Goal: Task Accomplishment & Management: Manage account settings

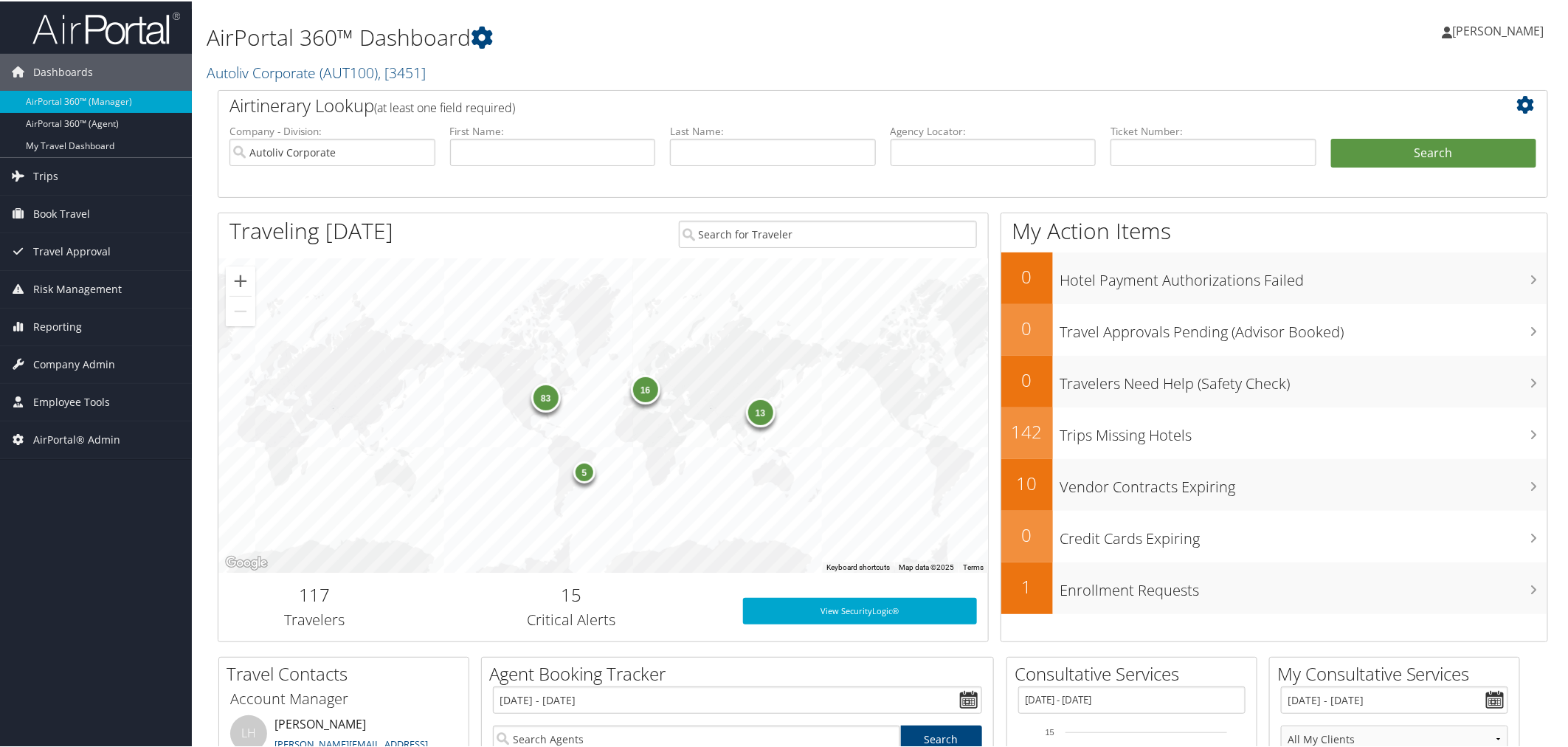
click at [642, 50] on h1 "AirPortal 360™ Dashboard" at bounding box center [657, 36] width 902 height 31
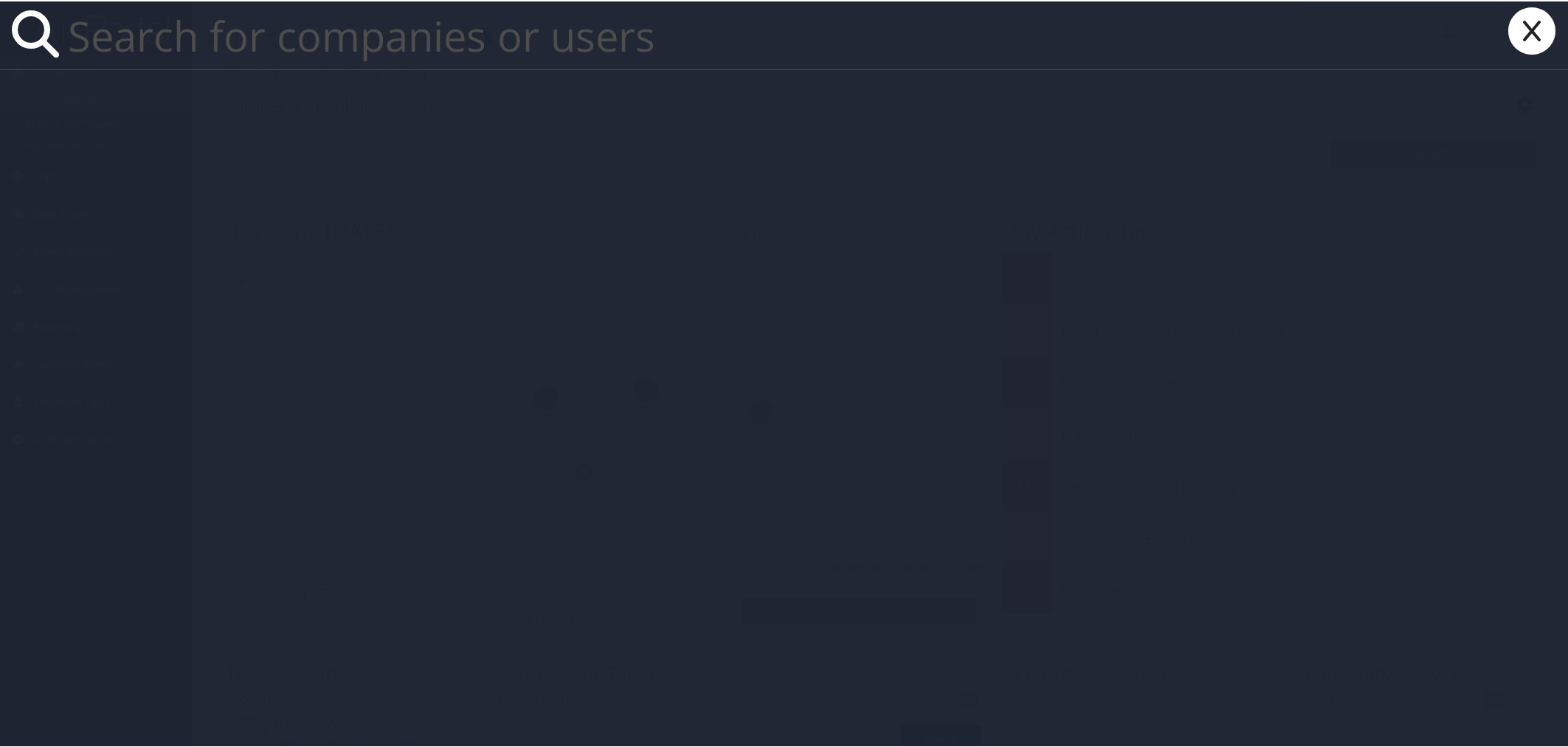
paste input "artman335@gmail.com"
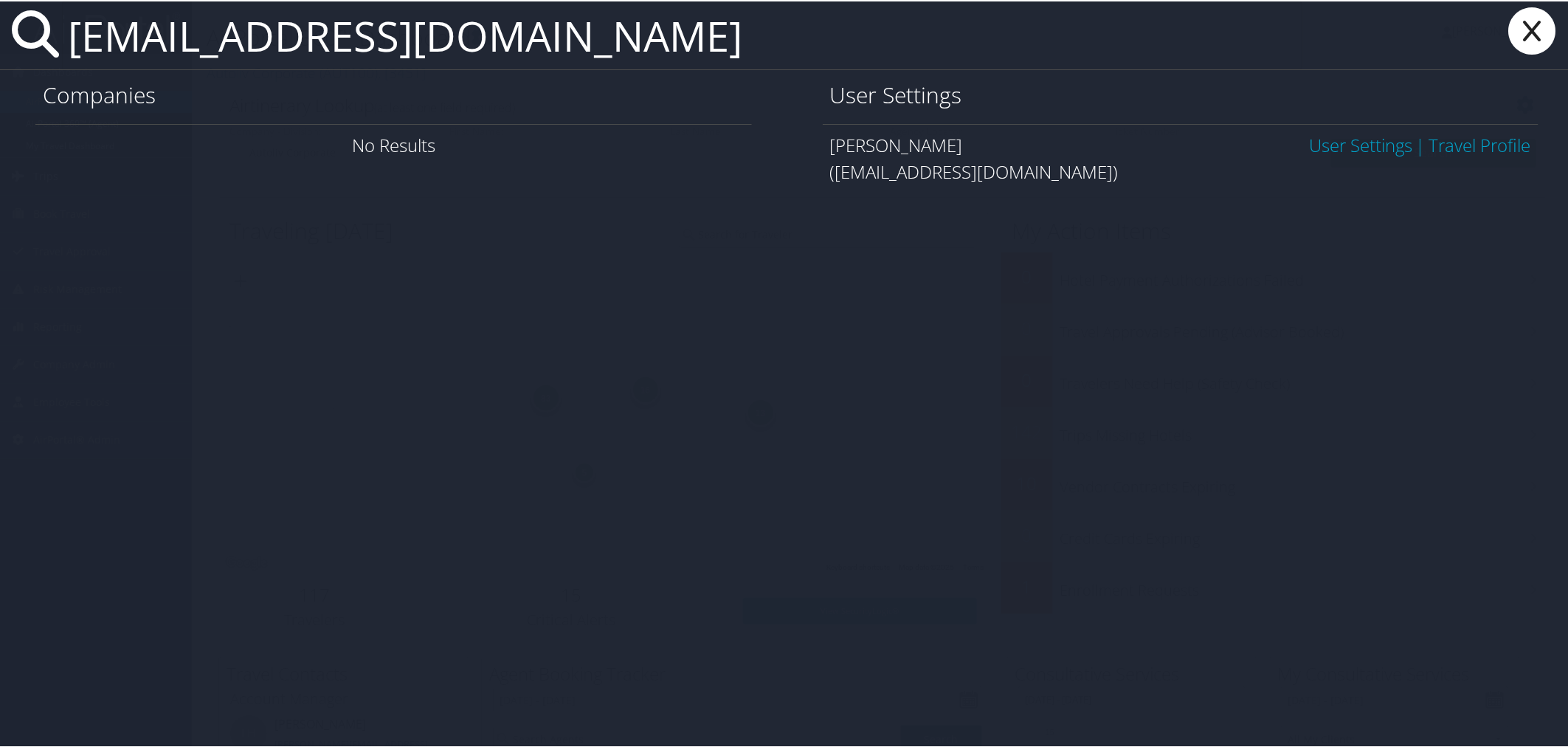
type input "artman335@gmail.com"
click at [1309, 139] on link "User Settings" at bounding box center [1360, 143] width 104 height 24
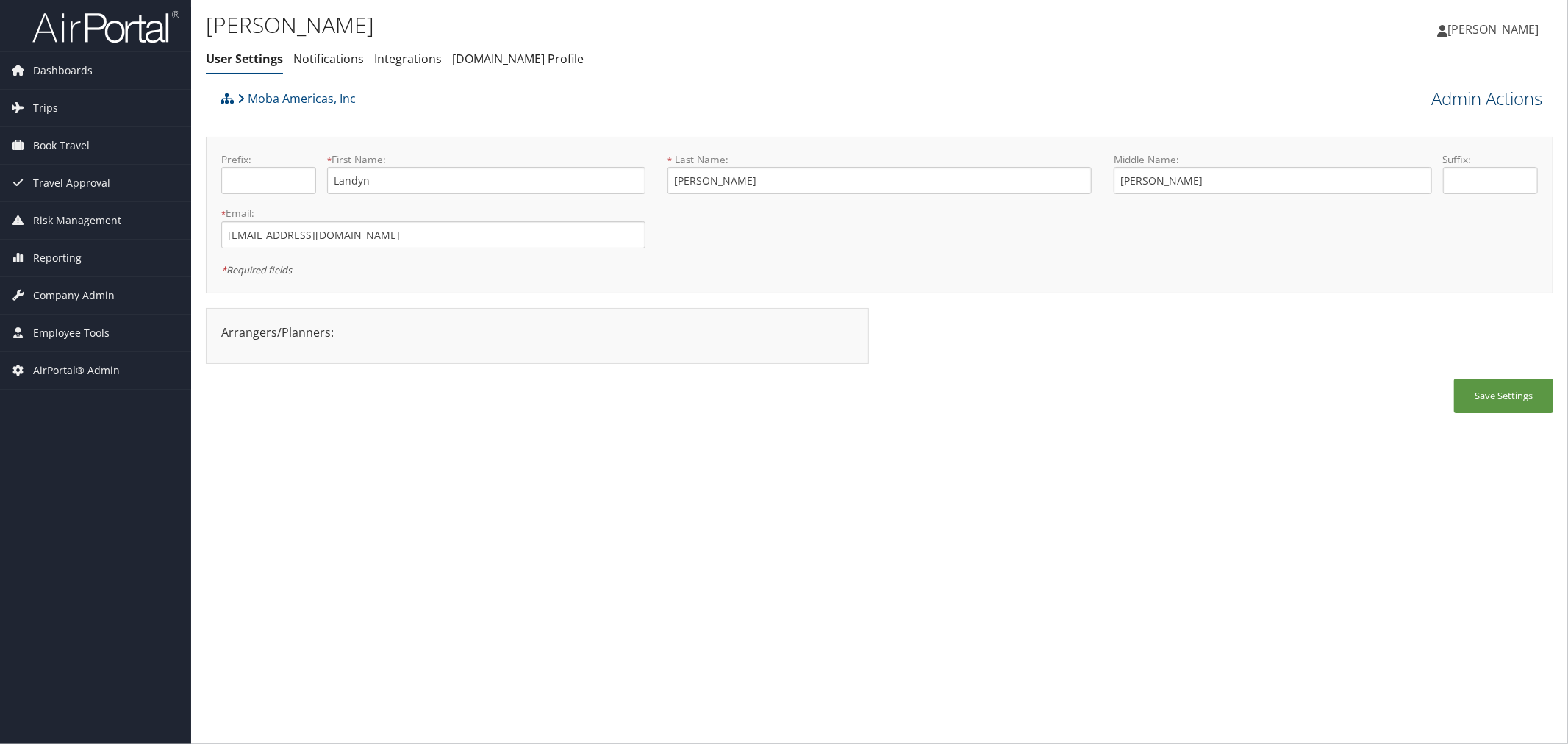
click at [1485, 96] on link "Admin Actions" at bounding box center [1487, 99] width 111 height 25
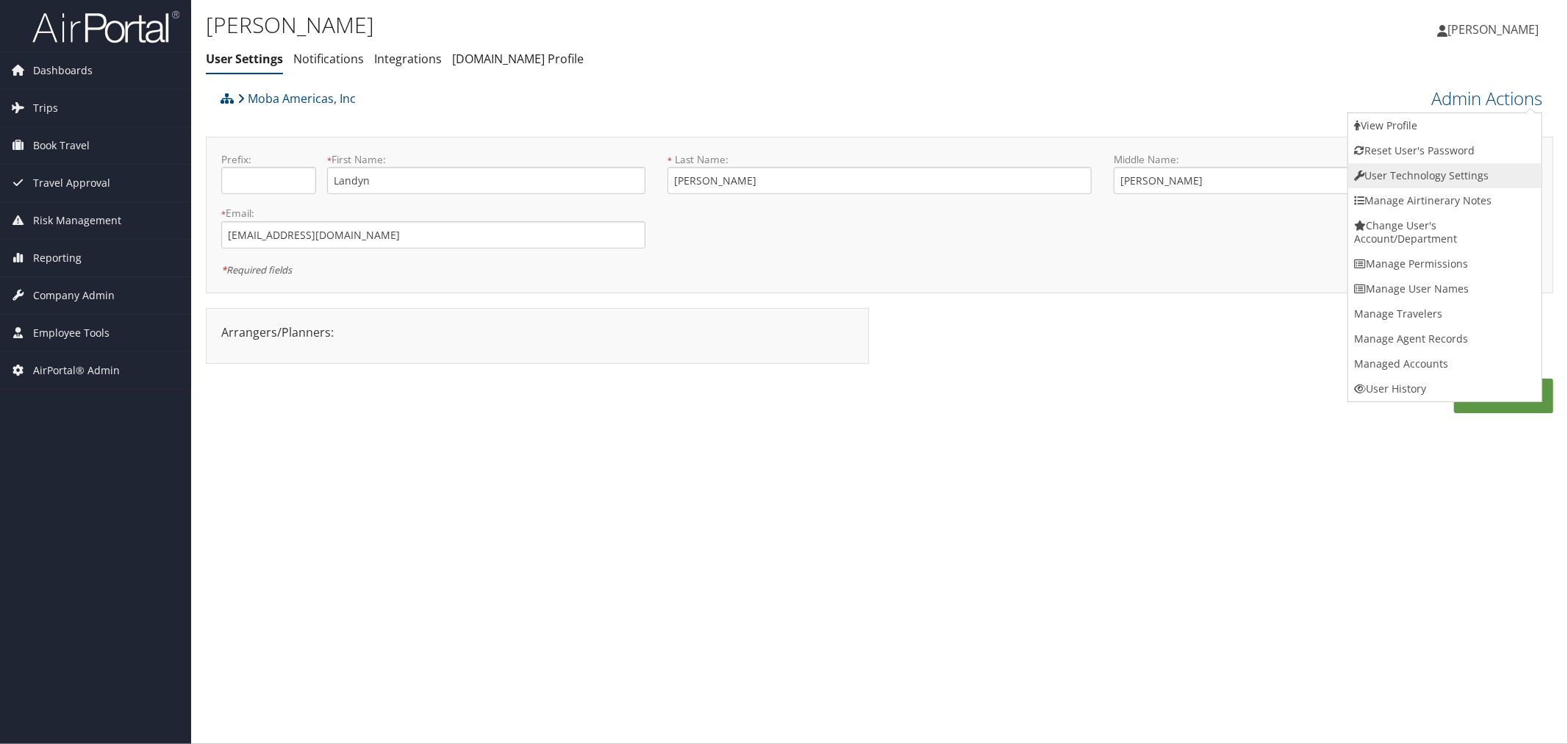
click at [1389, 180] on link "User Technology Settings" at bounding box center [1444, 176] width 193 height 25
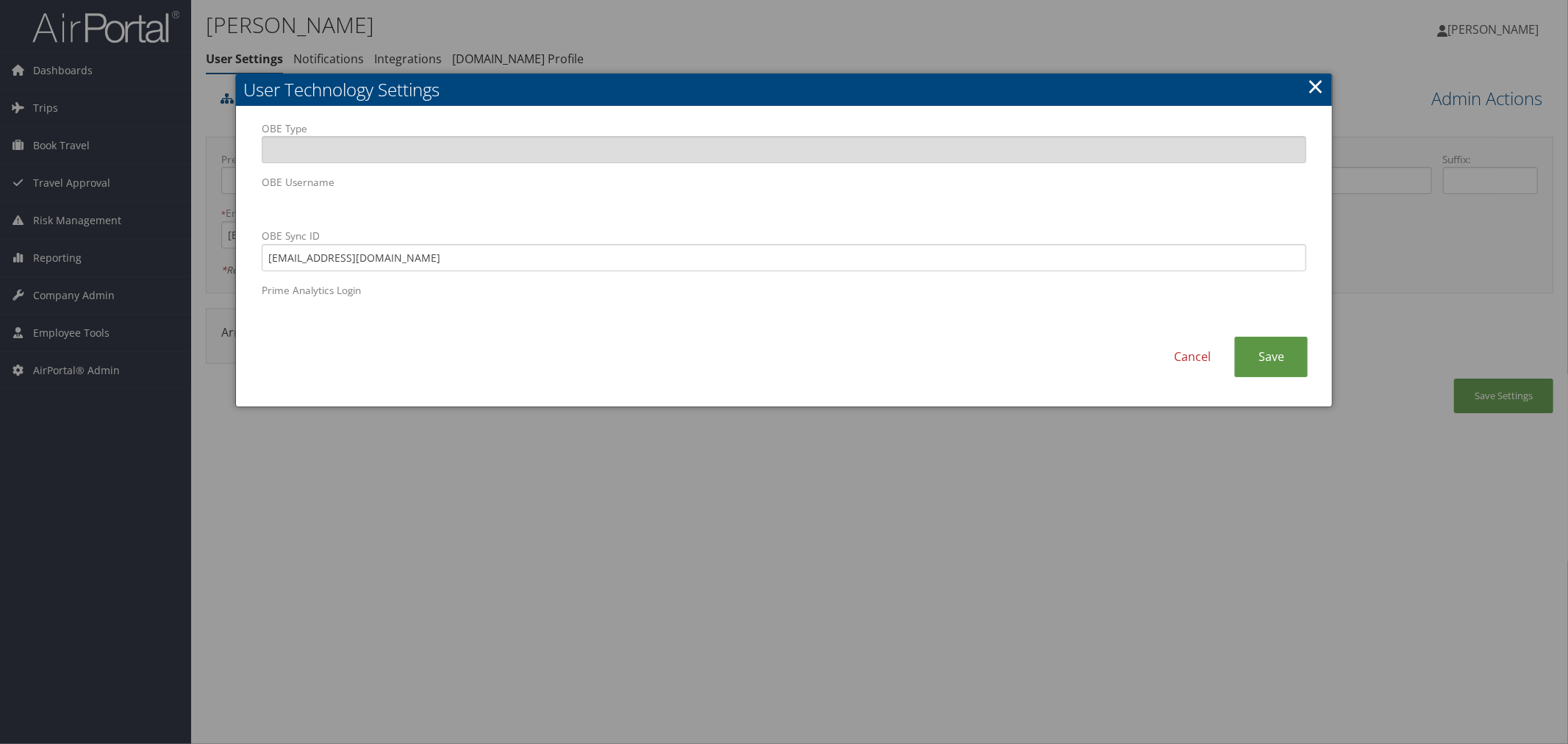
click at [807, 44] on div at bounding box center [784, 372] width 1568 height 744
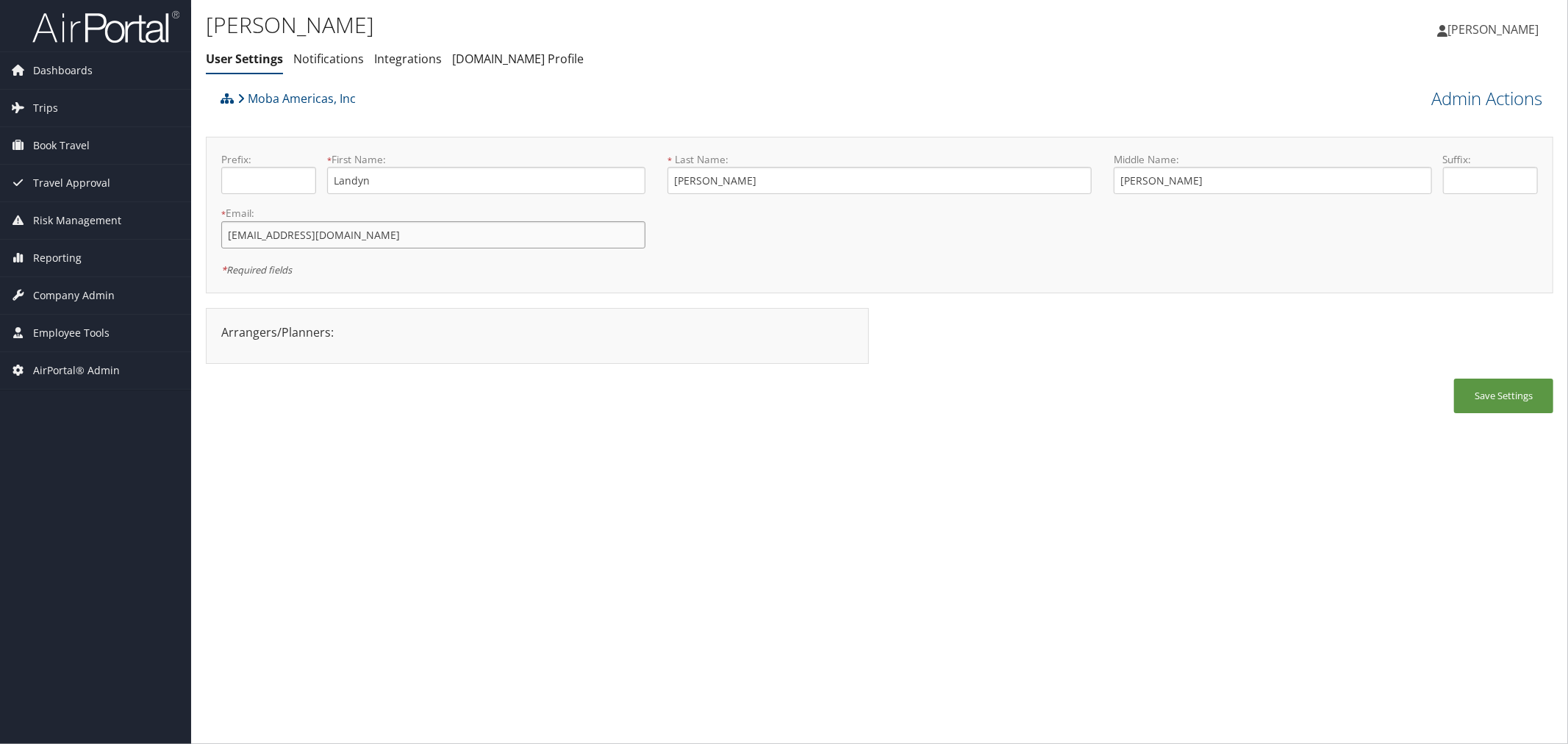
drag, startPoint x: 344, startPoint y: 238, endPoint x: 201, endPoint y: 246, distance: 143.2
click at [201, 246] on div "Landyn Artman User Settings Notifications Integrations AndavoVacations.com Prof…" at bounding box center [880, 372] width 1377 height 744
paste input "landyn.artman@moba.net"
type input "landyn.artman@moba.net"
click at [1504, 390] on button "Save Settings" at bounding box center [1503, 396] width 100 height 34
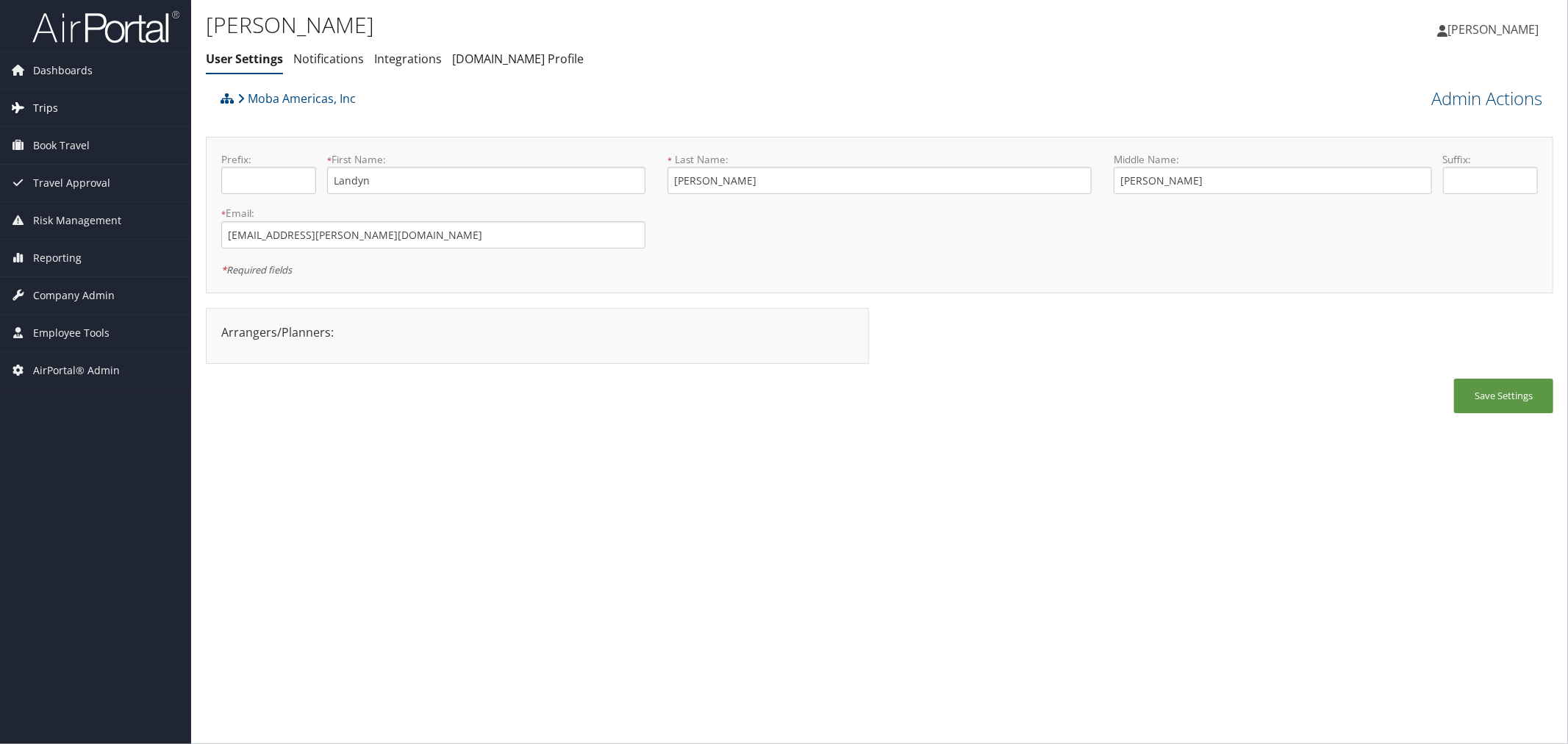
click at [50, 111] on span "Trips" at bounding box center [46, 108] width 25 height 37
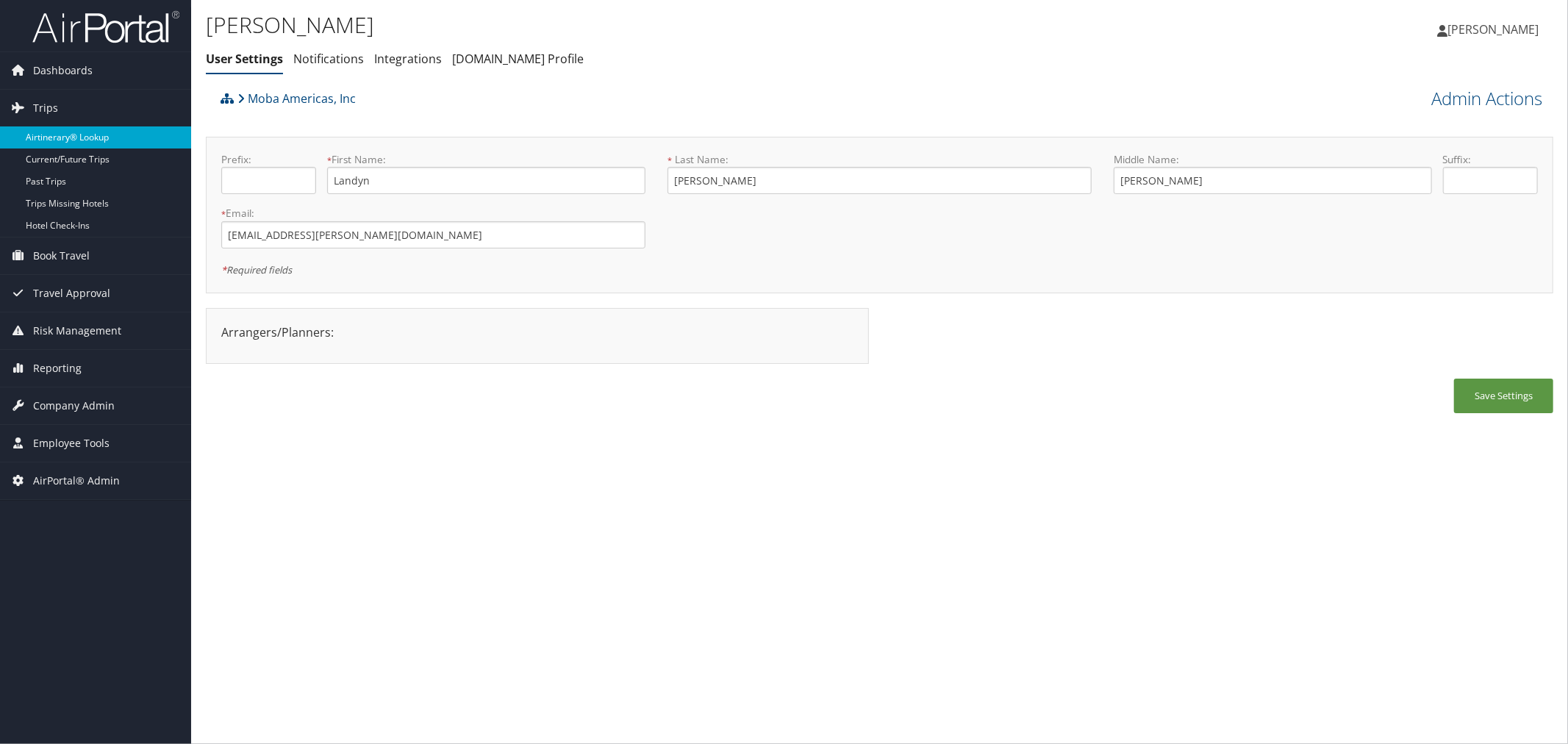
click at [60, 136] on link "Airtinerary® Lookup" at bounding box center [95, 137] width 191 height 22
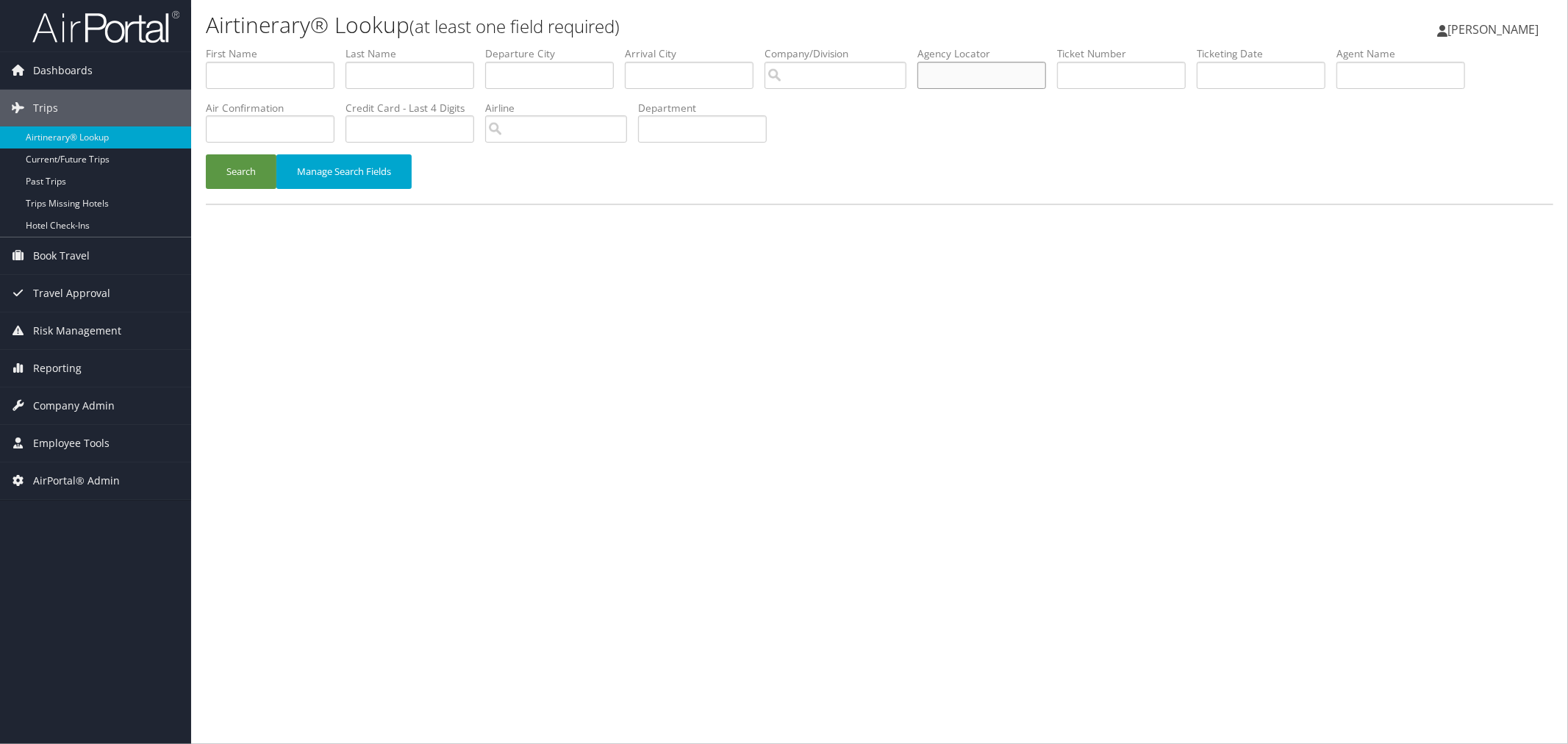
click at [965, 78] on input "text" at bounding box center [981, 75] width 128 height 27
paste input "DKWLFT"
type input "DKWLFT"
click at [258, 171] on button "Search" at bounding box center [241, 171] width 71 height 34
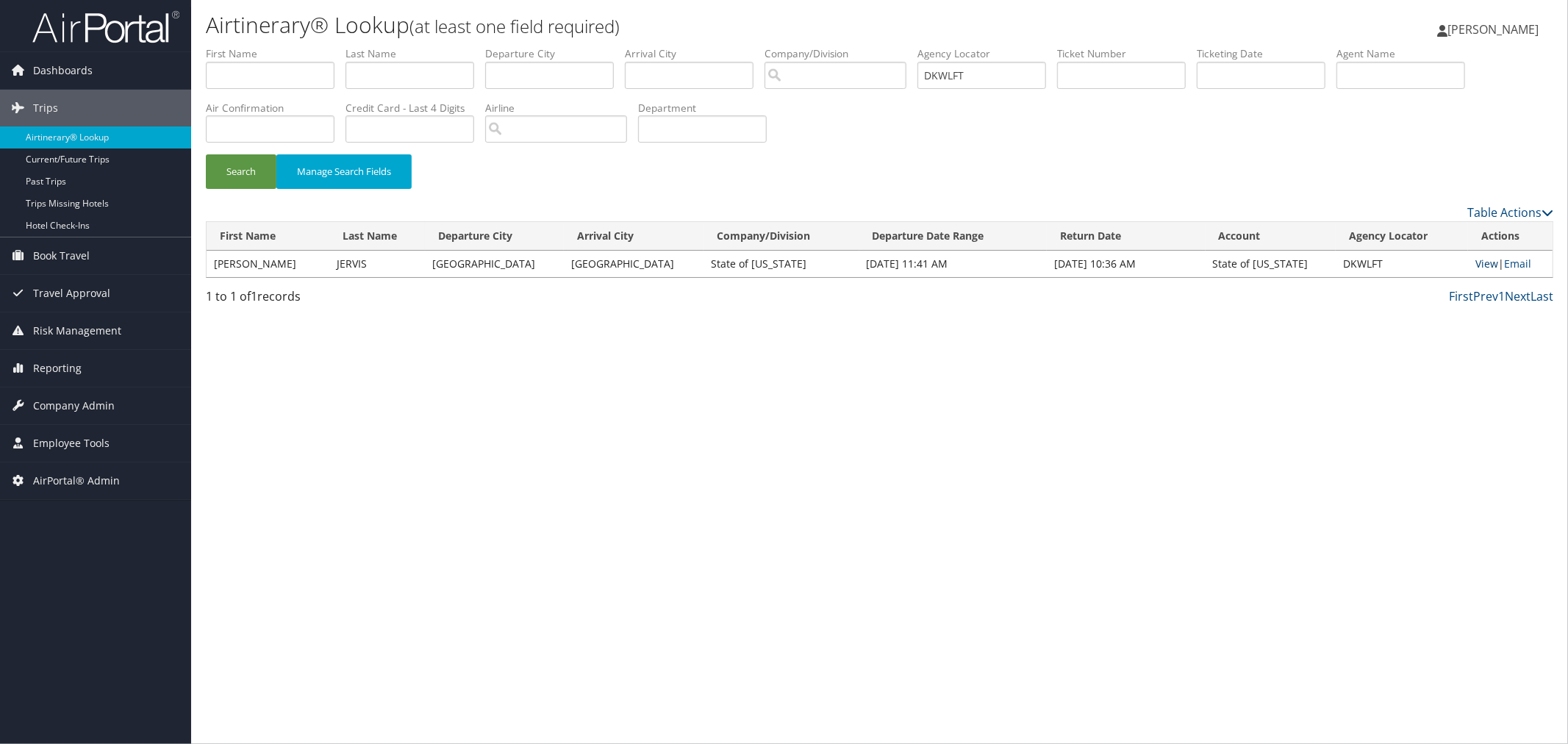
click at [1482, 259] on link "View" at bounding box center [1486, 264] width 22 height 14
drag, startPoint x: 761, startPoint y: 266, endPoint x: 680, endPoint y: 265, distance: 81.0
click at [704, 265] on td "State of [US_STATE]" at bounding box center [782, 263] width 156 height 26
copy td "State of Colorado"
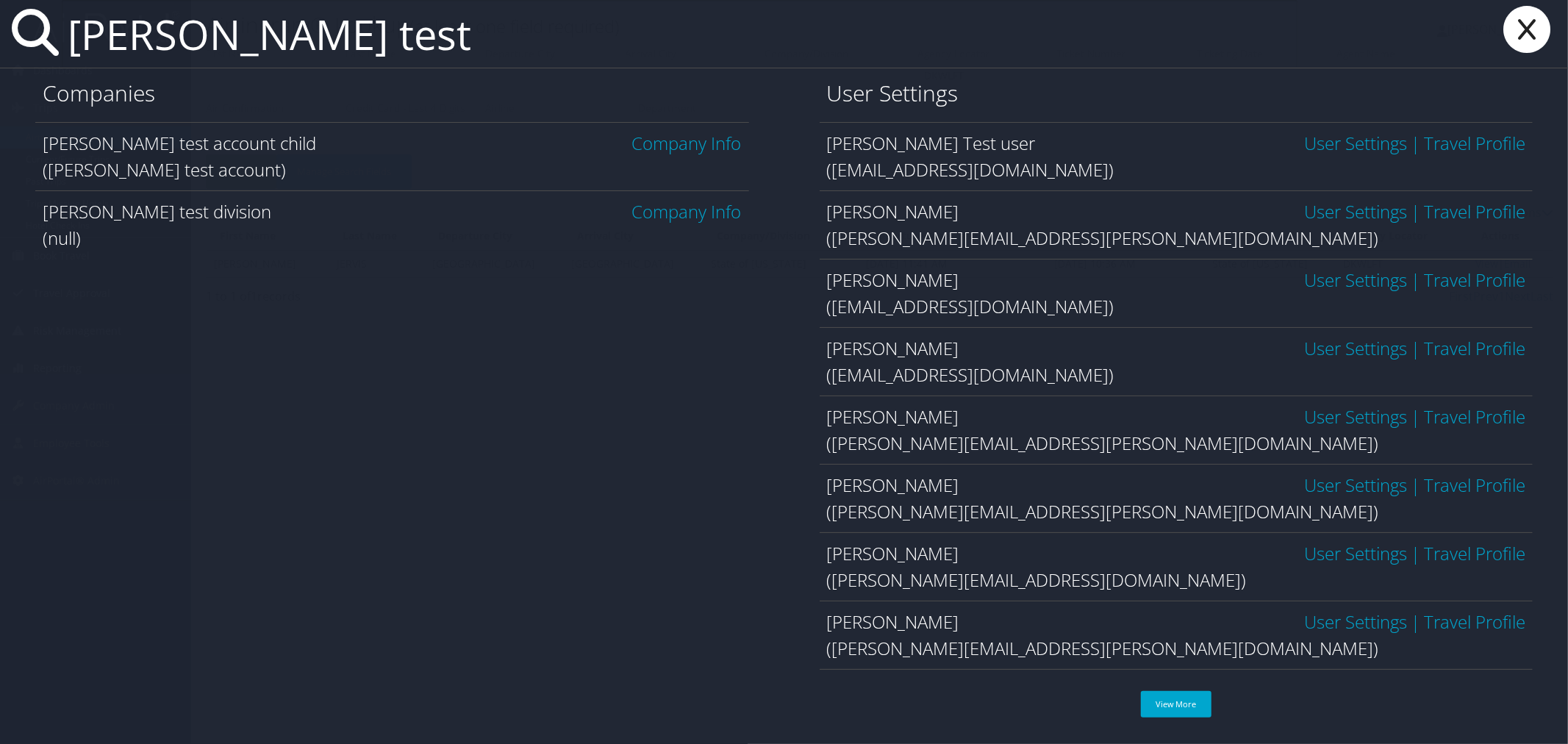
type input "kyle test"
click at [1336, 207] on link "User Settings" at bounding box center [1355, 211] width 103 height 24
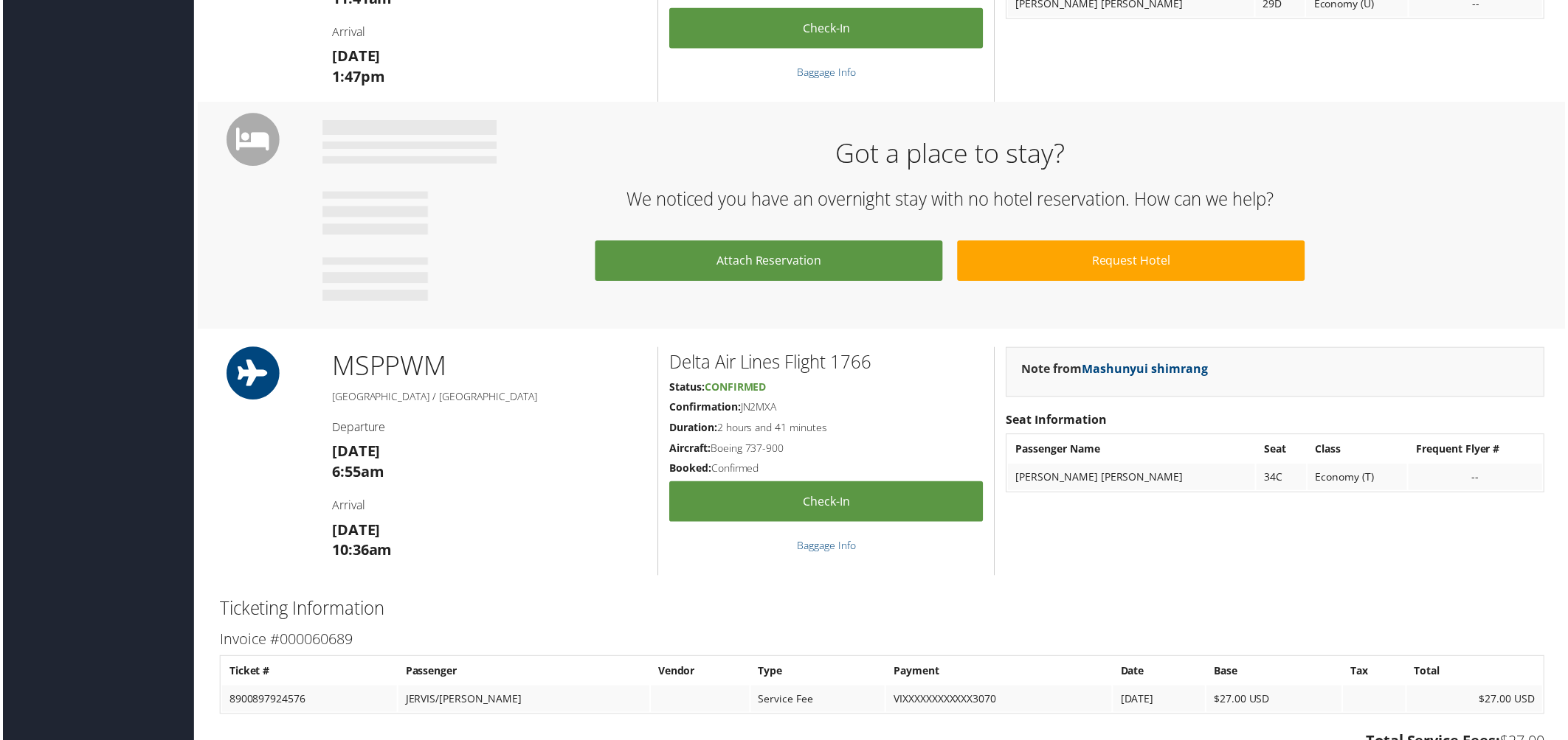
scroll to position [698, 0]
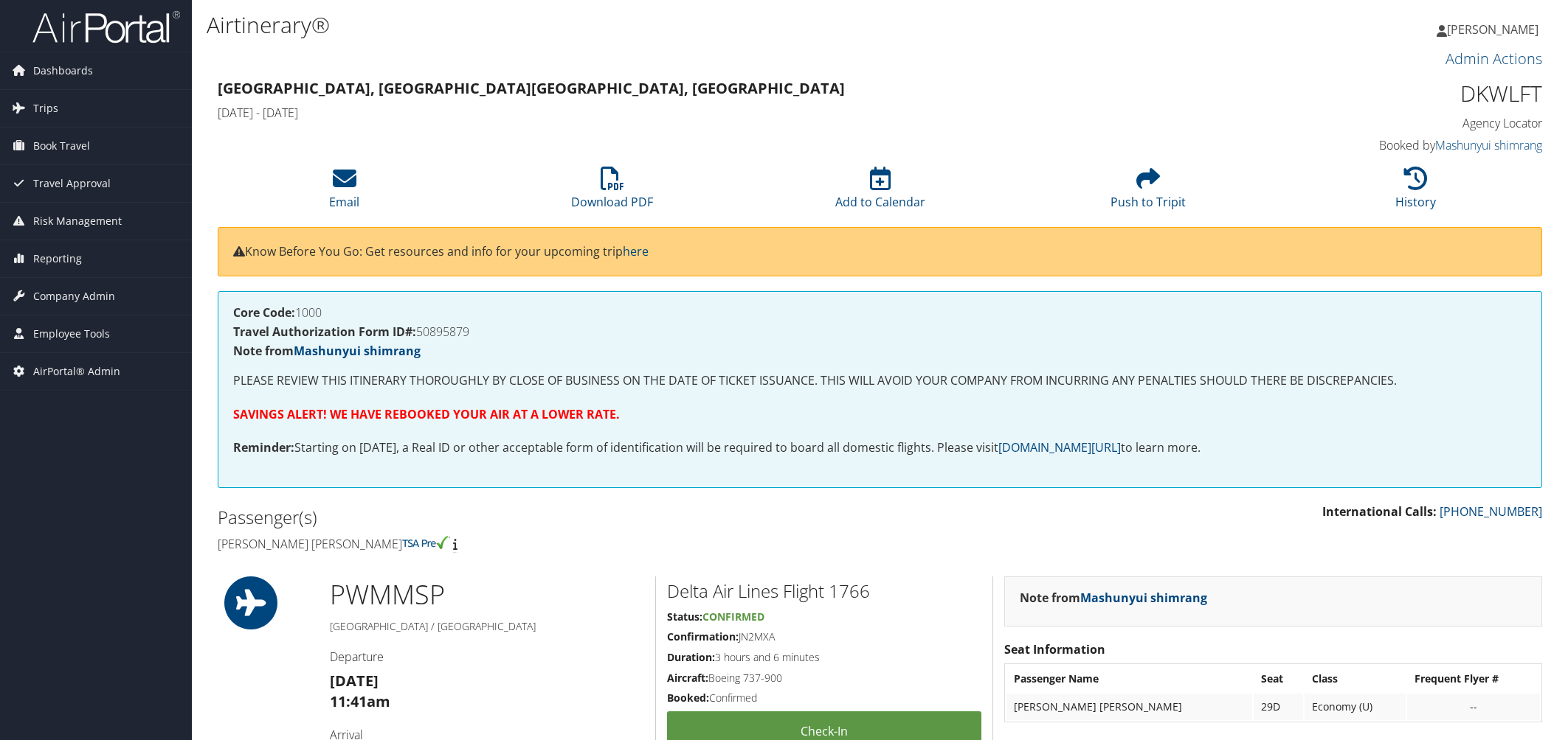
scroll to position [698, 0]
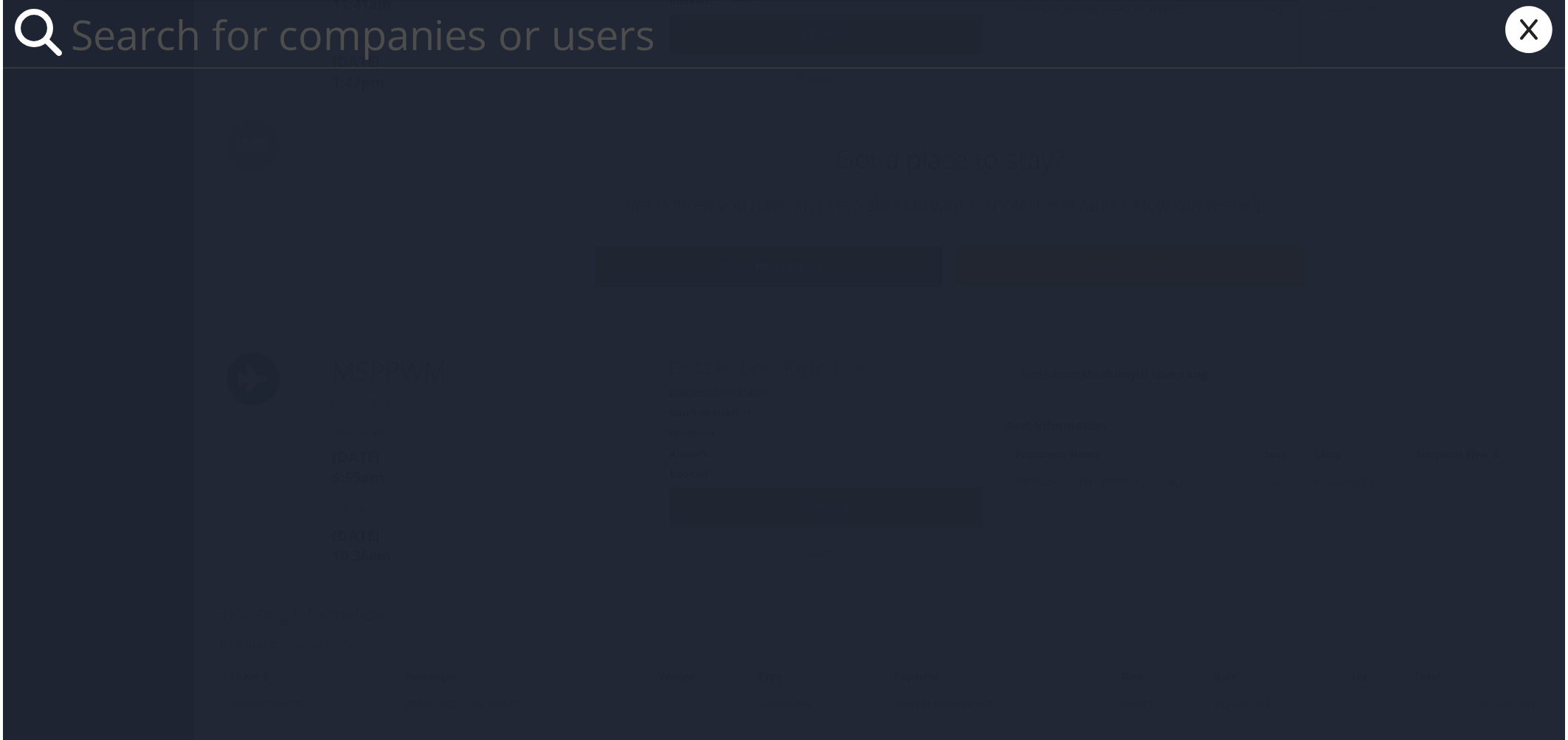
paste input "State of [US_STATE]"
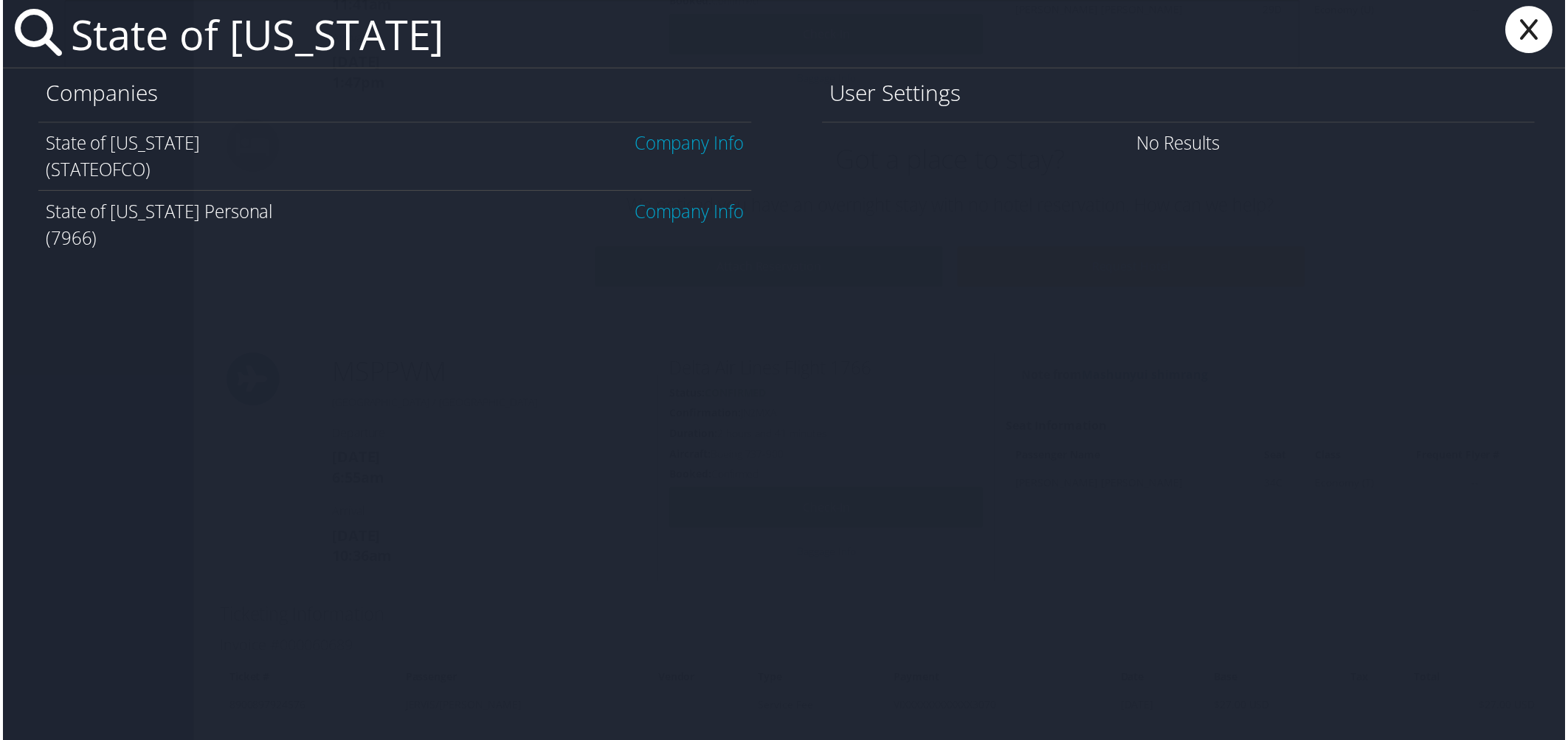
type input "State of [US_STATE]"
click at [699, 148] on link "Company Info" at bounding box center [689, 143] width 110 height 24
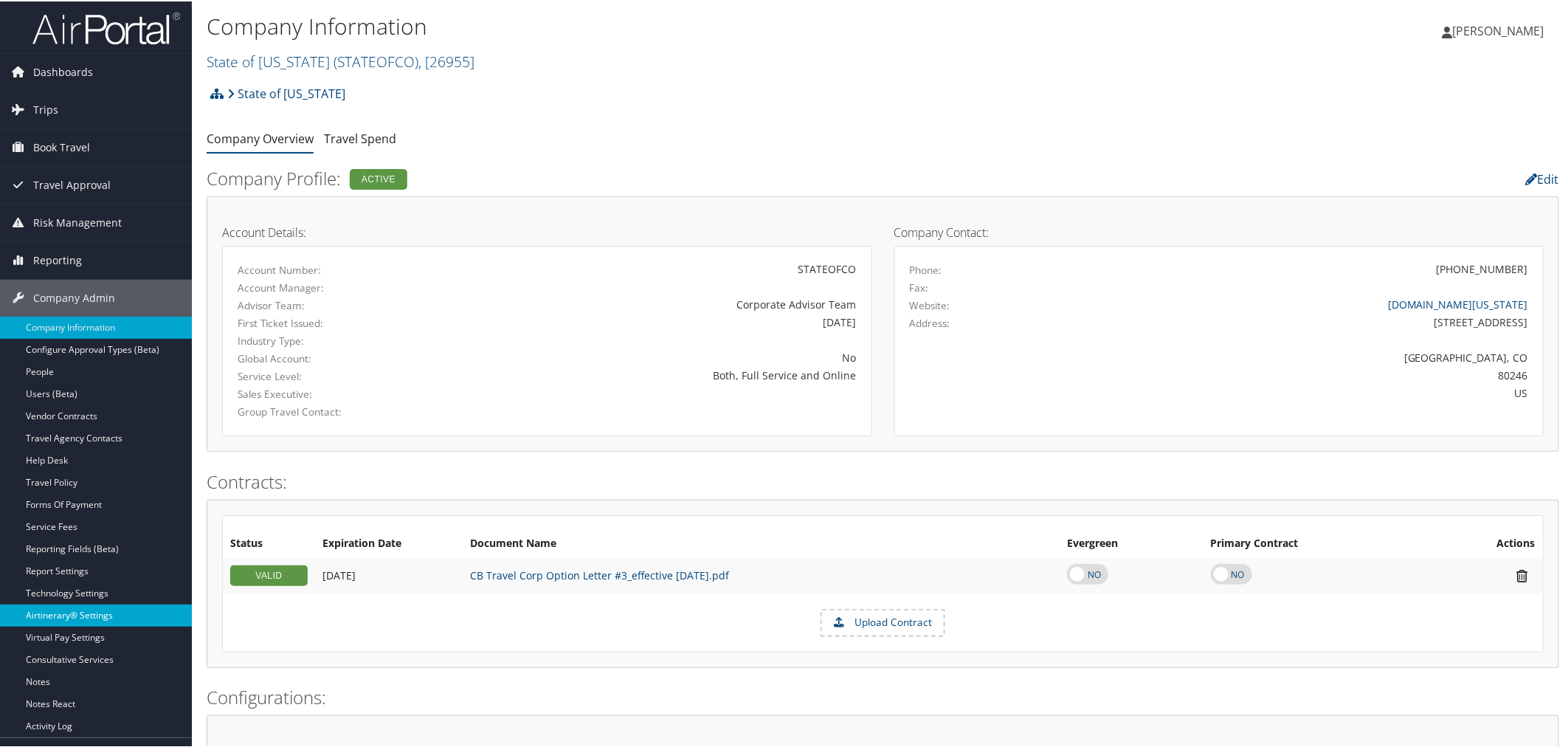
click at [68, 610] on link "Airtinerary® Settings" at bounding box center [95, 614] width 192 height 23
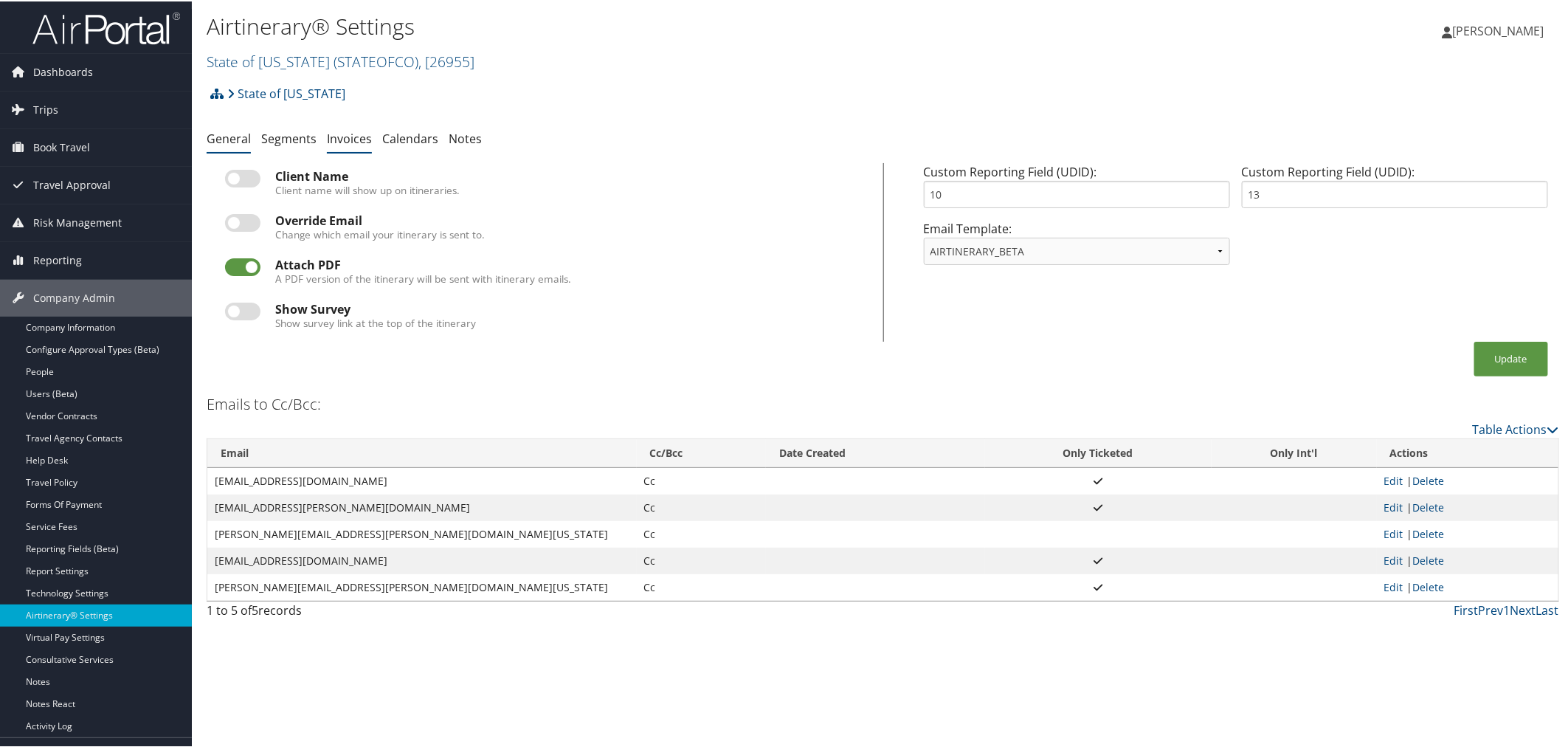
click at [344, 135] on link "Invoices" at bounding box center [349, 137] width 45 height 16
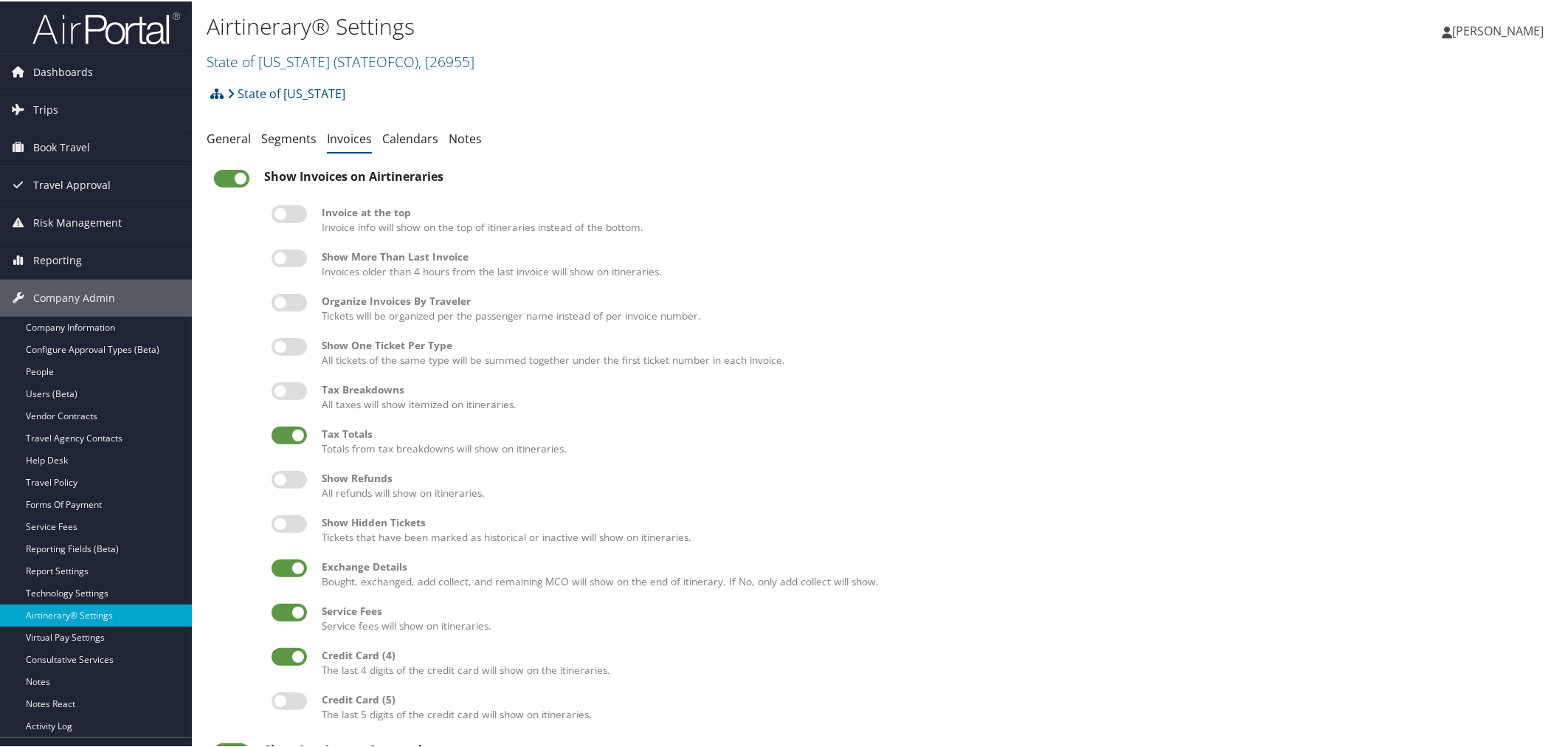
click at [292, 260] on label at bounding box center [288, 257] width 35 height 18
click at [288, 260] on input "checkbox" at bounding box center [284, 260] width 10 height 10
checkbox input "true"
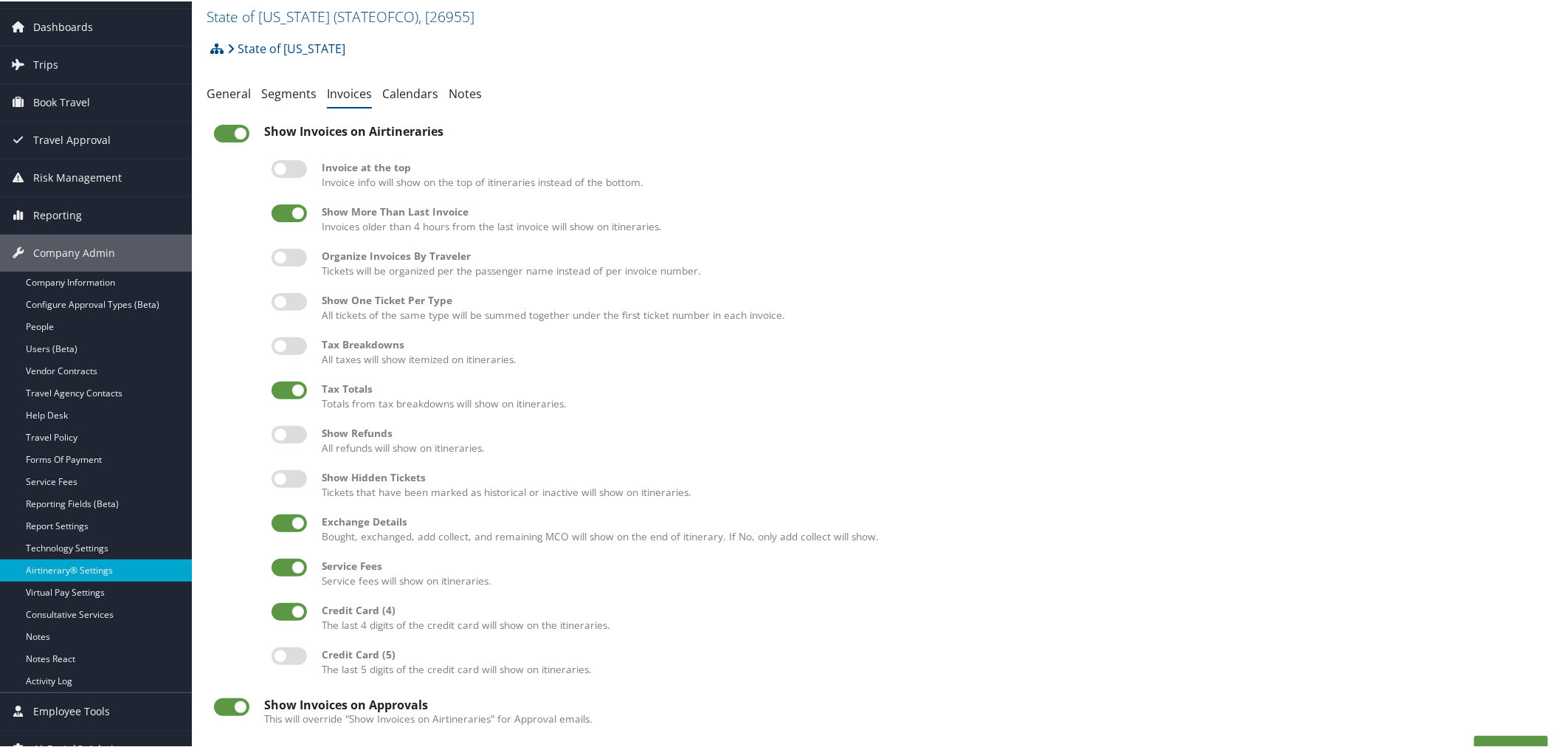
scroll to position [87, 0]
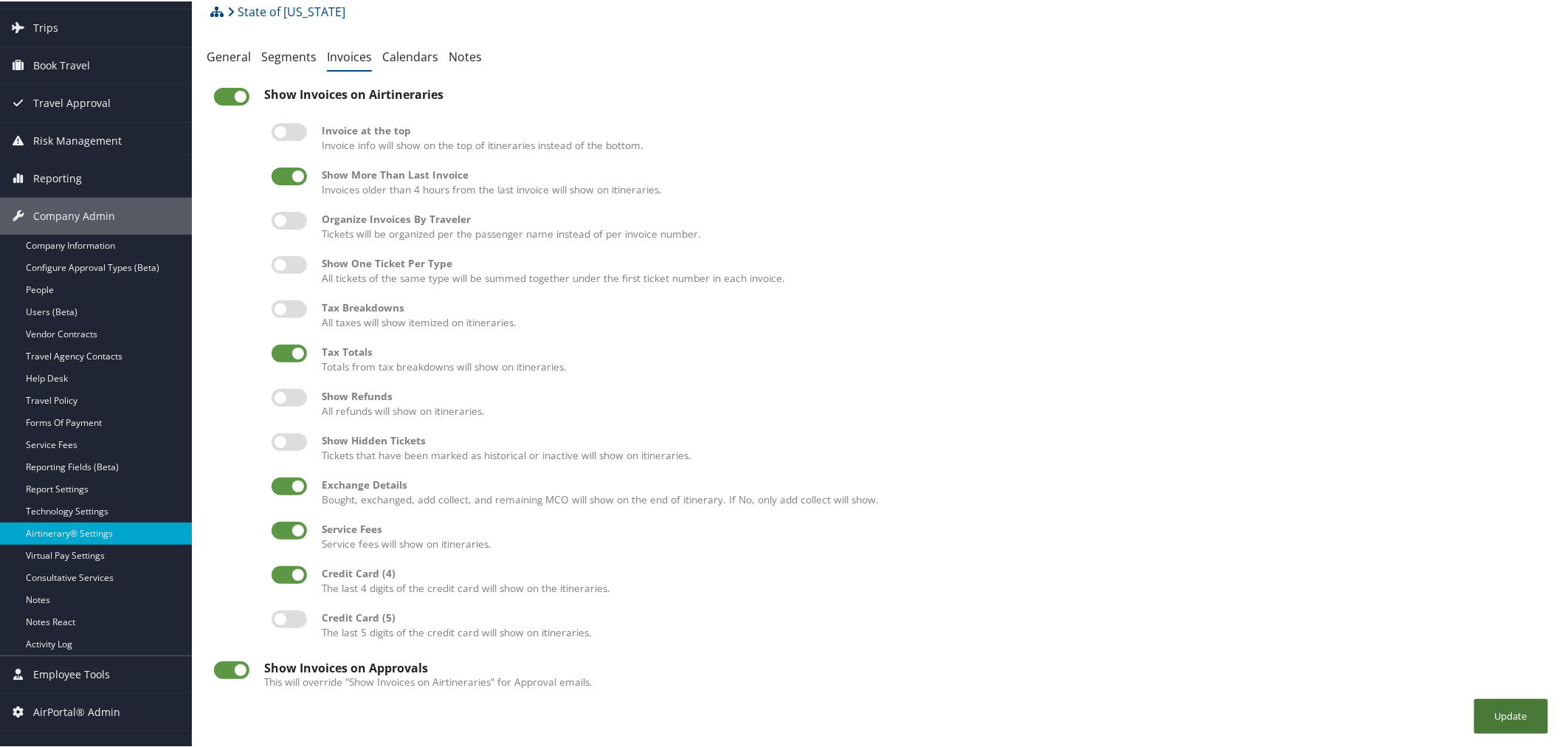
click at [1498, 705] on button "Update" at bounding box center [1511, 715] width 74 height 34
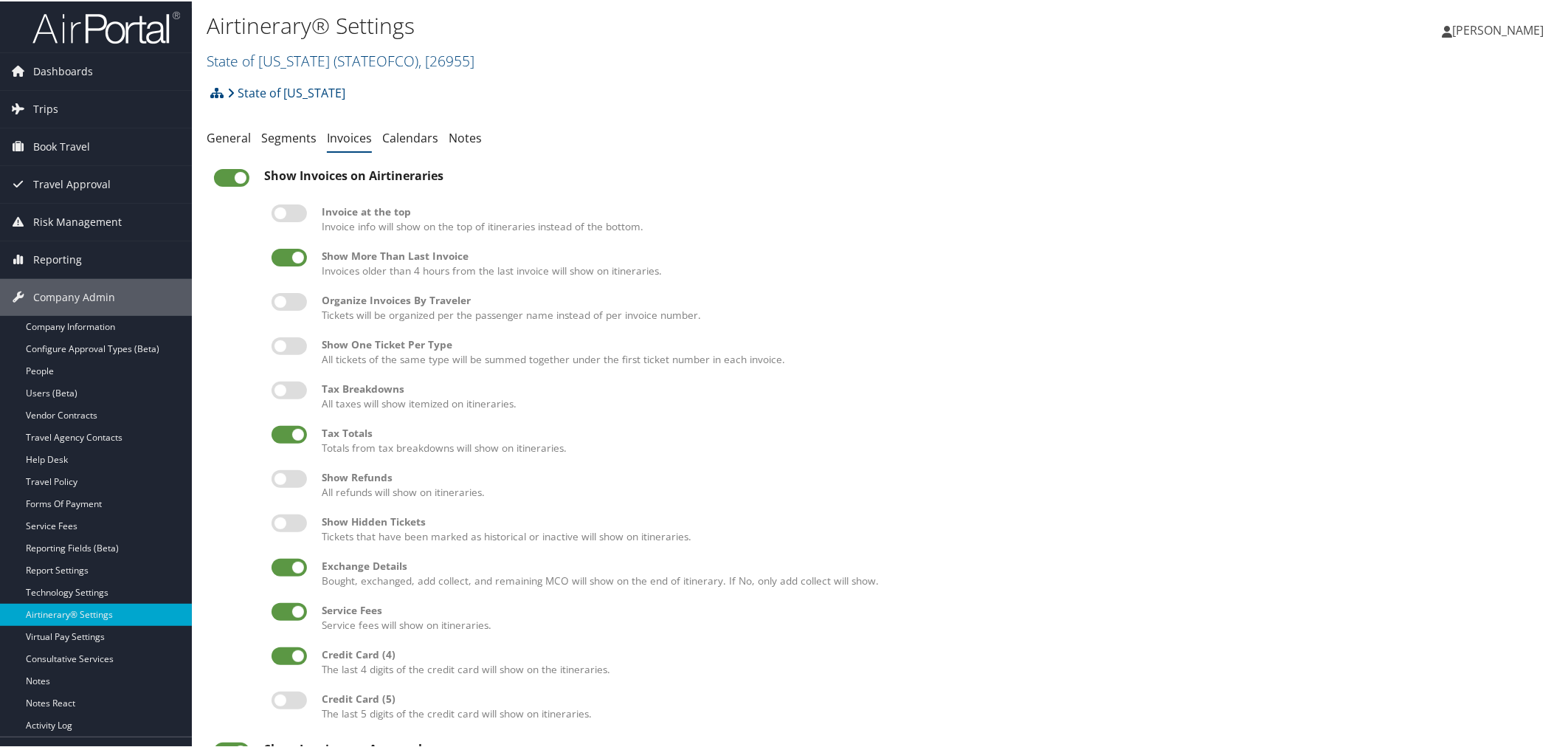
scroll to position [0, 0]
drag, startPoint x: 459, startPoint y: 61, endPoint x: 421, endPoint y: 65, distance: 38.2
click at [421, 65] on span ", [ 26955 ]" at bounding box center [446, 60] width 56 height 20
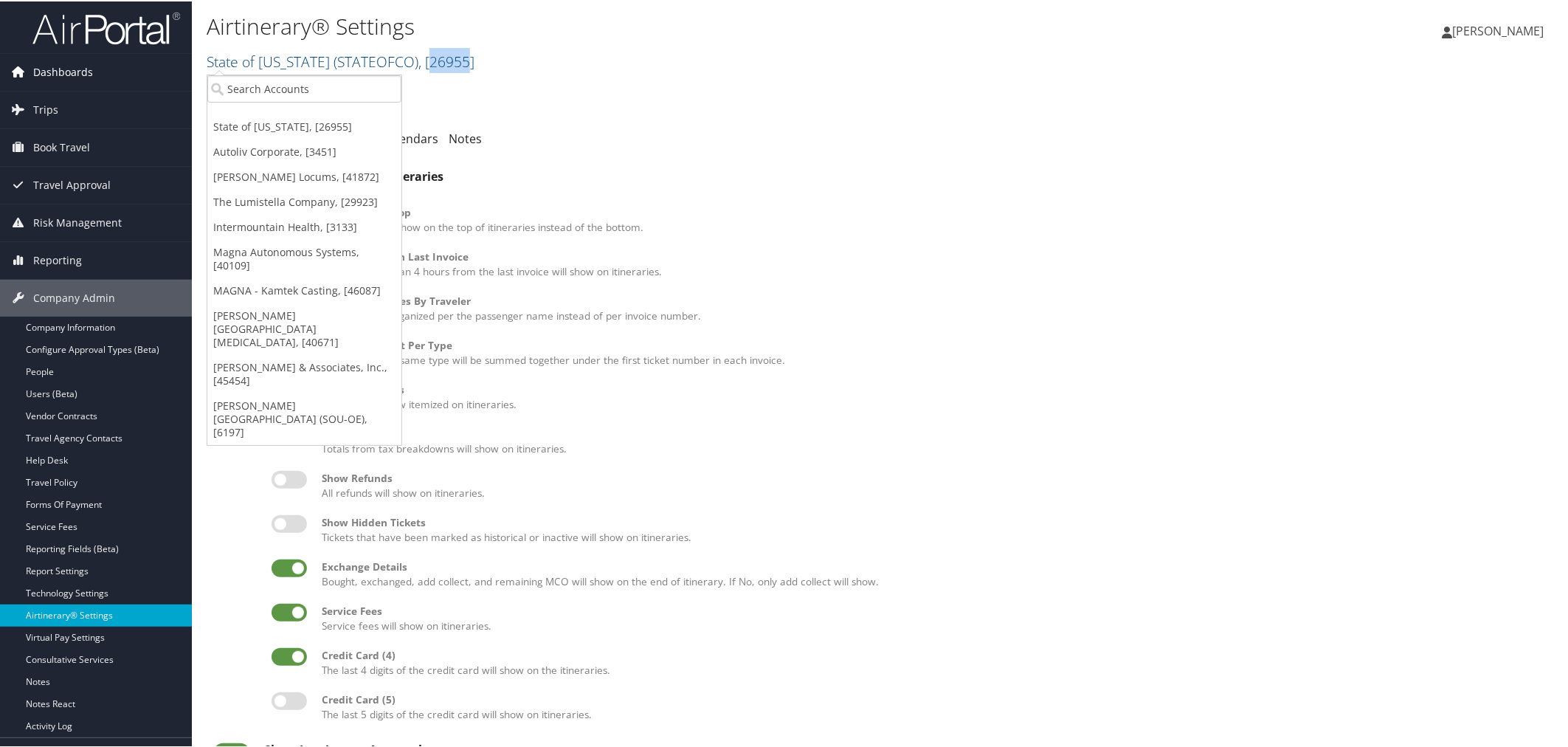
copy span "26955"
drag, startPoint x: 585, startPoint y: 21, endPoint x: 554, endPoint y: 23, distance: 31.1
click at [585, 21] on h1 "Airtinerary® Settings" at bounding box center [657, 25] width 902 height 31
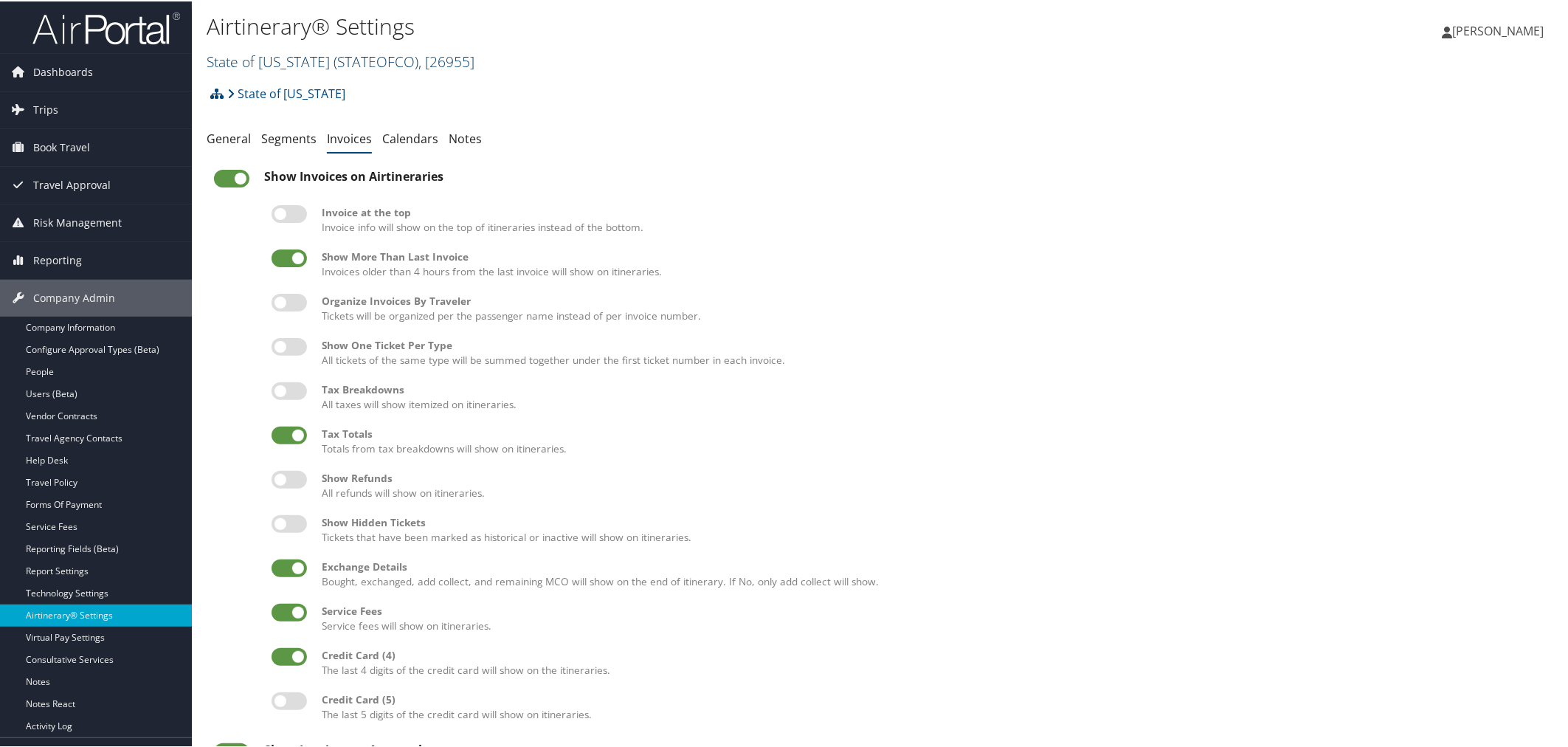
click at [338, 62] on span "( STATEOFCO )" at bounding box center [376, 60] width 85 height 20
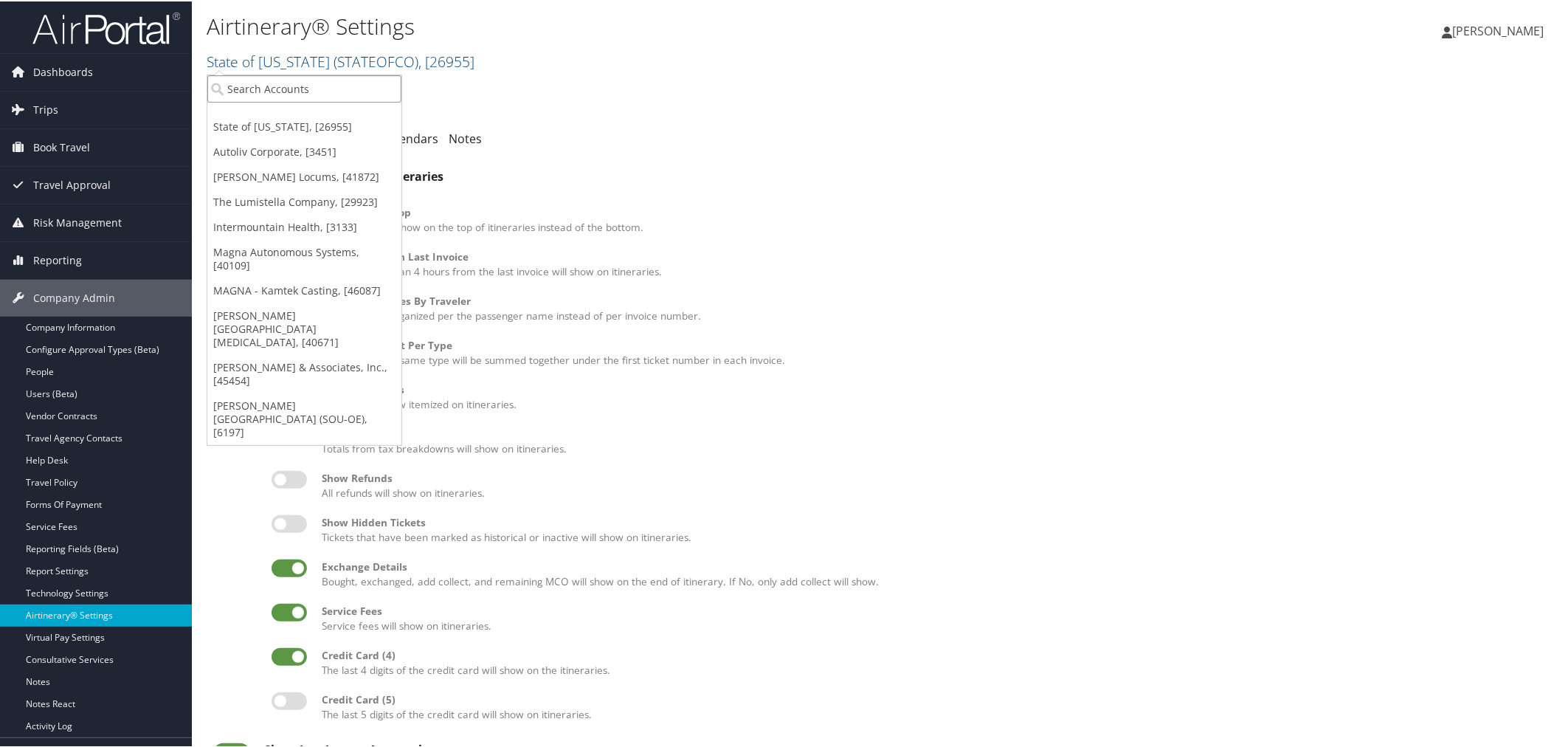
click at [319, 76] on input "search" at bounding box center [304, 87] width 194 height 27
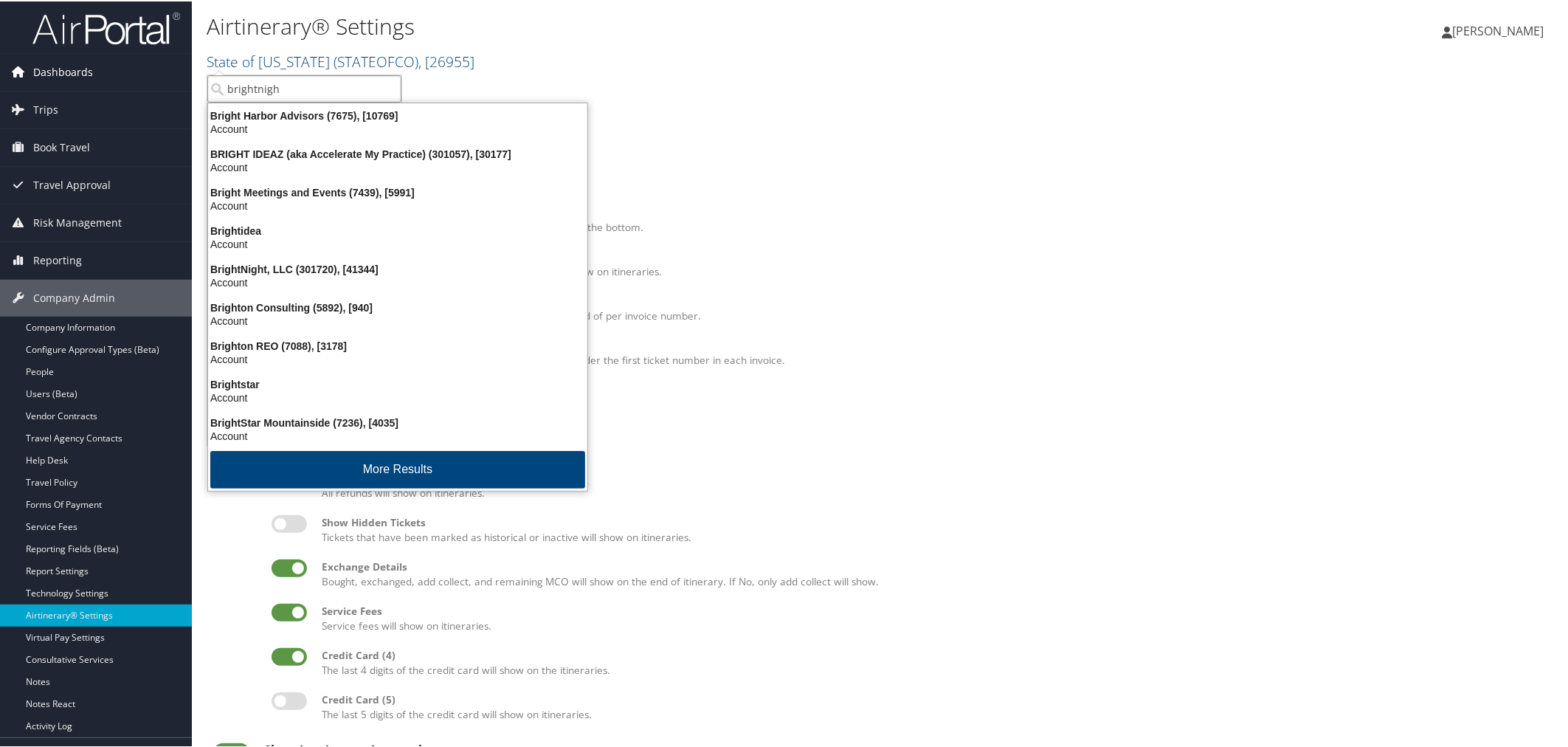
type input "brightnight"
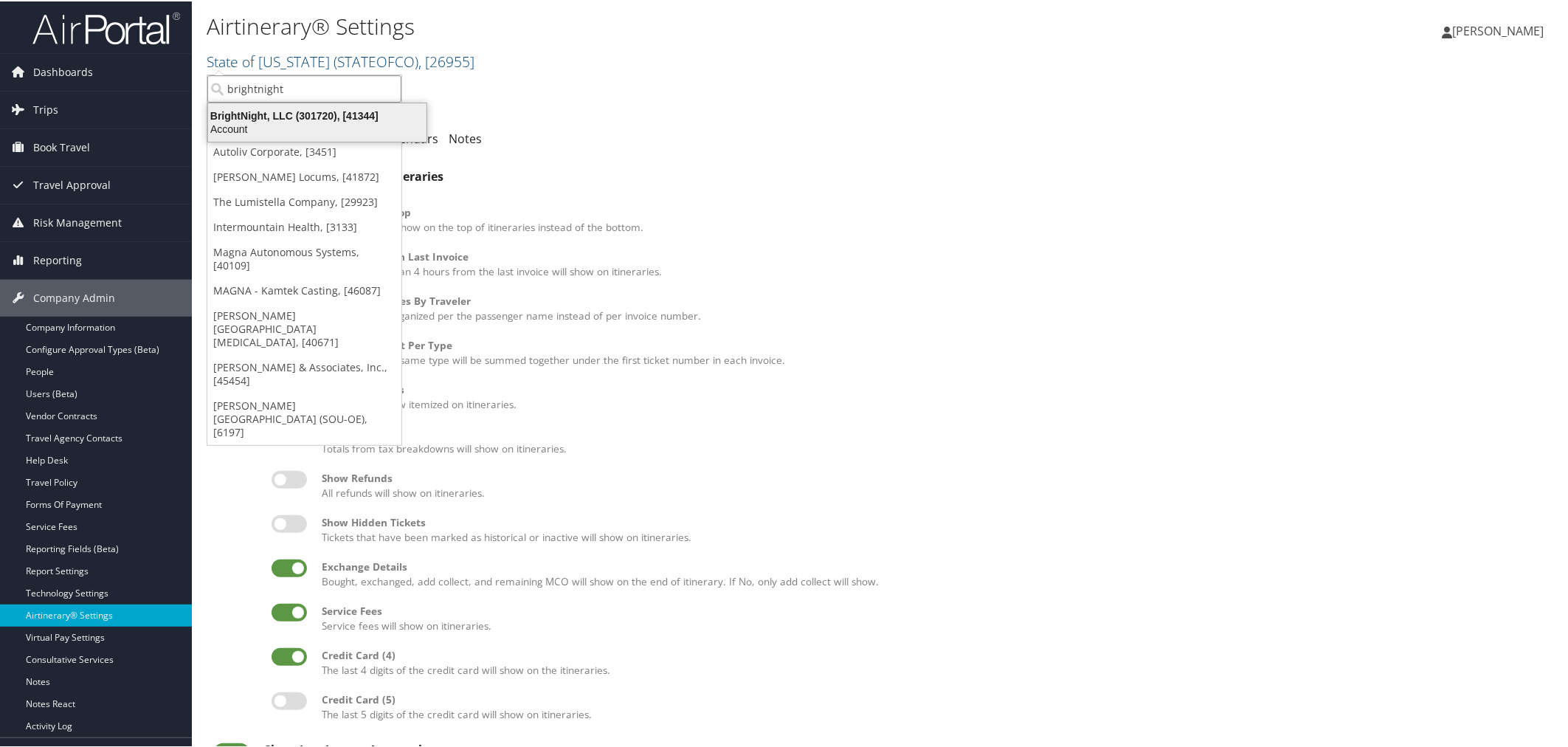
click at [288, 116] on div "BrightNight, LLC (301720), [41344]" at bounding box center [317, 114] width 236 height 14
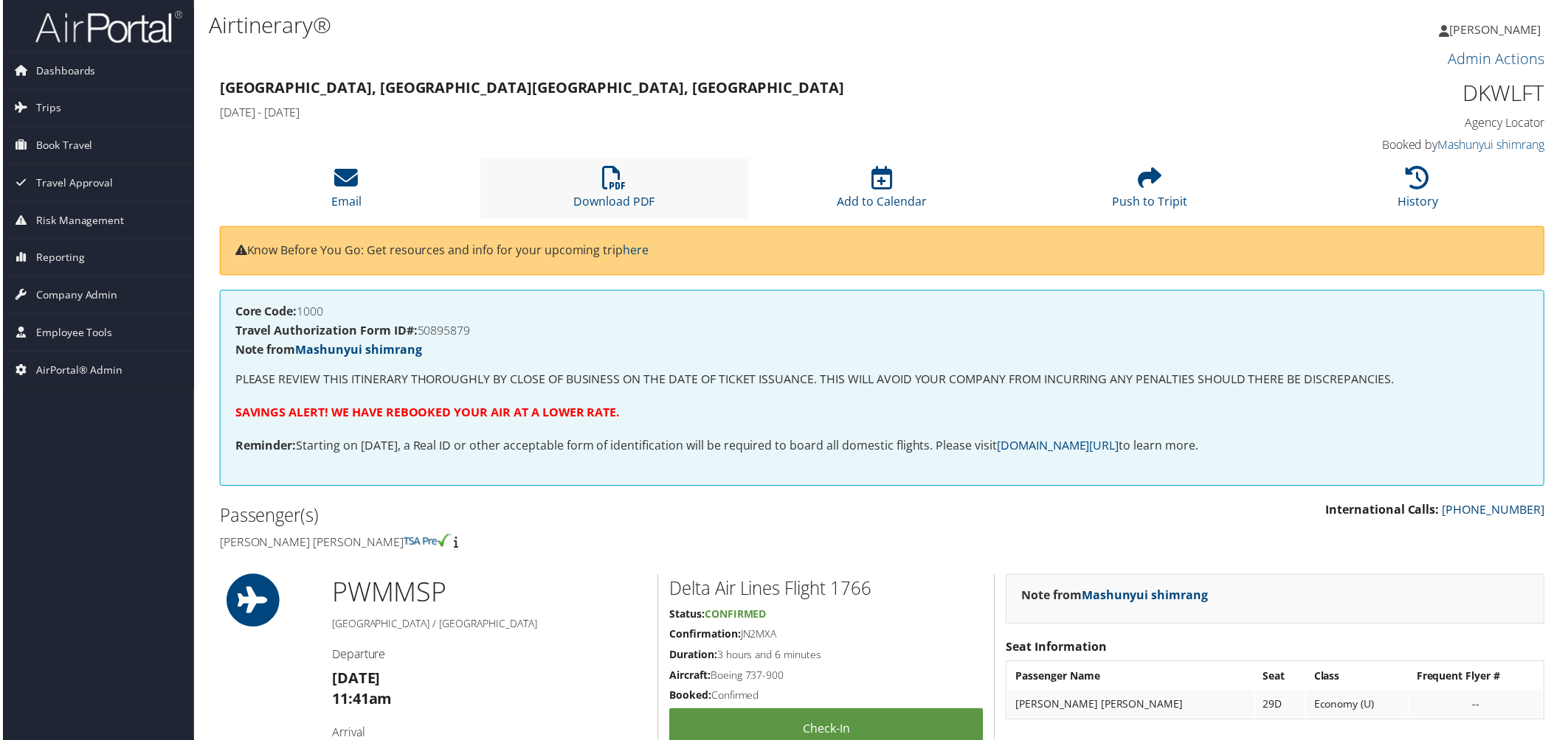
click at [624, 180] on li "Download PDF" at bounding box center [613, 189] width 269 height 59
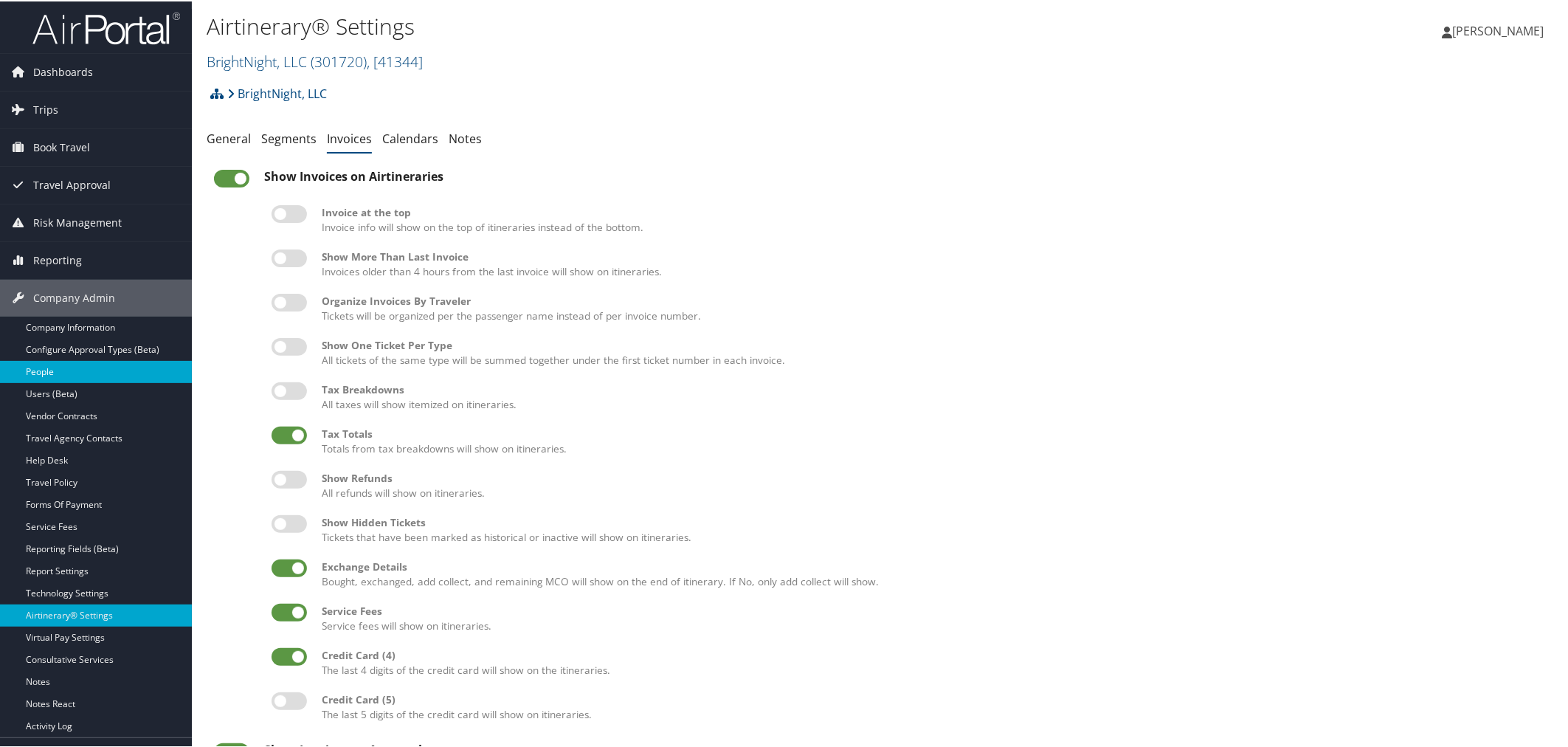
click at [54, 374] on link "People" at bounding box center [95, 370] width 192 height 23
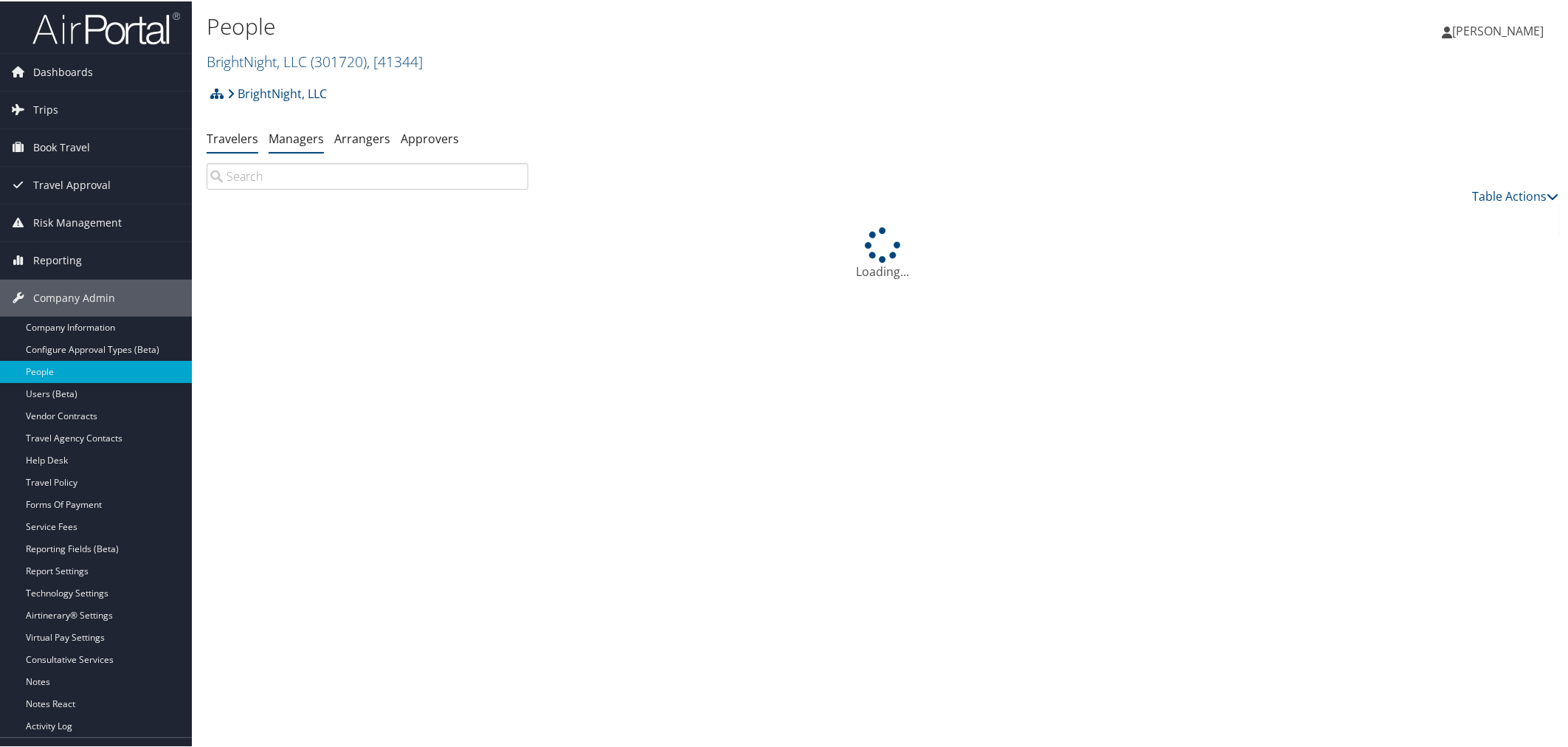
click at [304, 139] on link "Managers" at bounding box center [295, 137] width 55 height 16
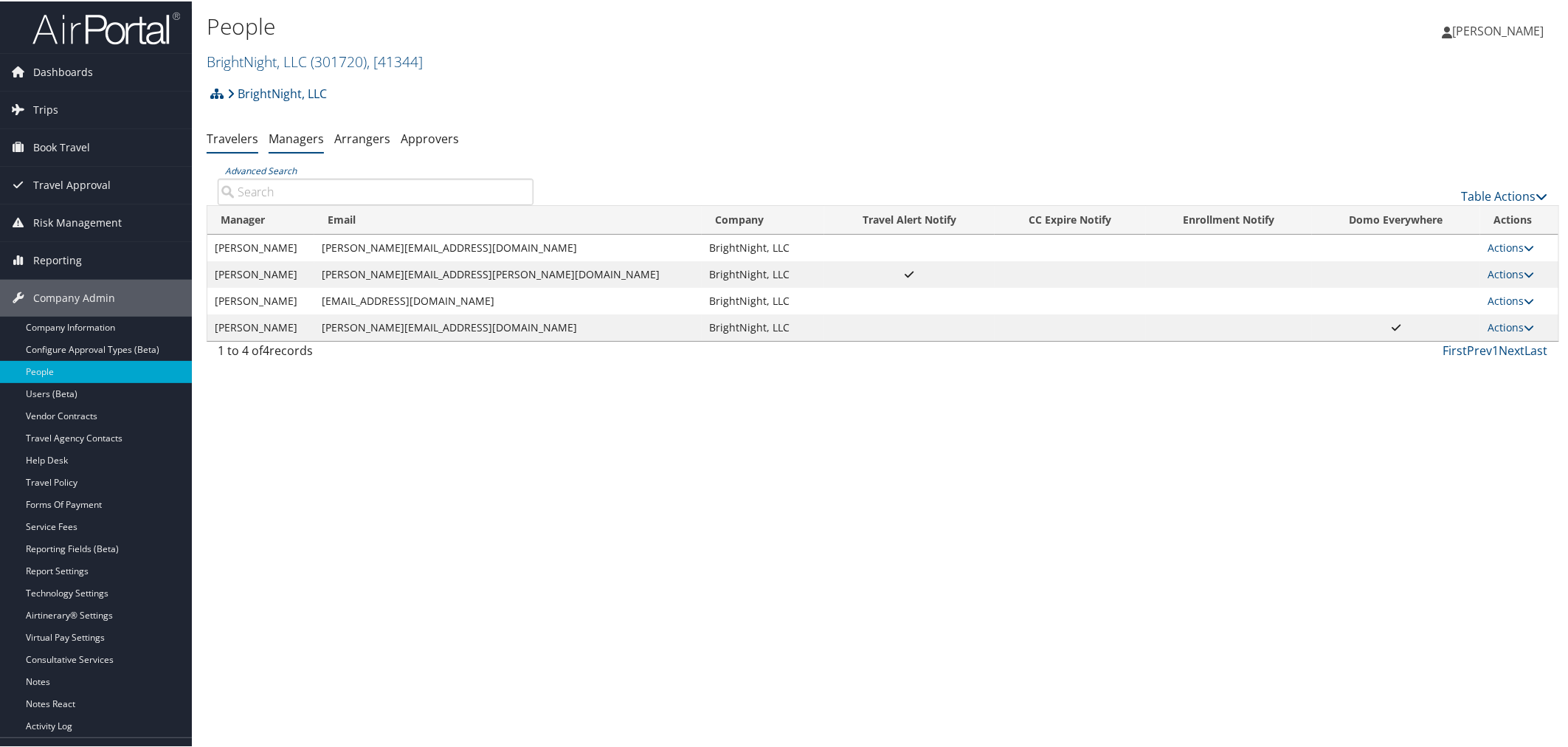
click at [247, 141] on link "Travelers" at bounding box center [231, 137] width 51 height 16
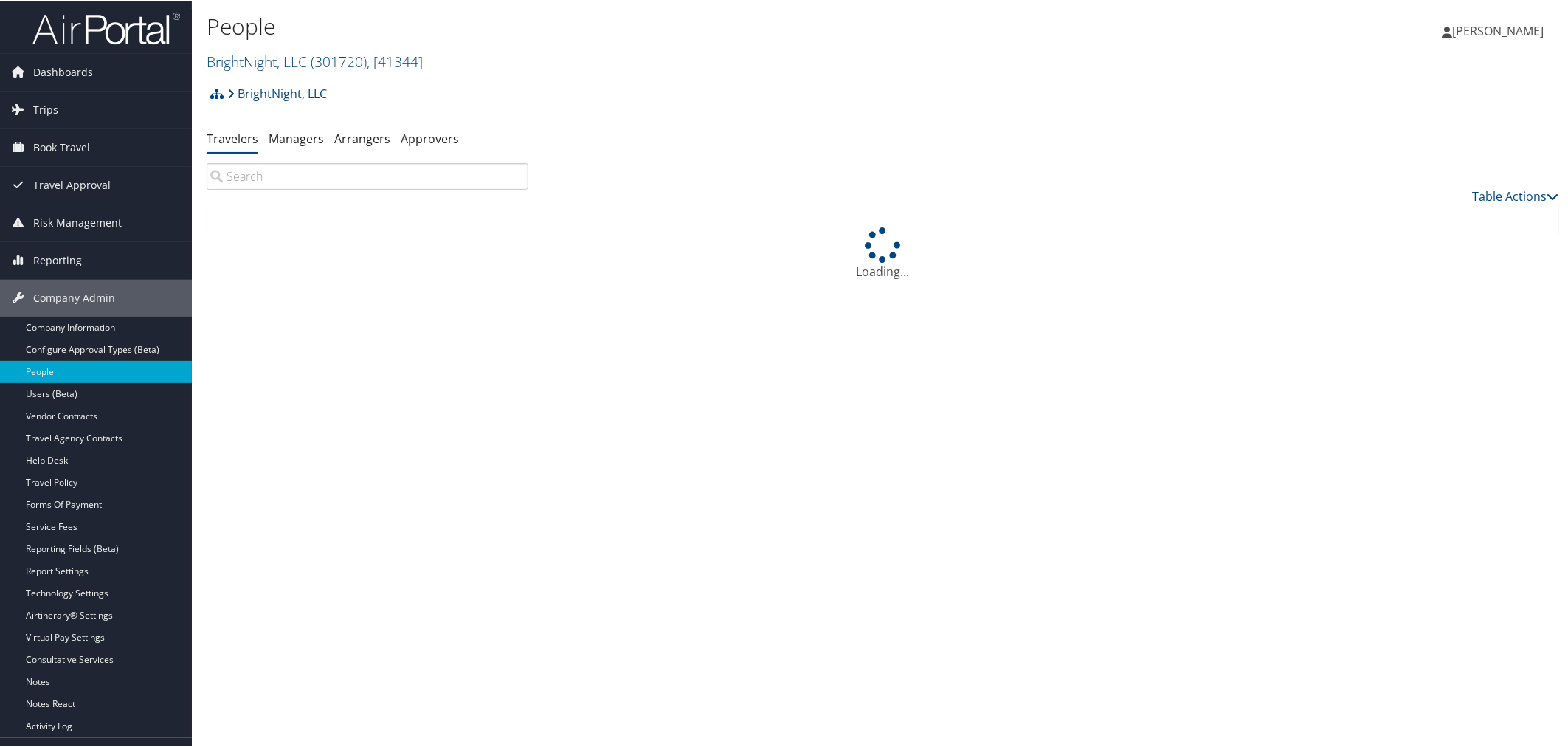
click at [290, 178] on input "search" at bounding box center [367, 174] width 322 height 26
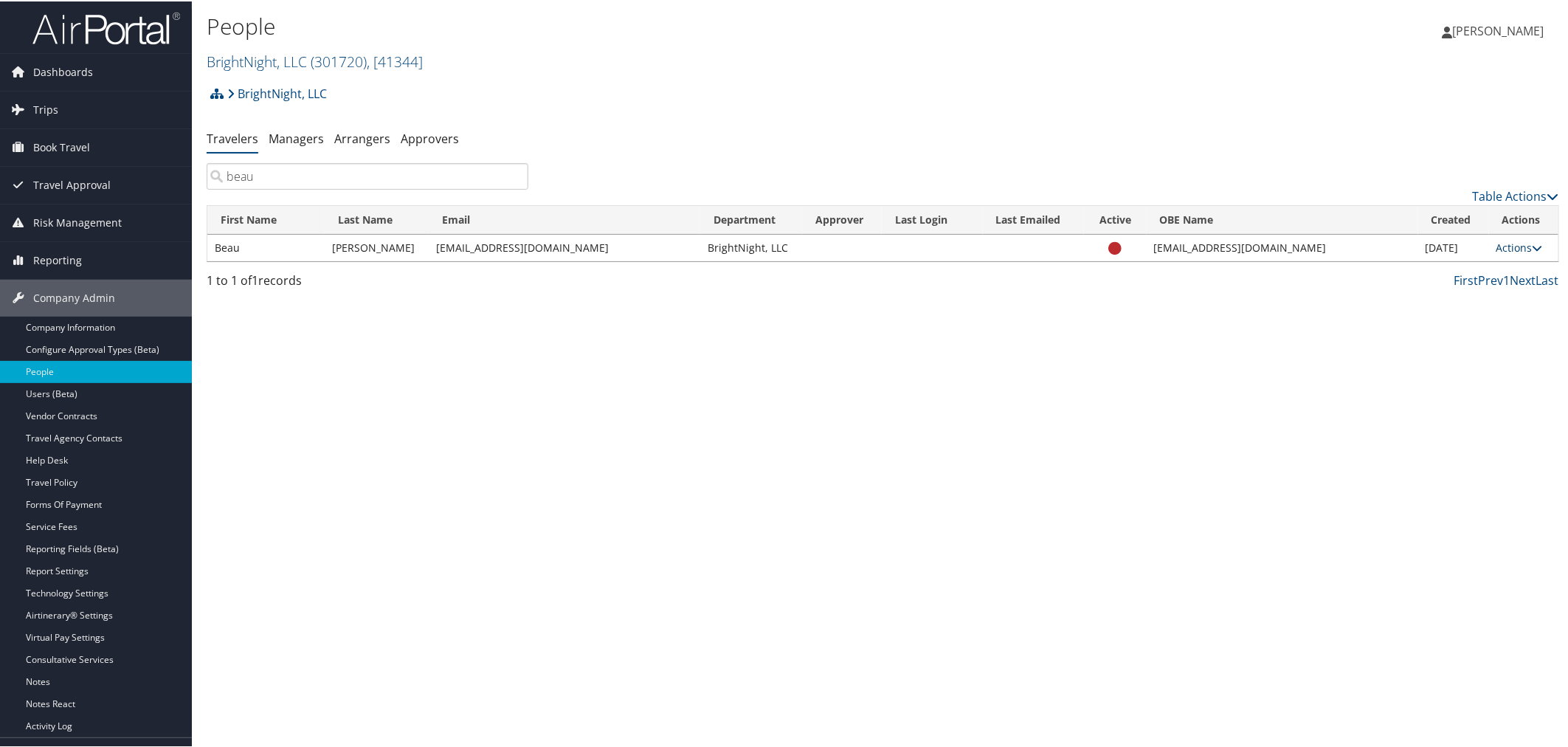
type input "beau"
click at [1521, 242] on link "Actions" at bounding box center [1519, 246] width 47 height 14
click at [1466, 269] on link "User Settings" at bounding box center [1460, 268] width 150 height 25
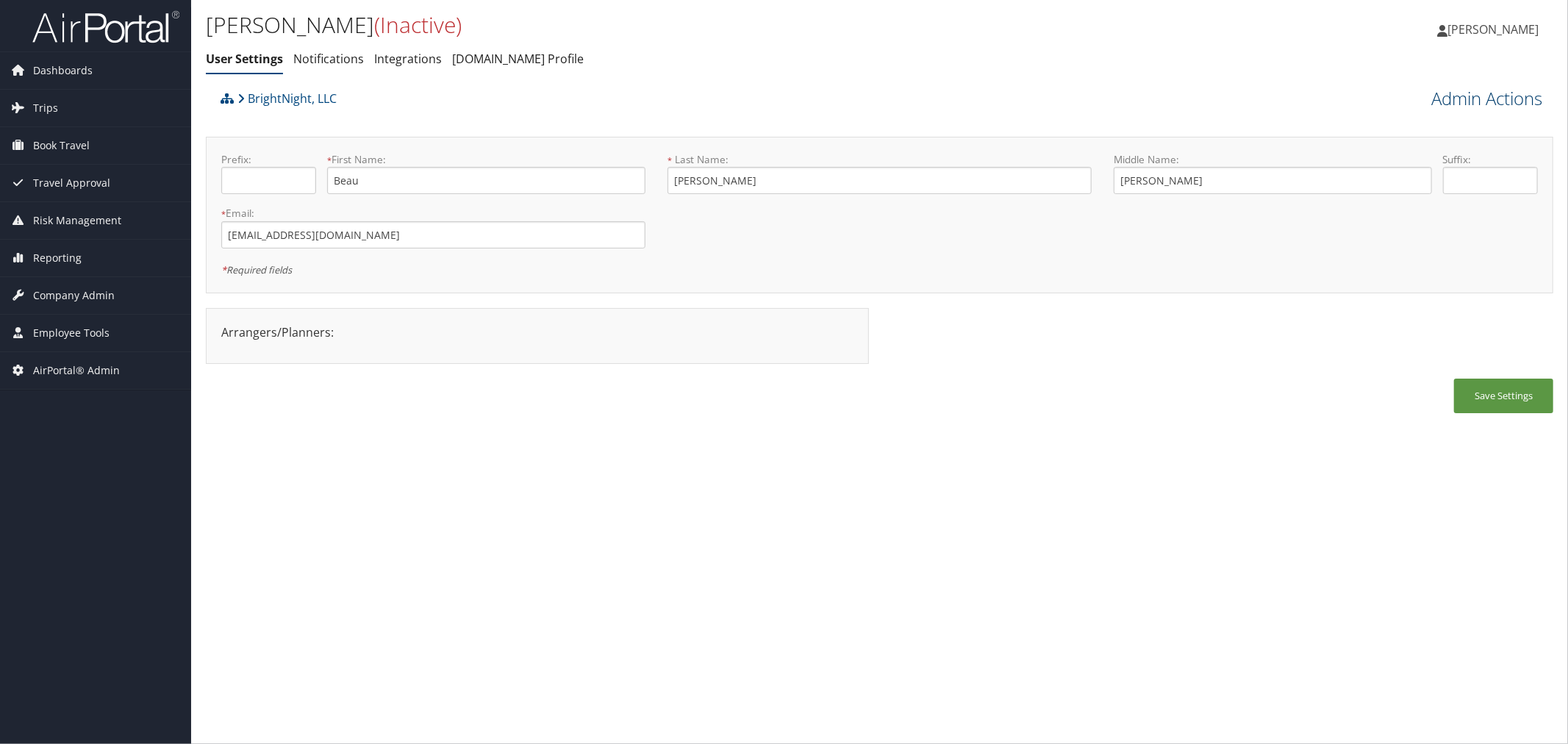
click at [1450, 89] on link "Admin Actions" at bounding box center [1487, 99] width 111 height 25
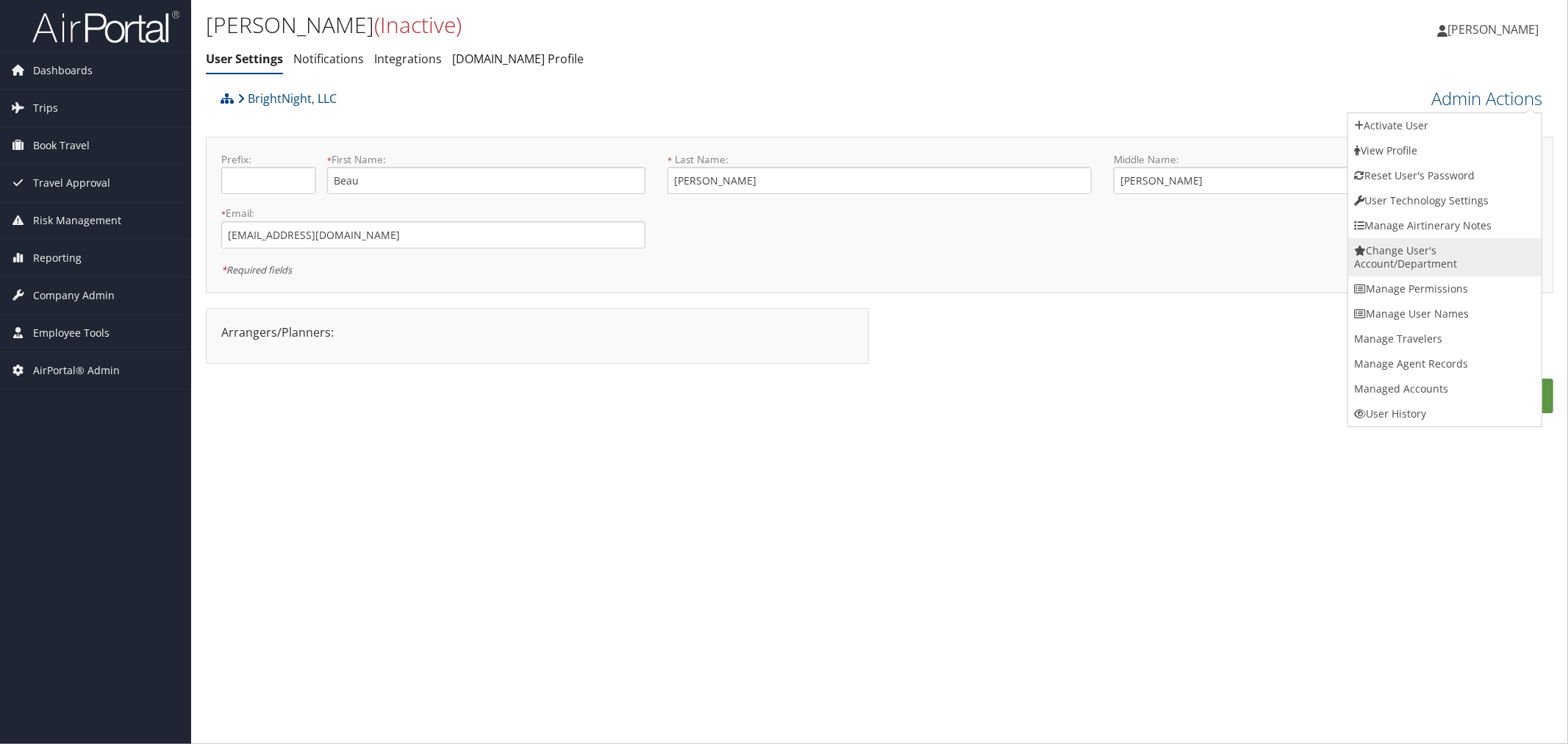
click at [1397, 275] on link "Change User's Account/Department" at bounding box center [1444, 257] width 193 height 39
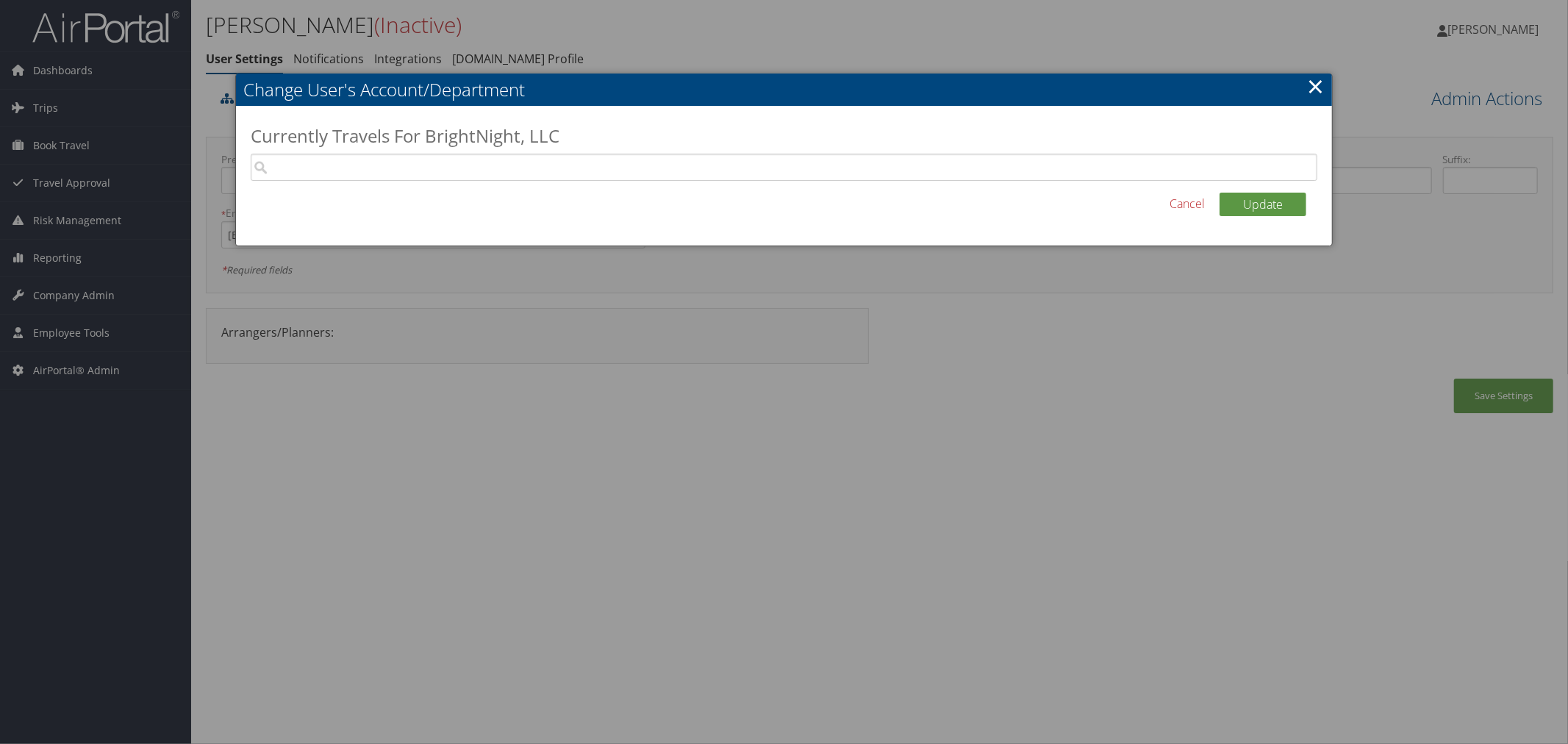
click at [1318, 90] on link "×" at bounding box center [1315, 85] width 17 height 30
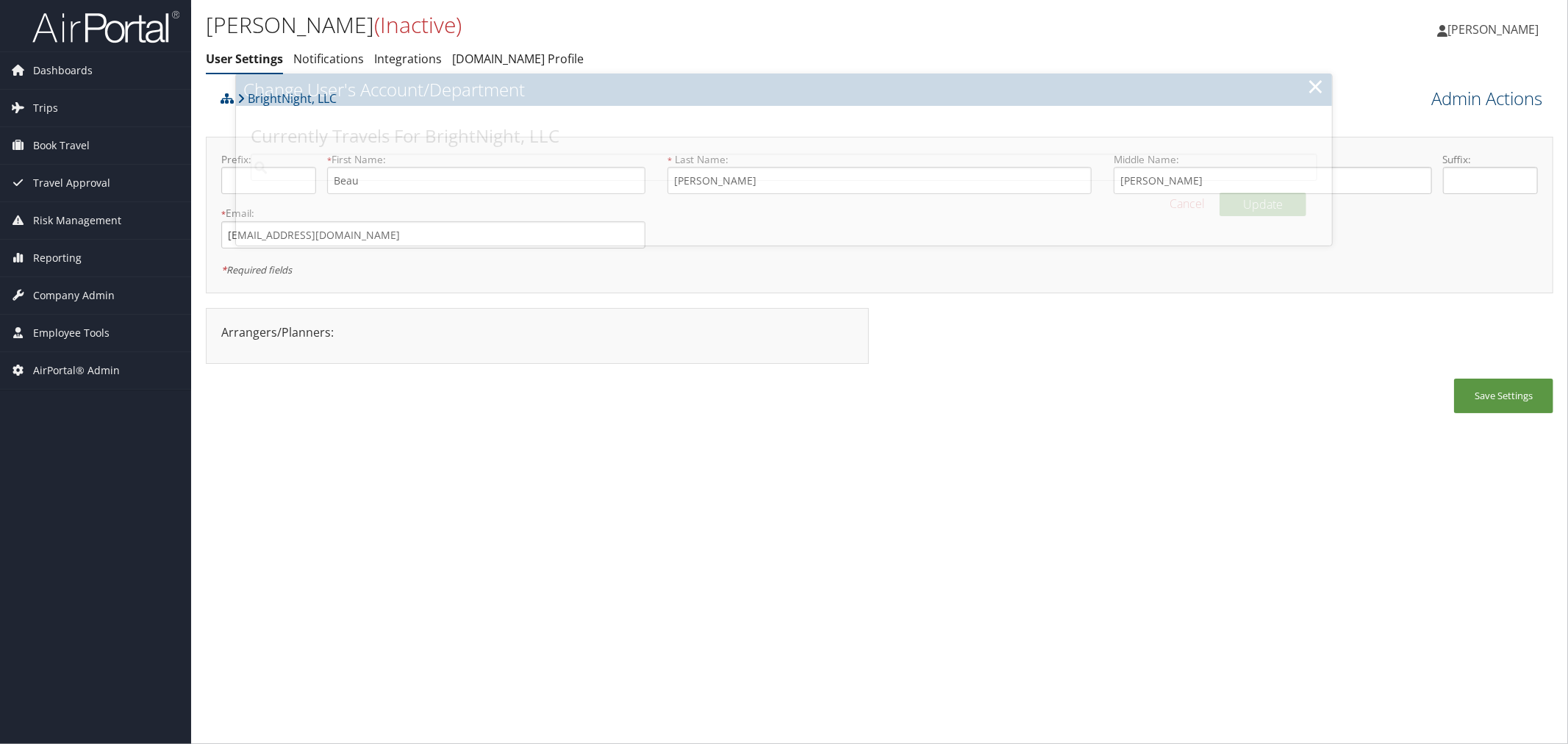
click at [1451, 99] on link "Admin Actions" at bounding box center [1487, 99] width 111 height 25
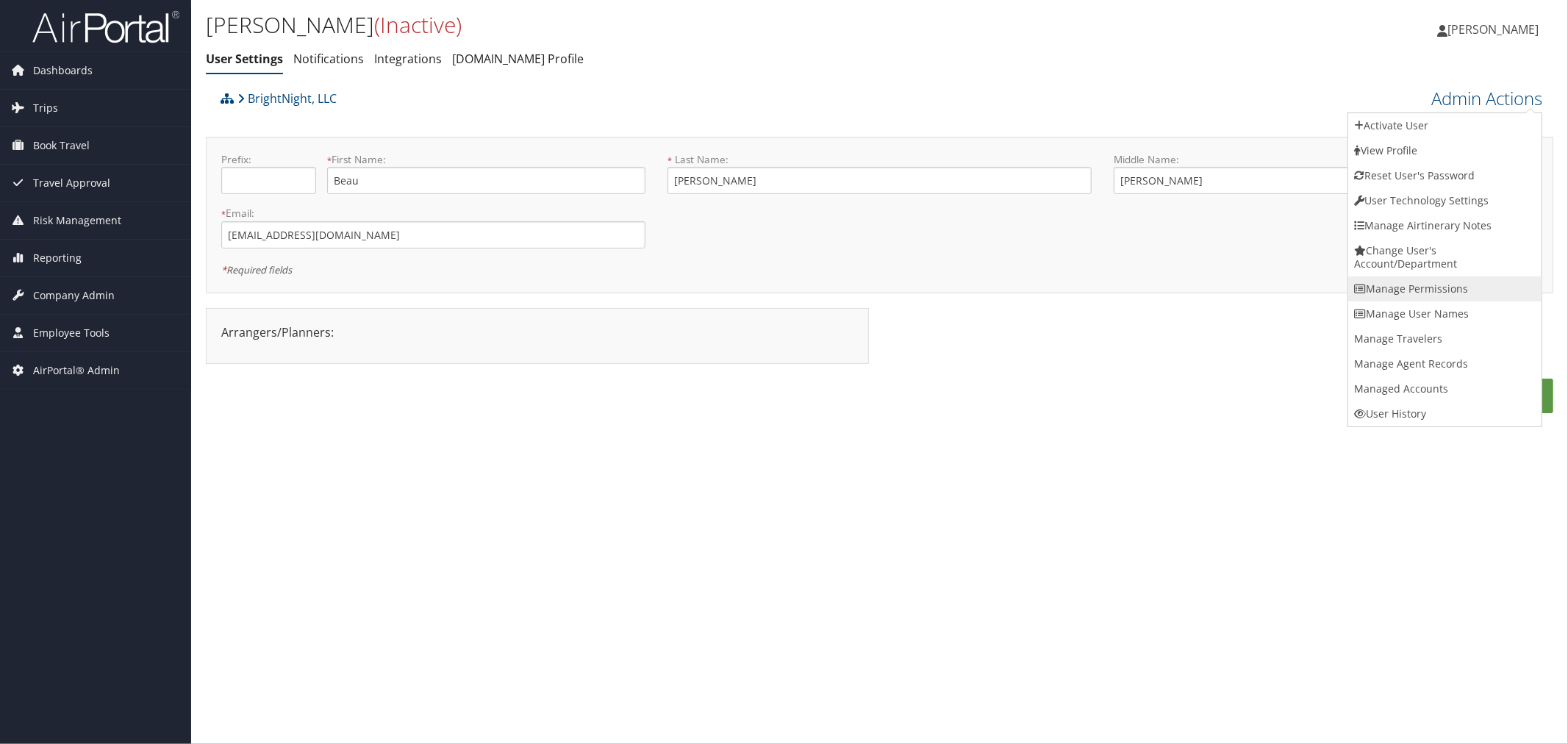
click at [1410, 284] on link "Manage Permissions" at bounding box center [1444, 289] width 193 height 25
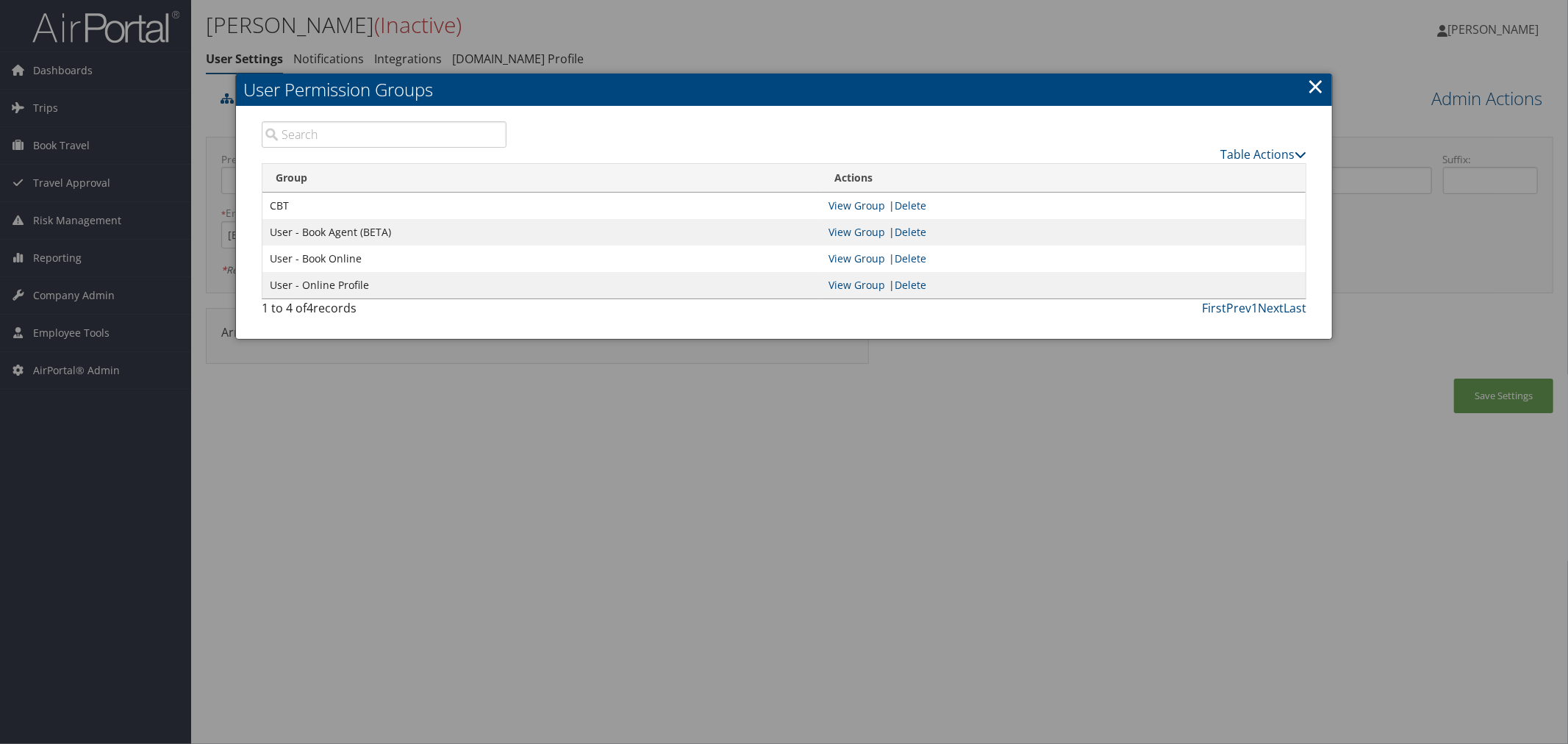
click at [1317, 81] on link "×" at bounding box center [1315, 85] width 17 height 30
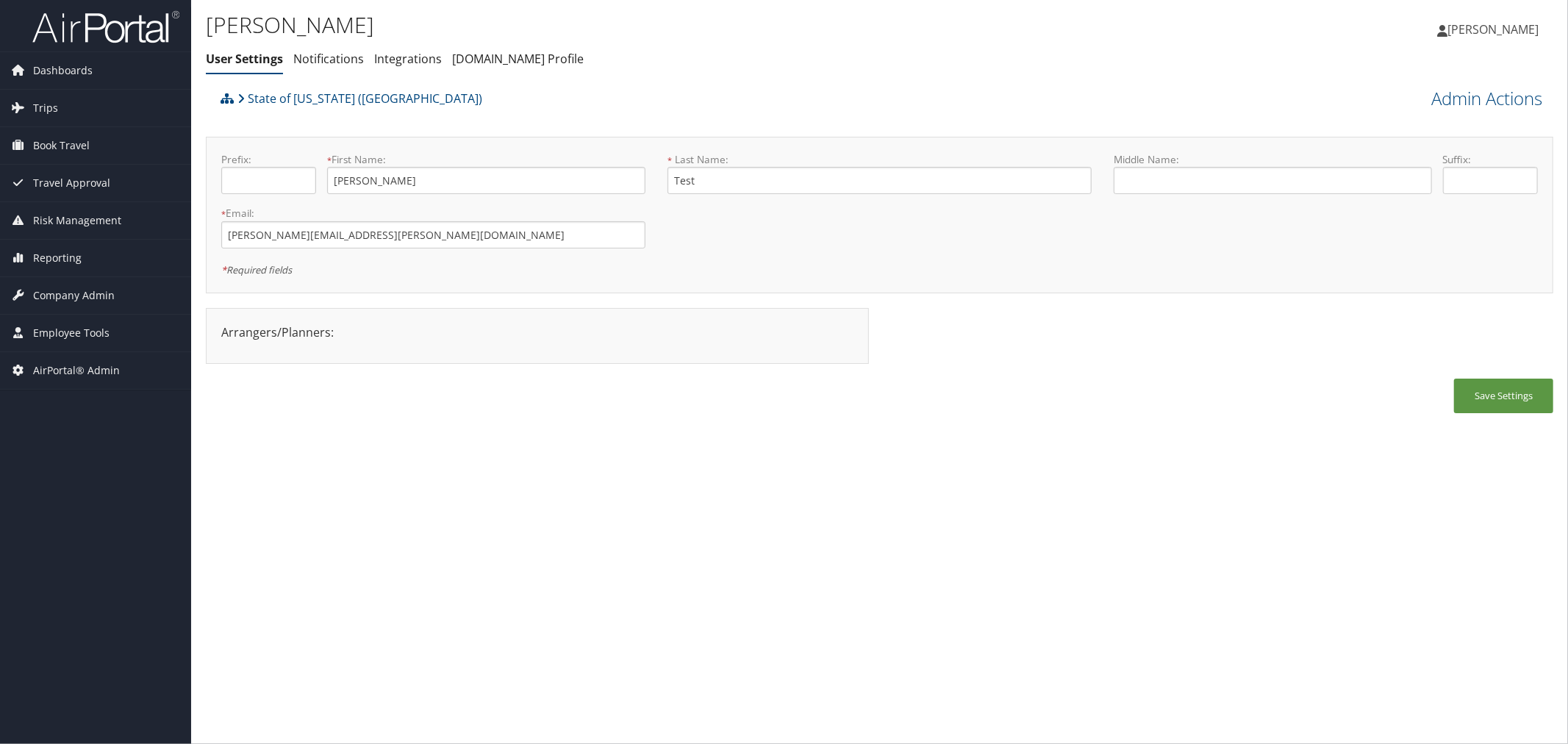
click at [548, 107] on div "State of [US_STATE] ([GEOGRAPHIC_DATA])" at bounding box center [712, 103] width 989 height 39
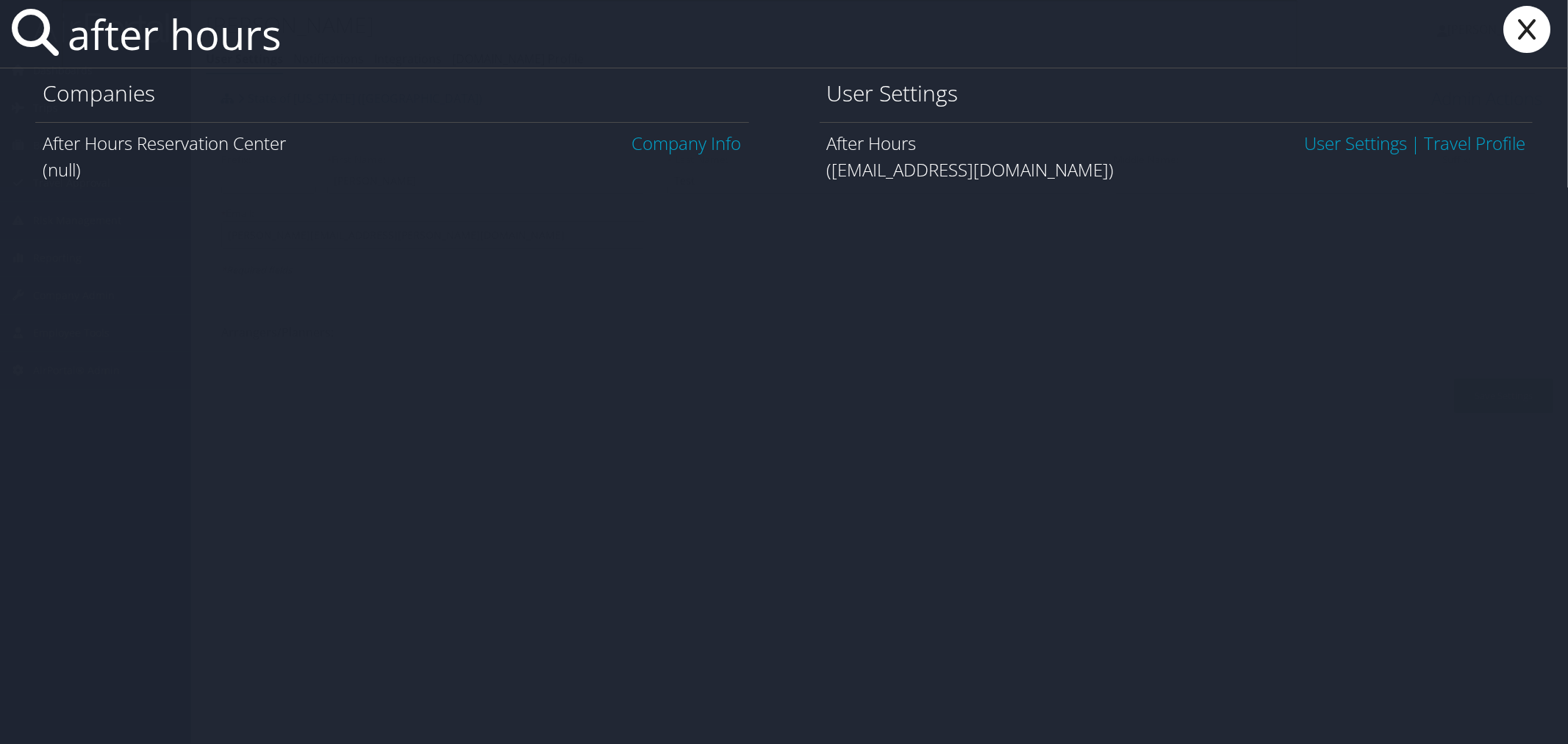
type input "after hours"
click at [1355, 140] on link "User Settings" at bounding box center [1355, 143] width 103 height 24
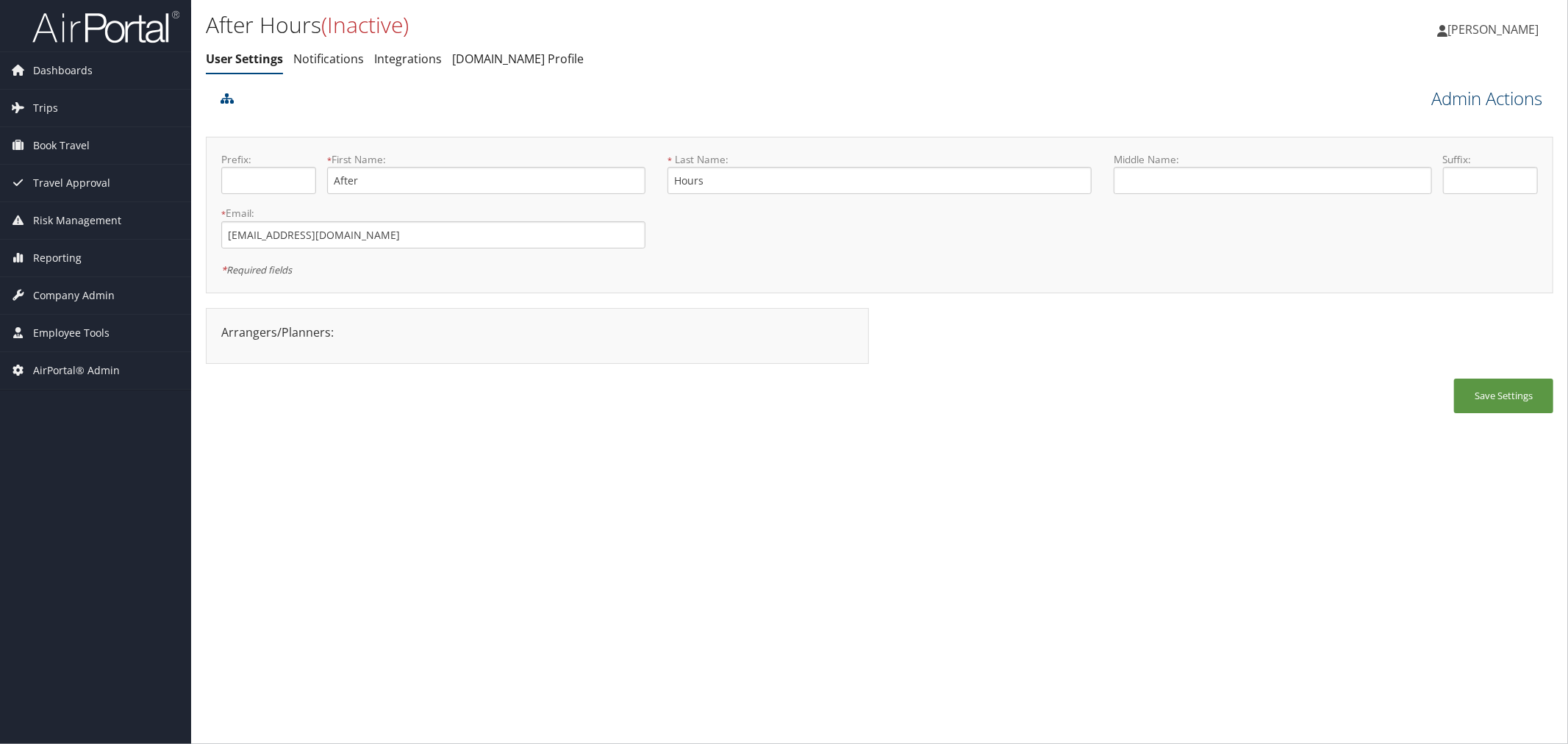
click at [1435, 94] on link "Admin Actions" at bounding box center [1487, 99] width 111 height 25
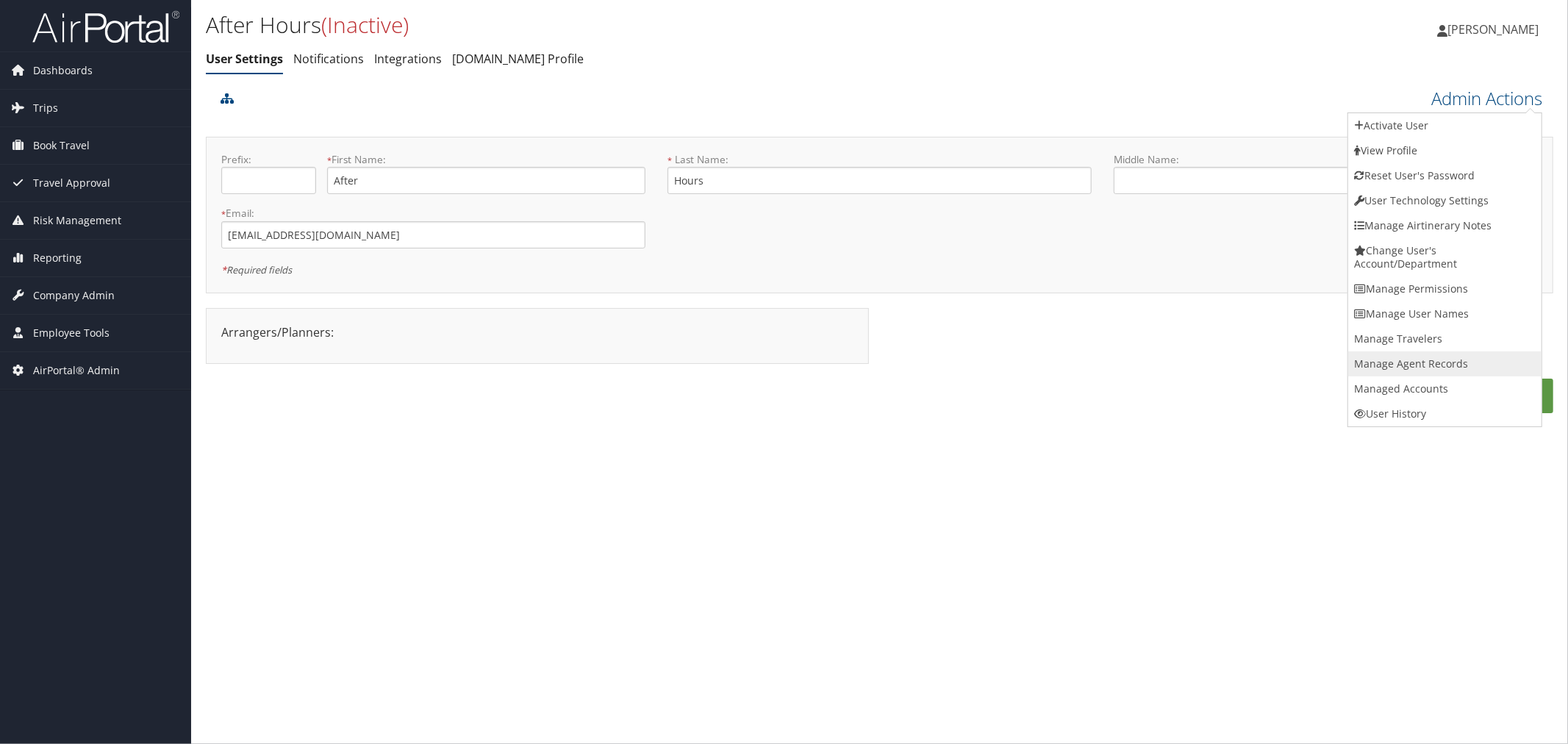
click at [1405, 368] on link "Manage Agent Records" at bounding box center [1444, 364] width 193 height 25
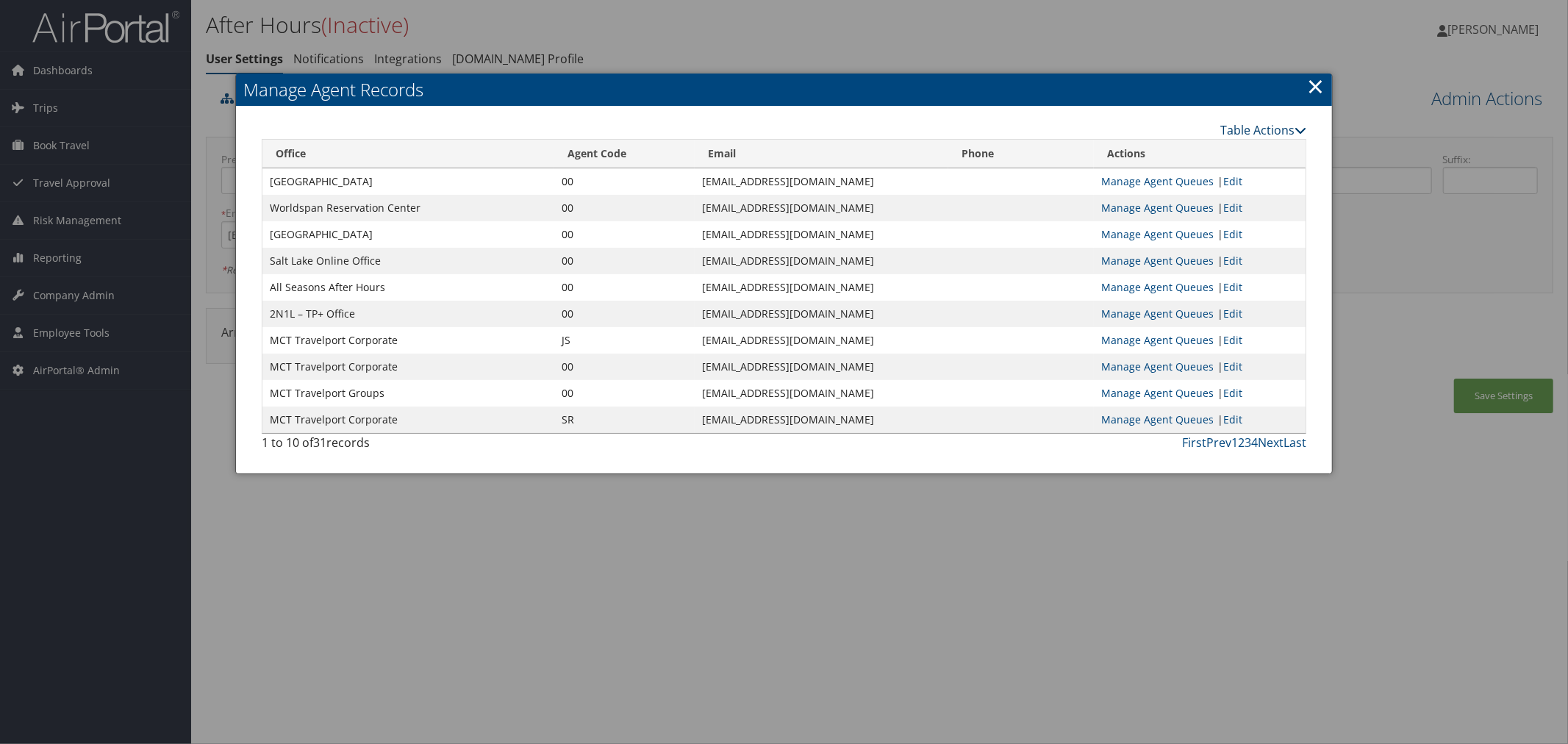
click at [1268, 128] on link "Table Actions" at bounding box center [1264, 130] width 86 height 16
click at [1161, 204] on link "Page Length" at bounding box center [1208, 202] width 193 height 25
click at [1125, 223] on link "100" at bounding box center [1208, 229] width 193 height 25
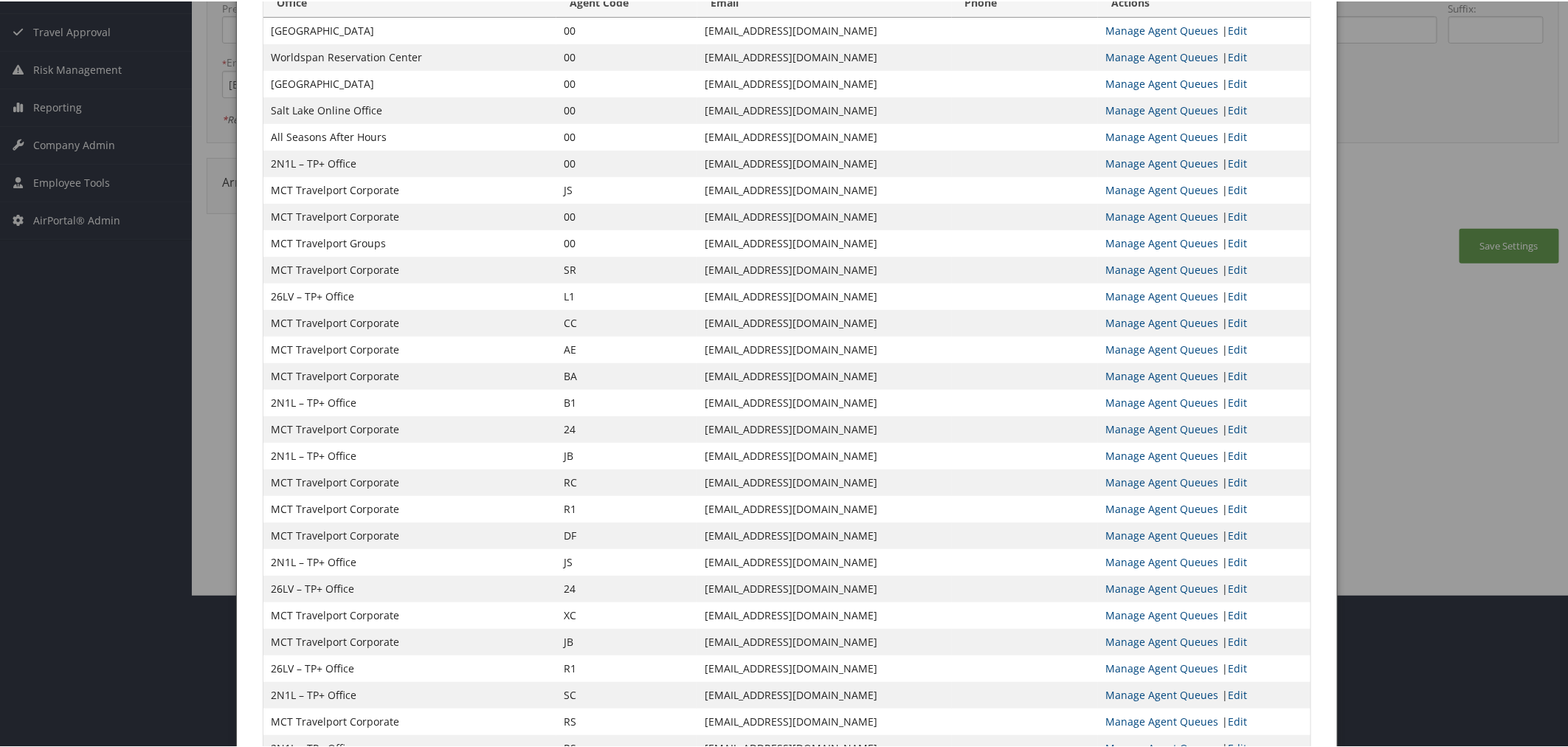
scroll to position [164, 0]
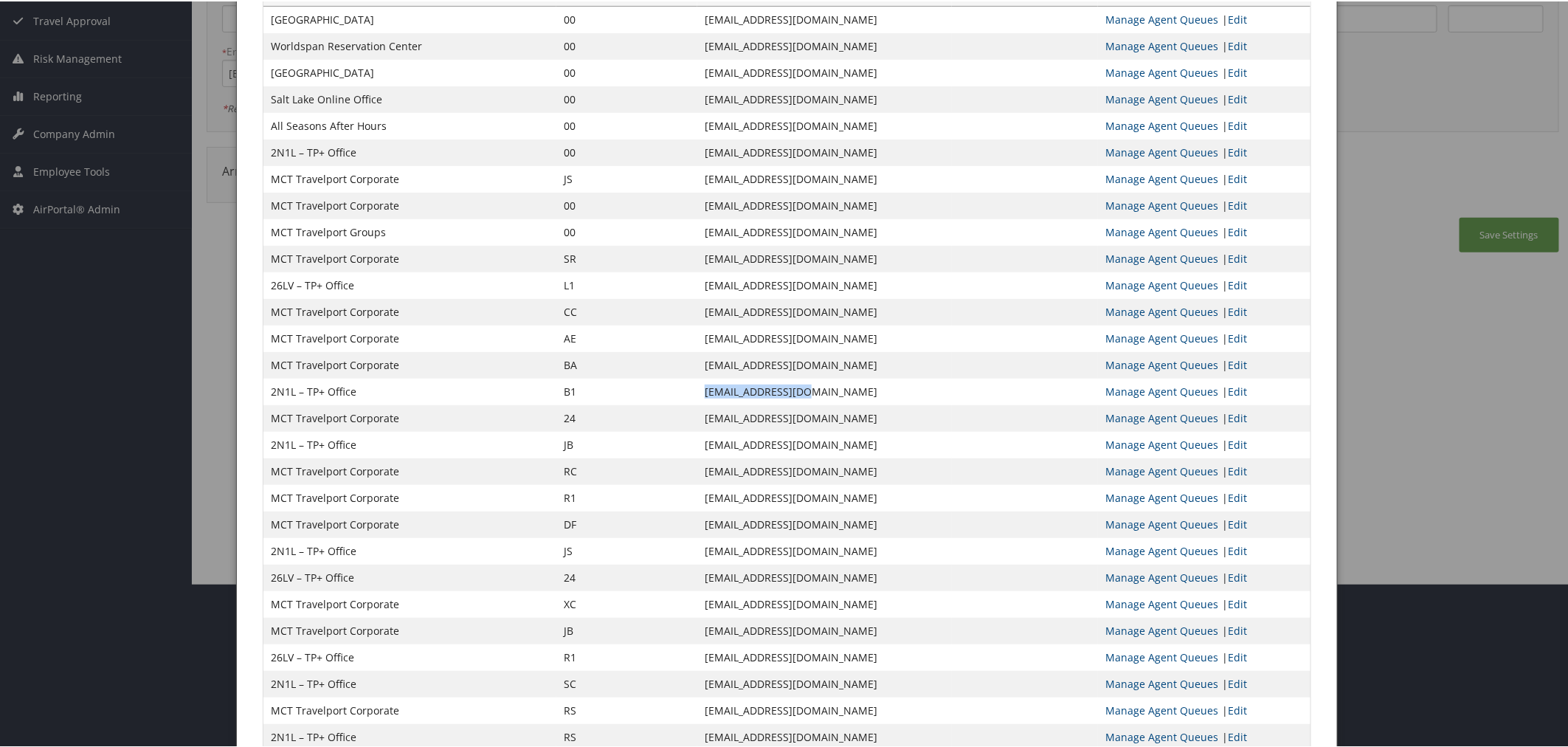
drag, startPoint x: 697, startPoint y: 394, endPoint x: 599, endPoint y: 394, distance: 98.0
click at [697, 394] on td "trips@cbtravel.com" at bounding box center [824, 390] width 255 height 26
copy td "trips@cbtravel.com"
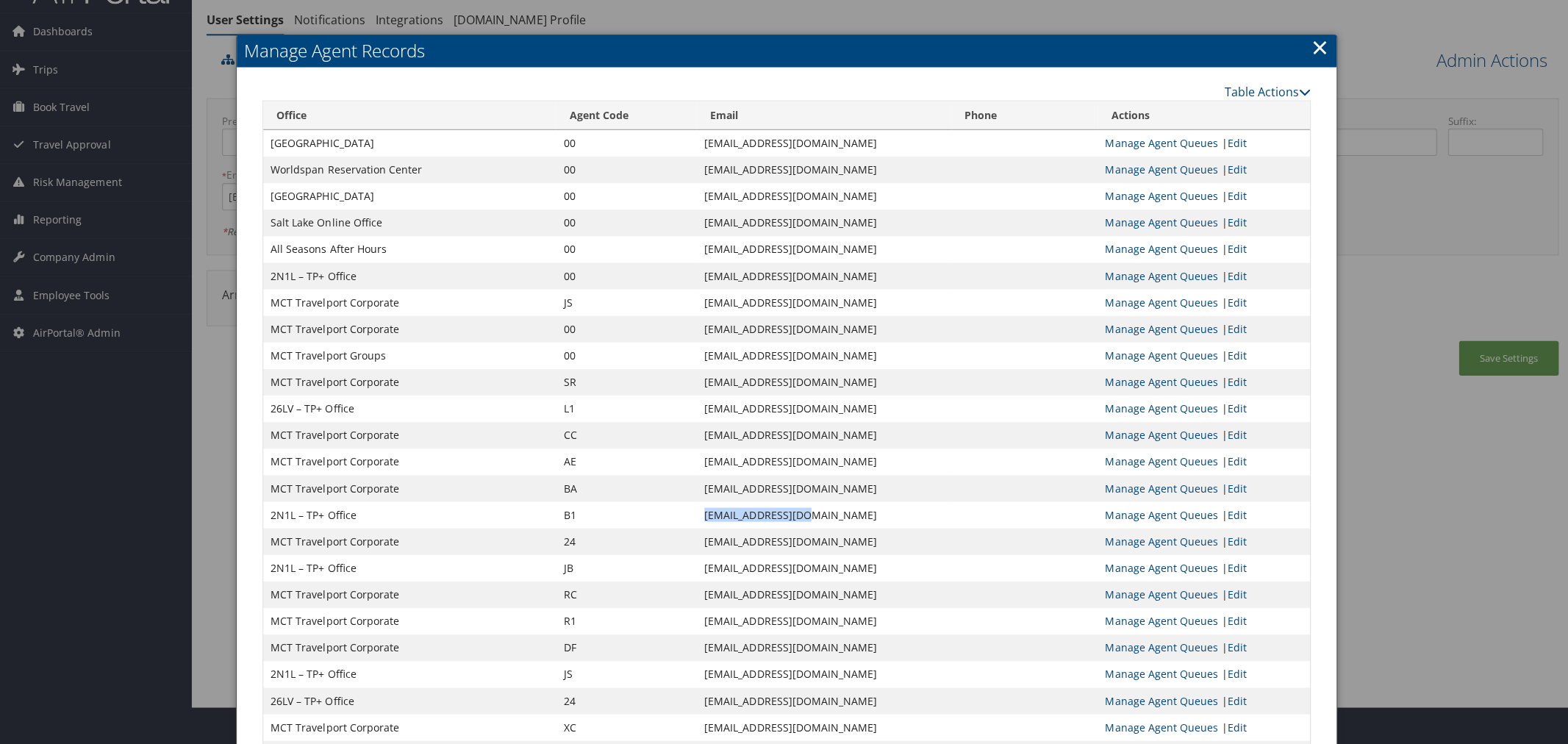
scroll to position [0, 0]
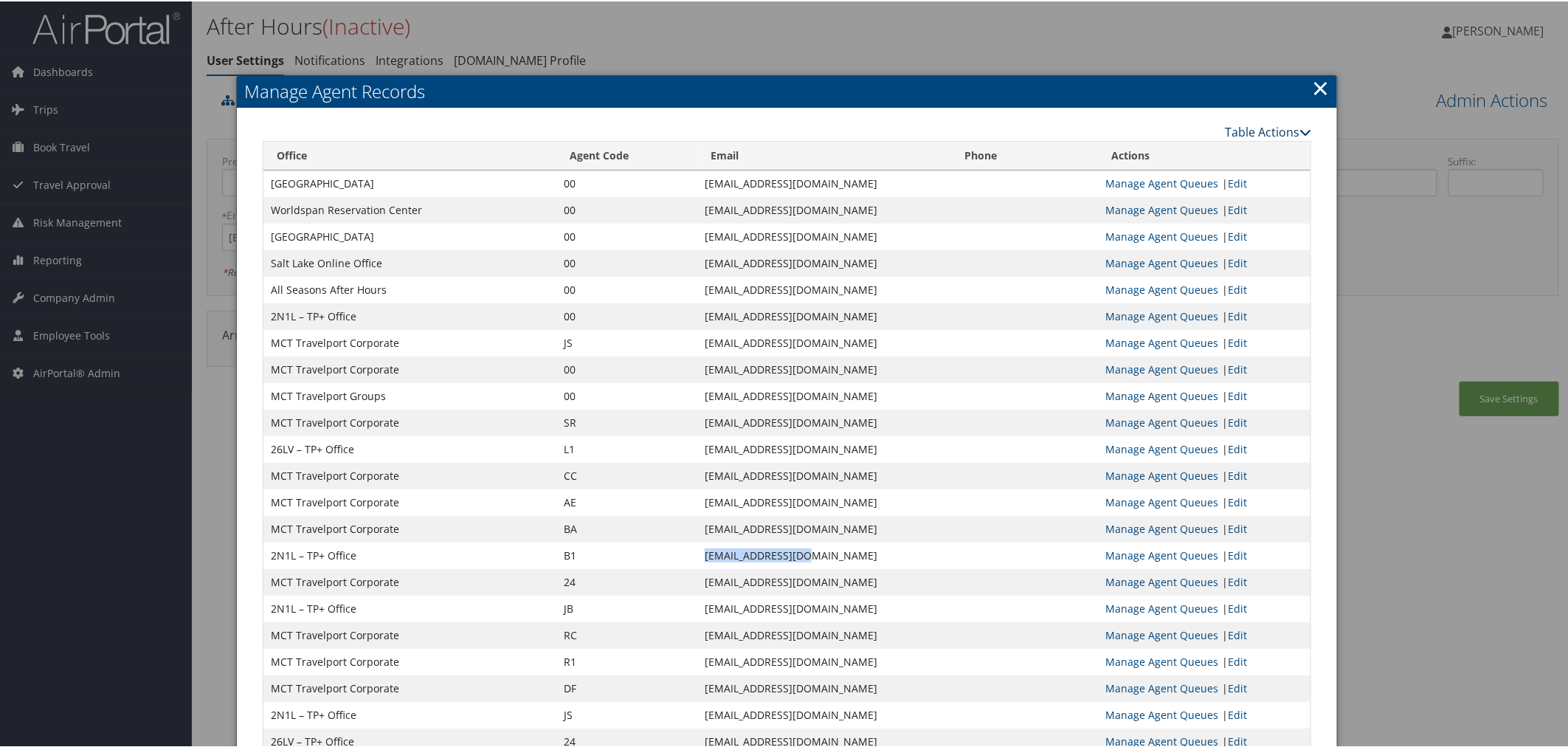
click at [1229, 127] on link "Table Actions" at bounding box center [1268, 131] width 86 height 16
click at [1163, 153] on link "New Record" at bounding box center [1208, 153] width 194 height 25
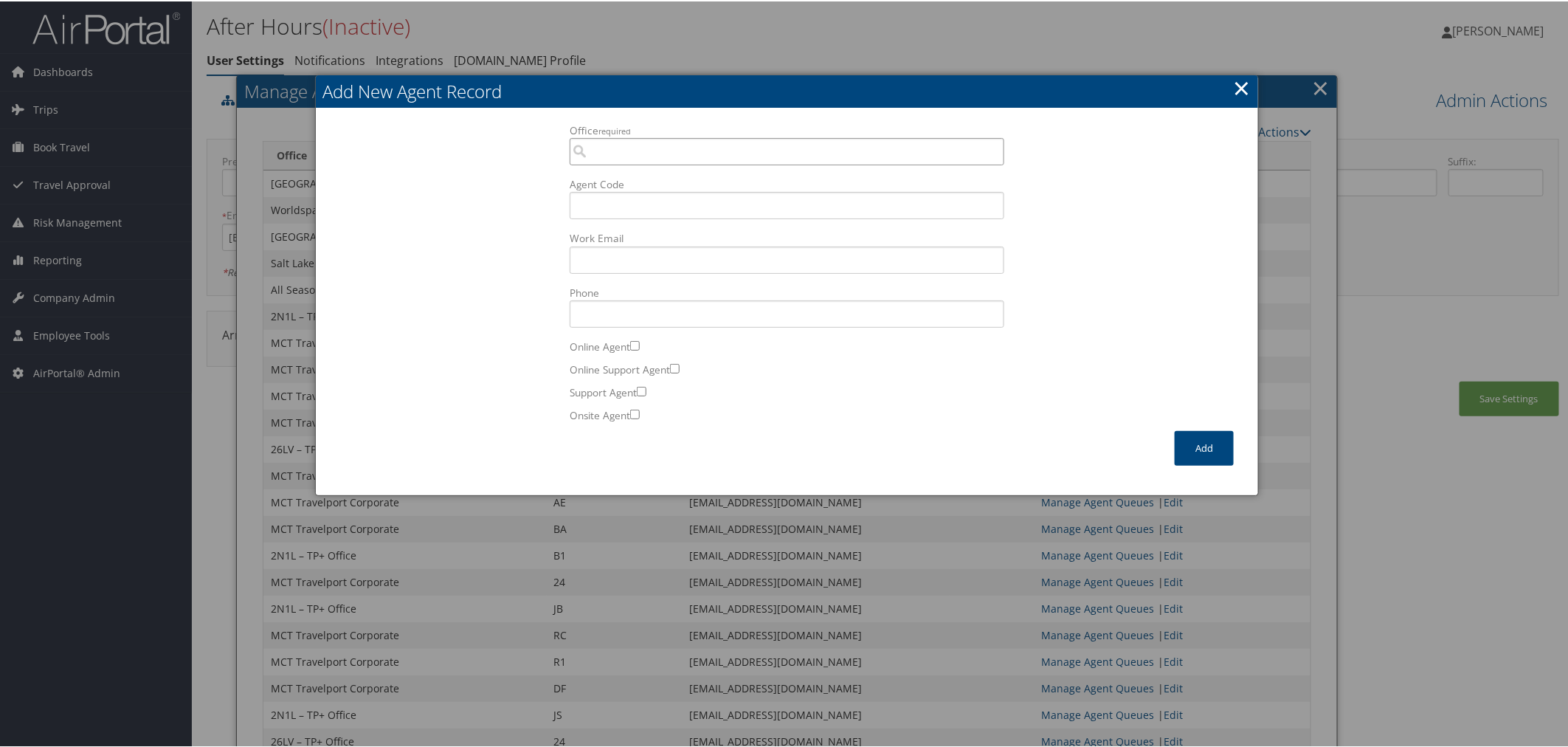
click at [628, 151] on input "Office required" at bounding box center [786, 150] width 434 height 27
click at [630, 187] on div "OfficeInfo" at bounding box center [784, 193] width 427 height 14
type input "2N1L 2N1L – TP+ Office"
click at [621, 210] on input "Agent Code" at bounding box center [786, 204] width 434 height 27
type input "XX"
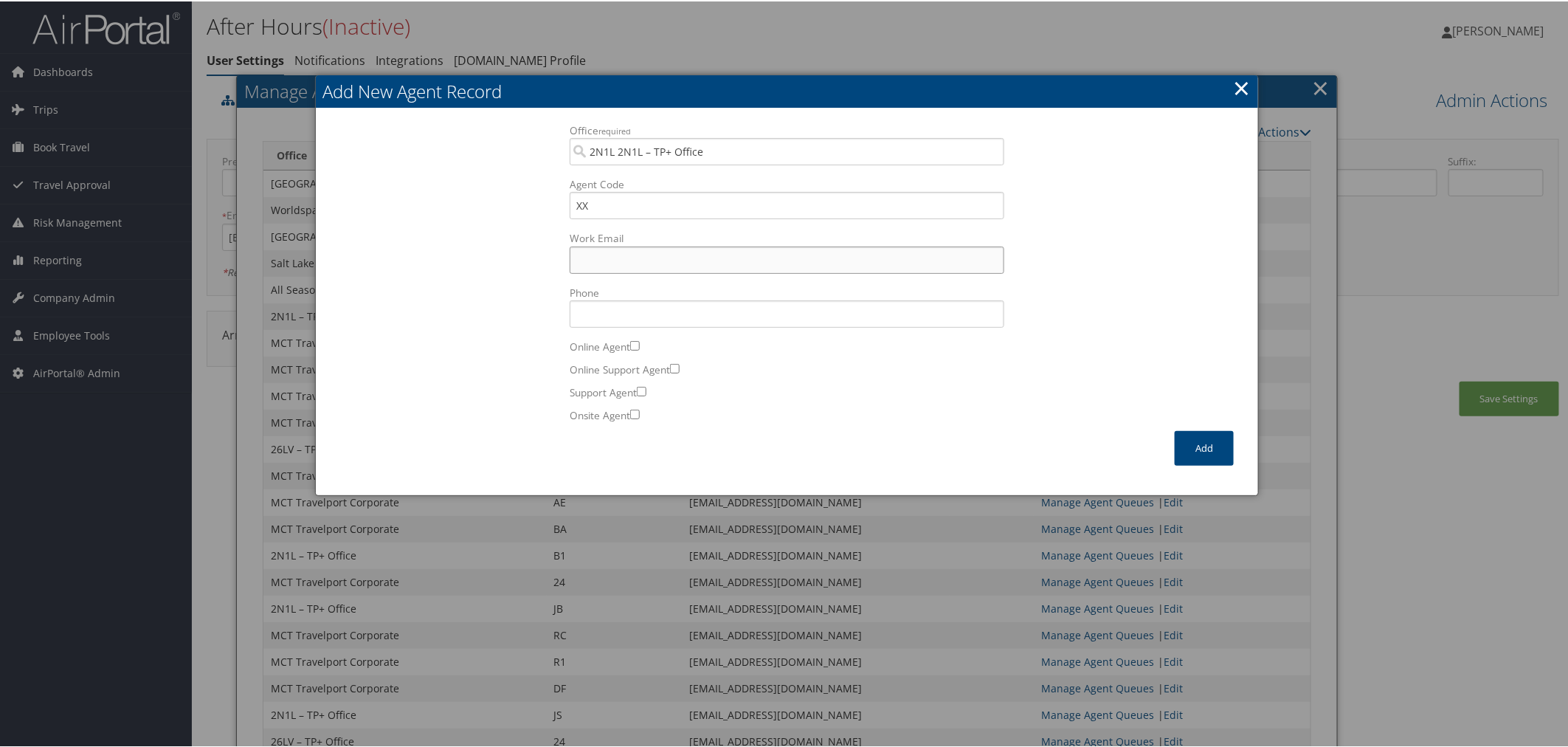
click at [622, 253] on input "Work Email Incorrect format for email." at bounding box center [786, 259] width 434 height 27
paste input "trips@cbtravel.com"
type input "trips@cbtravel.com"
click at [1189, 444] on button "Add" at bounding box center [1204, 447] width 59 height 34
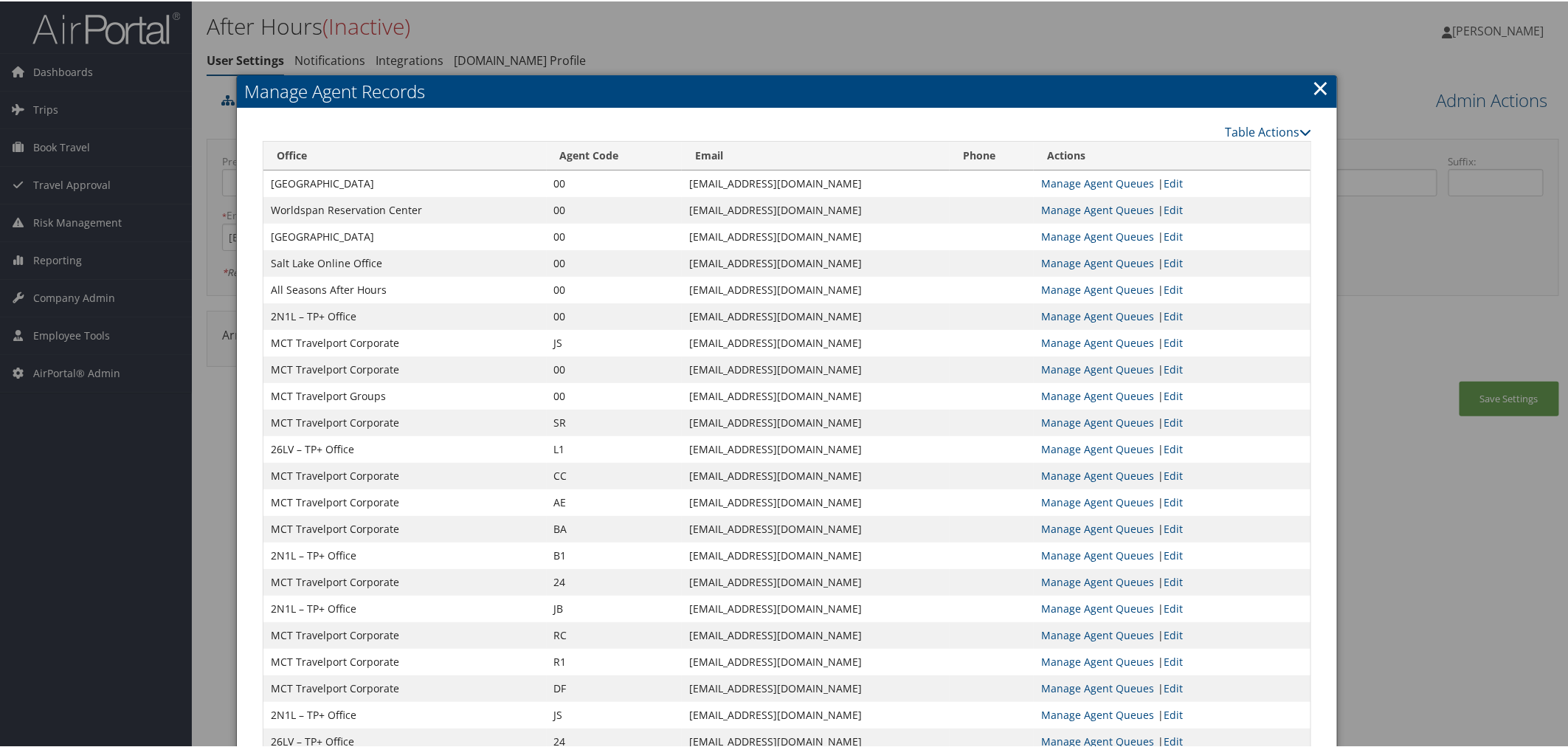
click at [1311, 89] on link "×" at bounding box center [1319, 86] width 17 height 30
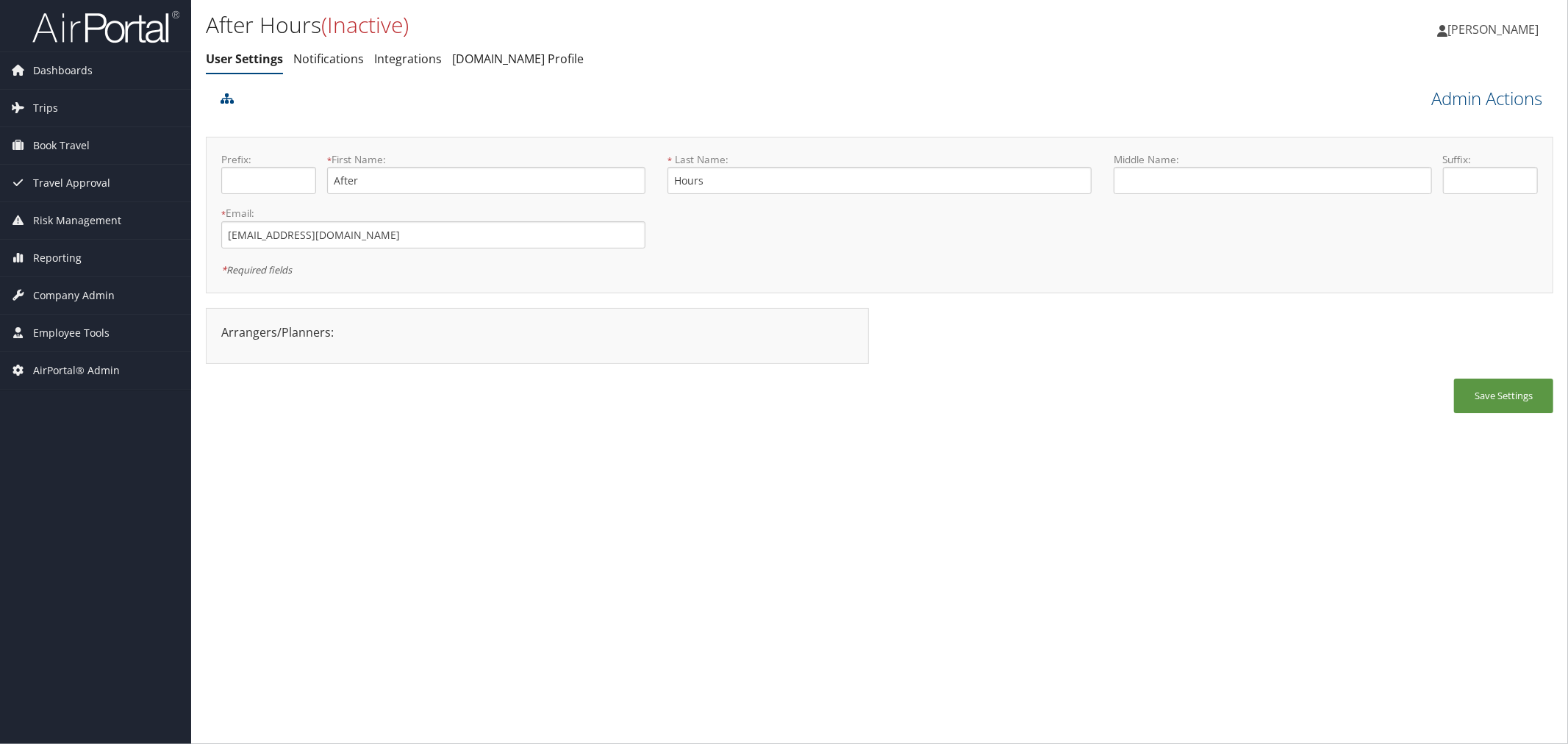
drag, startPoint x: 575, startPoint y: 31, endPoint x: 295, endPoint y: 76, distance: 283.6
click at [575, 31] on h1 "After Hours (Inactive)" at bounding box center [654, 25] width 898 height 31
click at [56, 104] on span "Trips" at bounding box center [46, 108] width 25 height 37
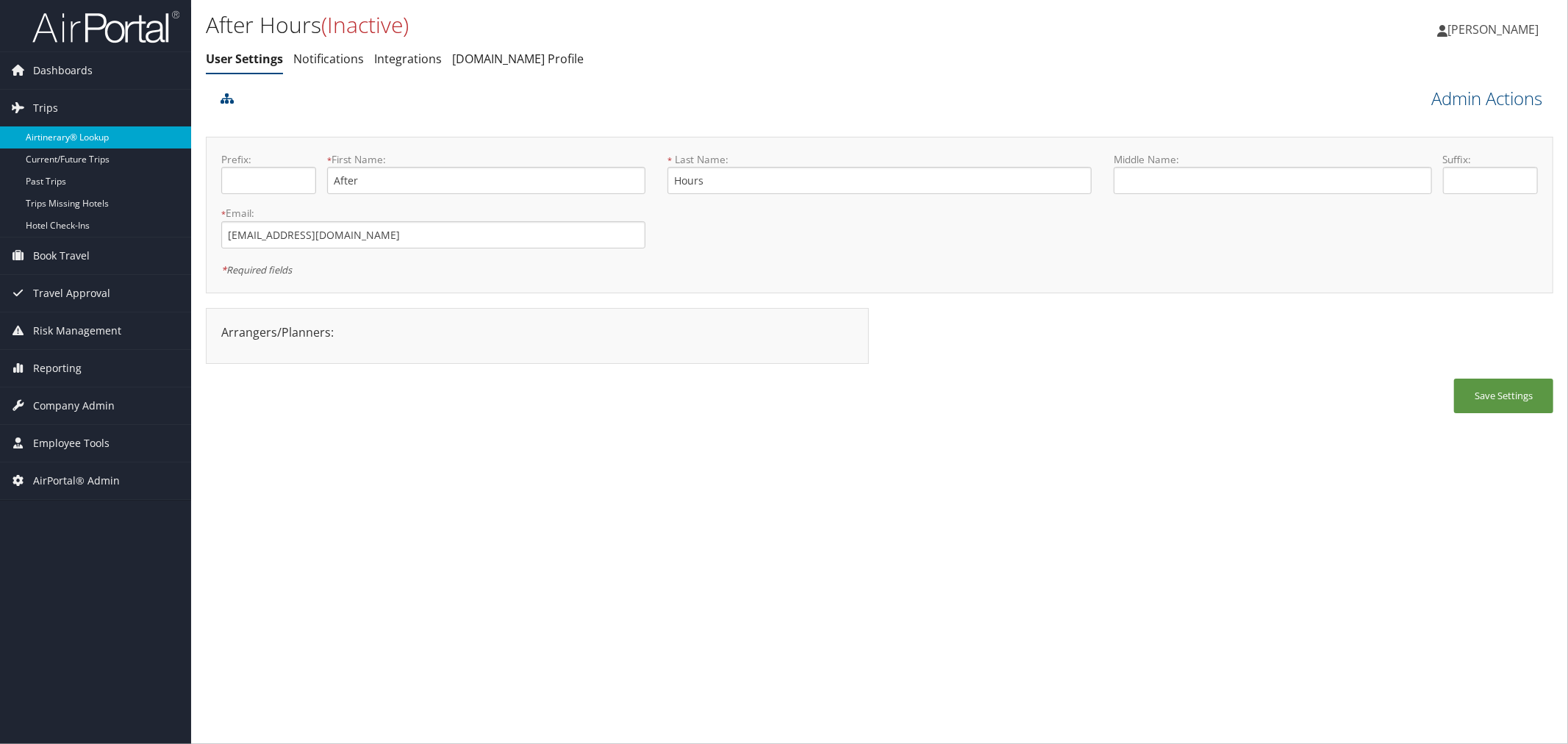
click at [74, 129] on link "Airtinerary® Lookup" at bounding box center [95, 137] width 191 height 22
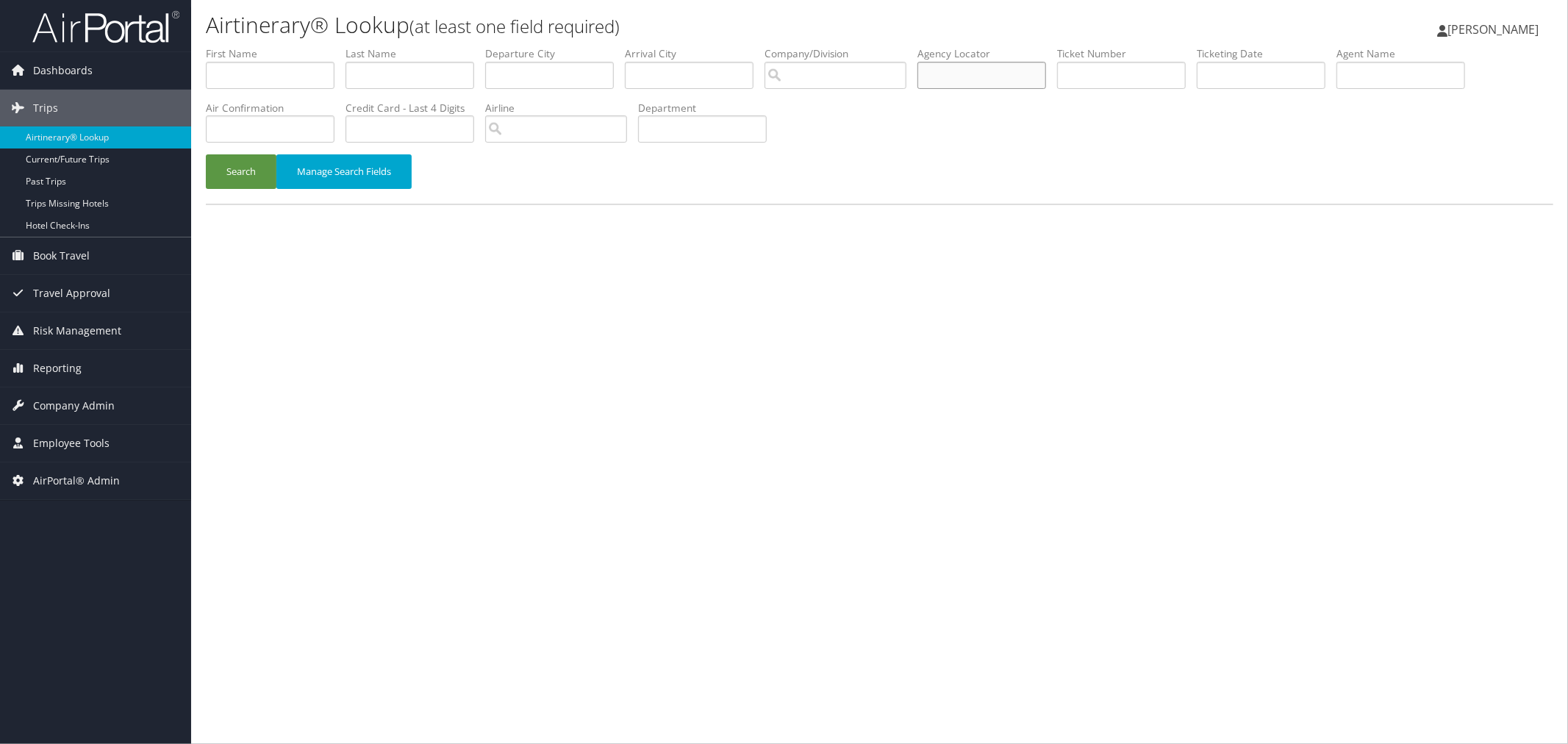
click at [988, 75] on input "text" at bounding box center [981, 75] width 128 height 27
paste input "YLWMLU"
type input "YLWMLU"
click at [224, 162] on button "Search" at bounding box center [241, 171] width 71 height 34
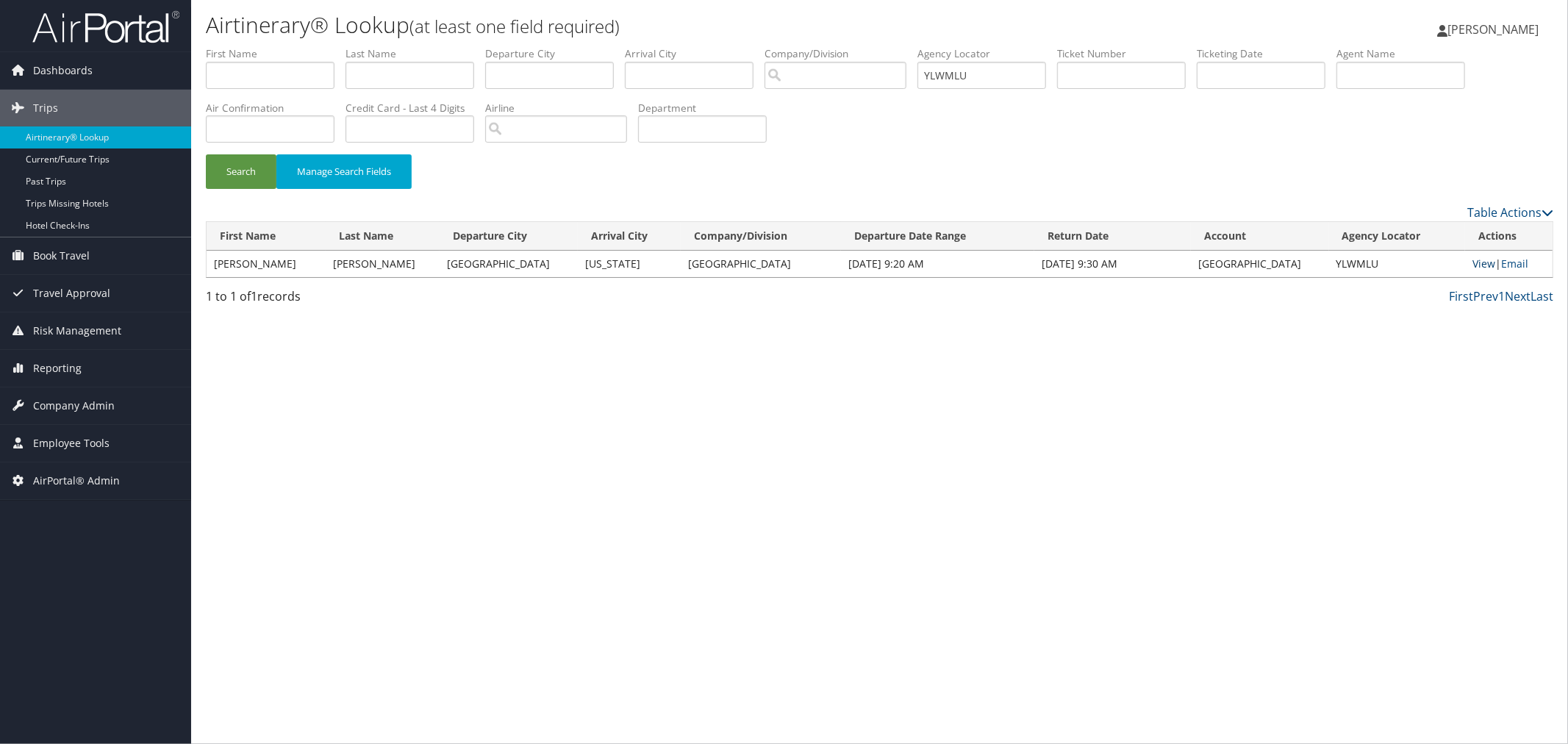
click at [1482, 258] on link "View" at bounding box center [1484, 264] width 22 height 14
drag, startPoint x: 784, startPoint y: 18, endPoint x: 746, endPoint y: 17, distance: 38.0
click at [782, 18] on h1 "Airtinerary® Lookup (at least one field required)" at bounding box center [654, 25] width 898 height 31
click at [97, 405] on span "Company Admin" at bounding box center [74, 406] width 82 height 37
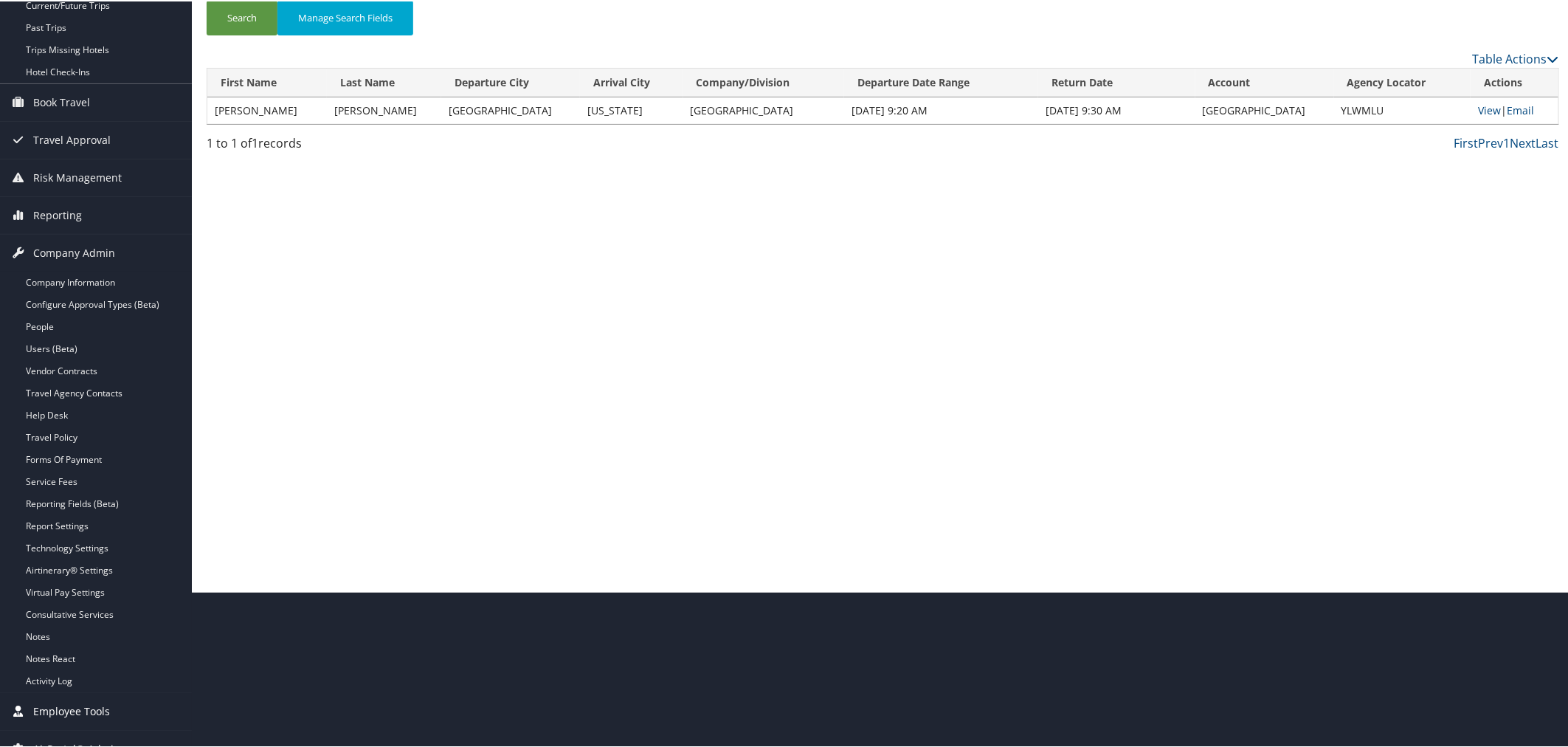
scroll to position [164, 0]
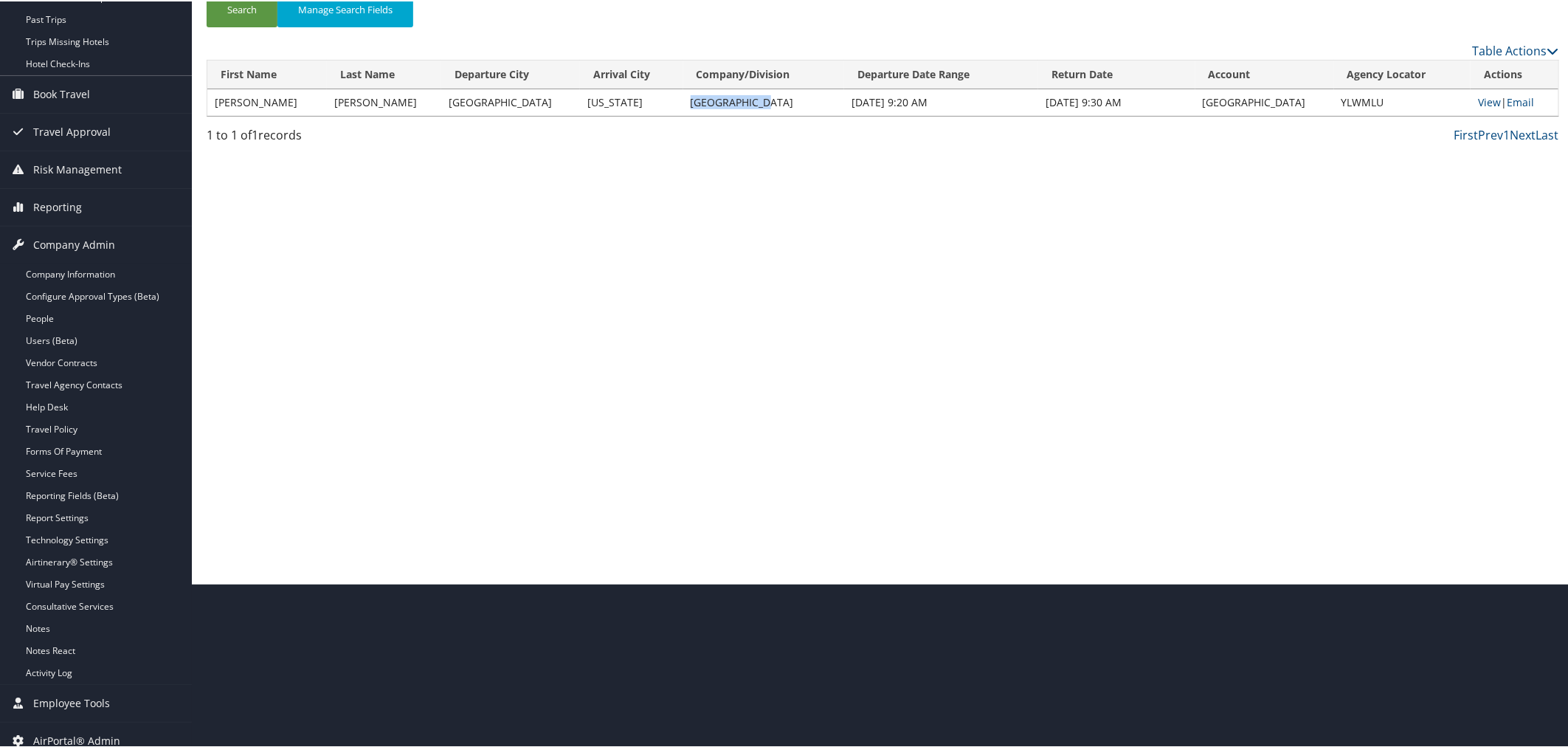
drag, startPoint x: 755, startPoint y: 102, endPoint x: 691, endPoint y: 101, distance: 64.0
click at [691, 101] on td "Rimini Street" at bounding box center [763, 100] width 161 height 26
copy td "Rimini Street"
drag, startPoint x: 1374, startPoint y: 97, endPoint x: 1324, endPoint y: 98, distance: 50.0
click at [1334, 98] on td "YLWMLU" at bounding box center [1402, 100] width 137 height 26
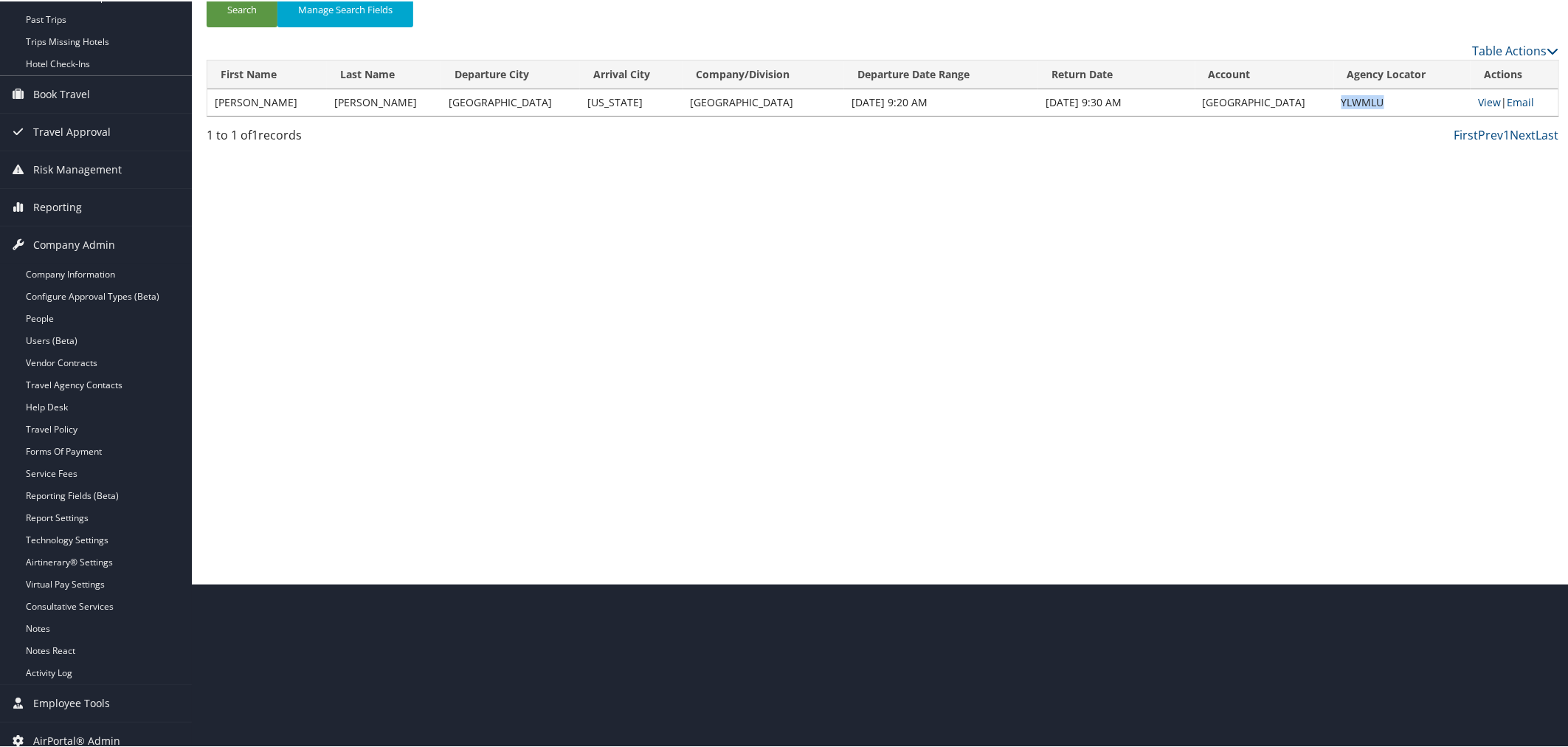
copy td "YLWMLU"
drag, startPoint x: 296, startPoint y: 100, endPoint x: 211, endPoint y: 101, distance: 85.0
click at [211, 101] on td "JOSEPH FRANCIS" at bounding box center [267, 100] width 120 height 26
copy td "JOSEPH FRANCIS"
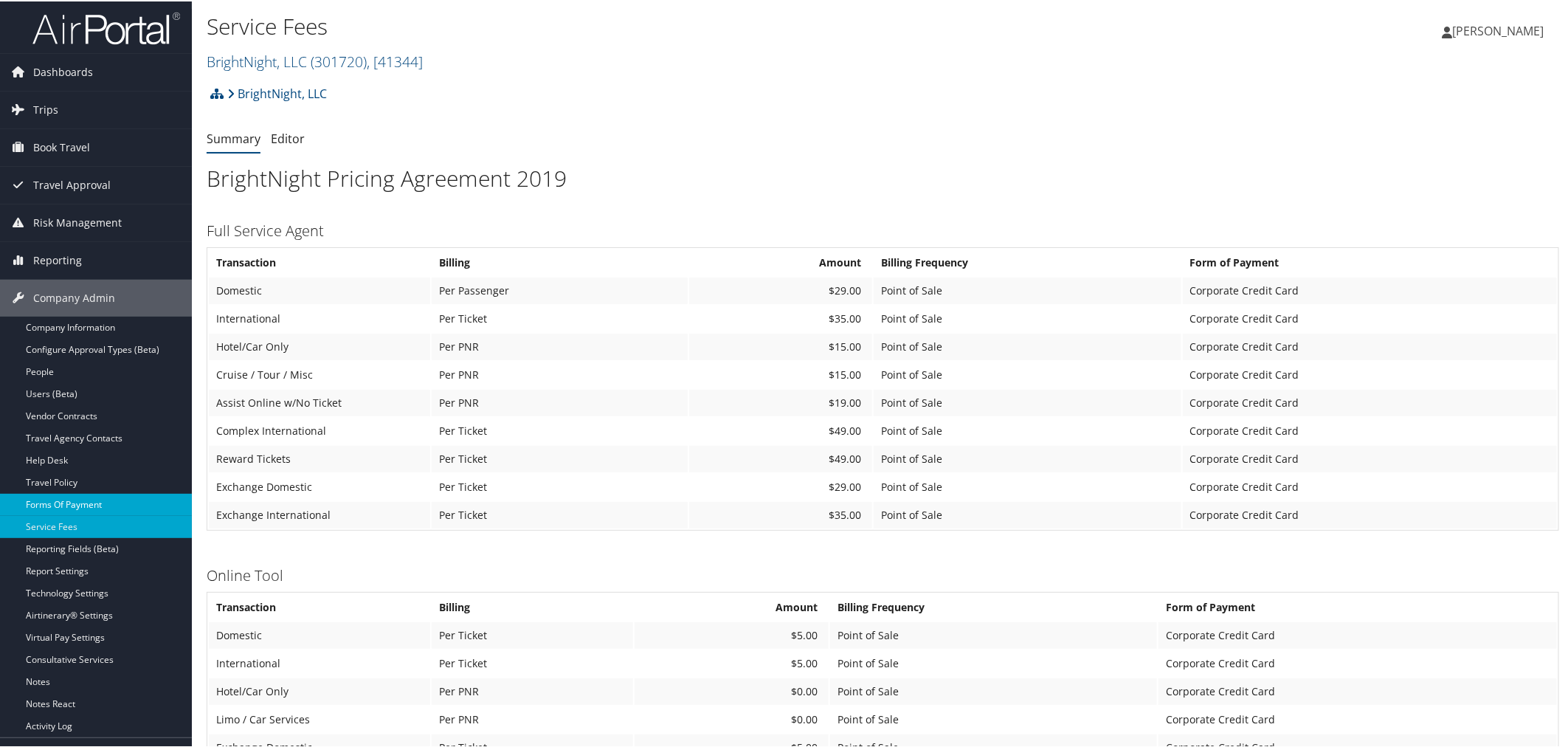
click at [71, 500] on link "Forms Of Payment" at bounding box center [95, 503] width 192 height 23
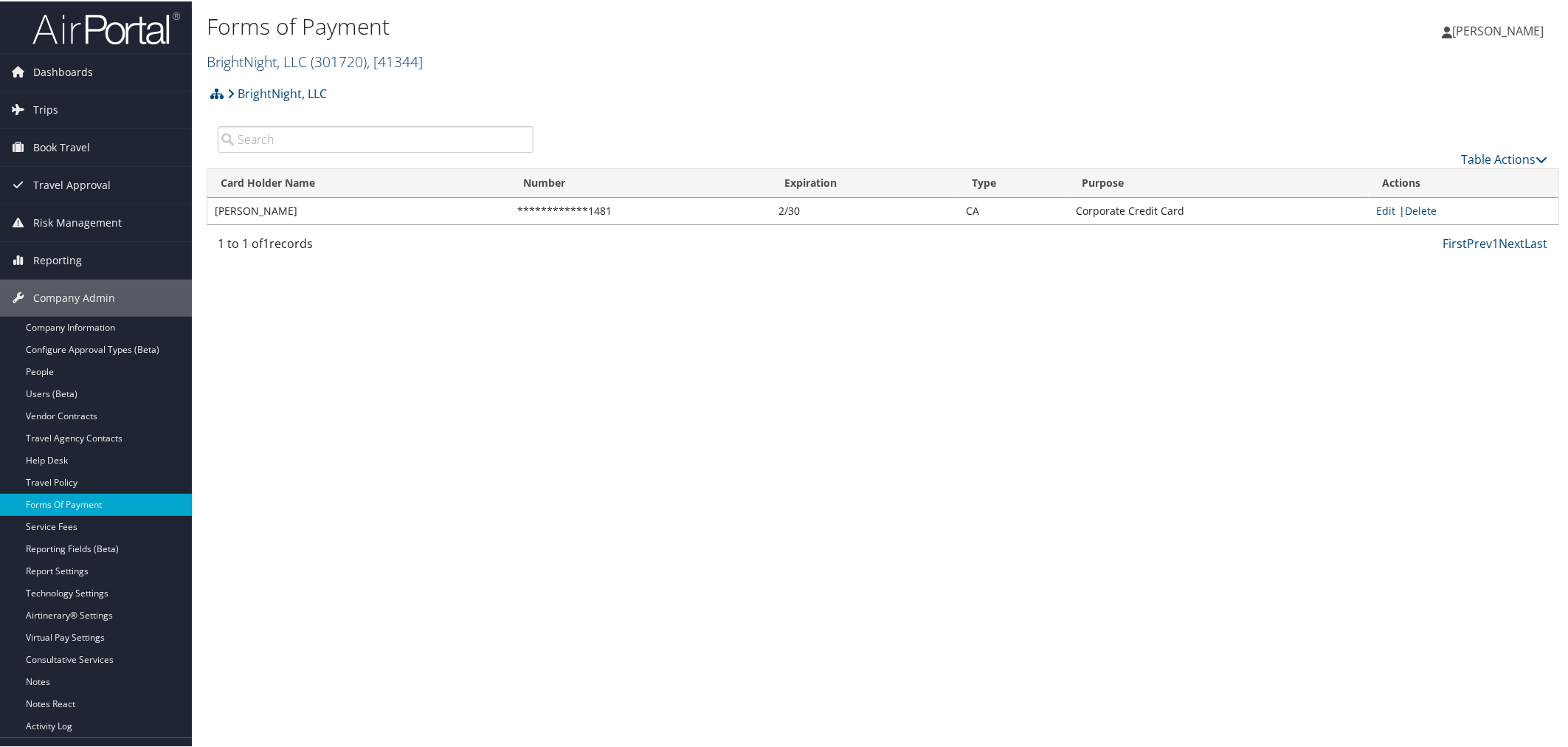
click at [267, 55] on link "BrightNight, LLC ( 301720 ) , [ 41344 ]" at bounding box center [314, 60] width 216 height 20
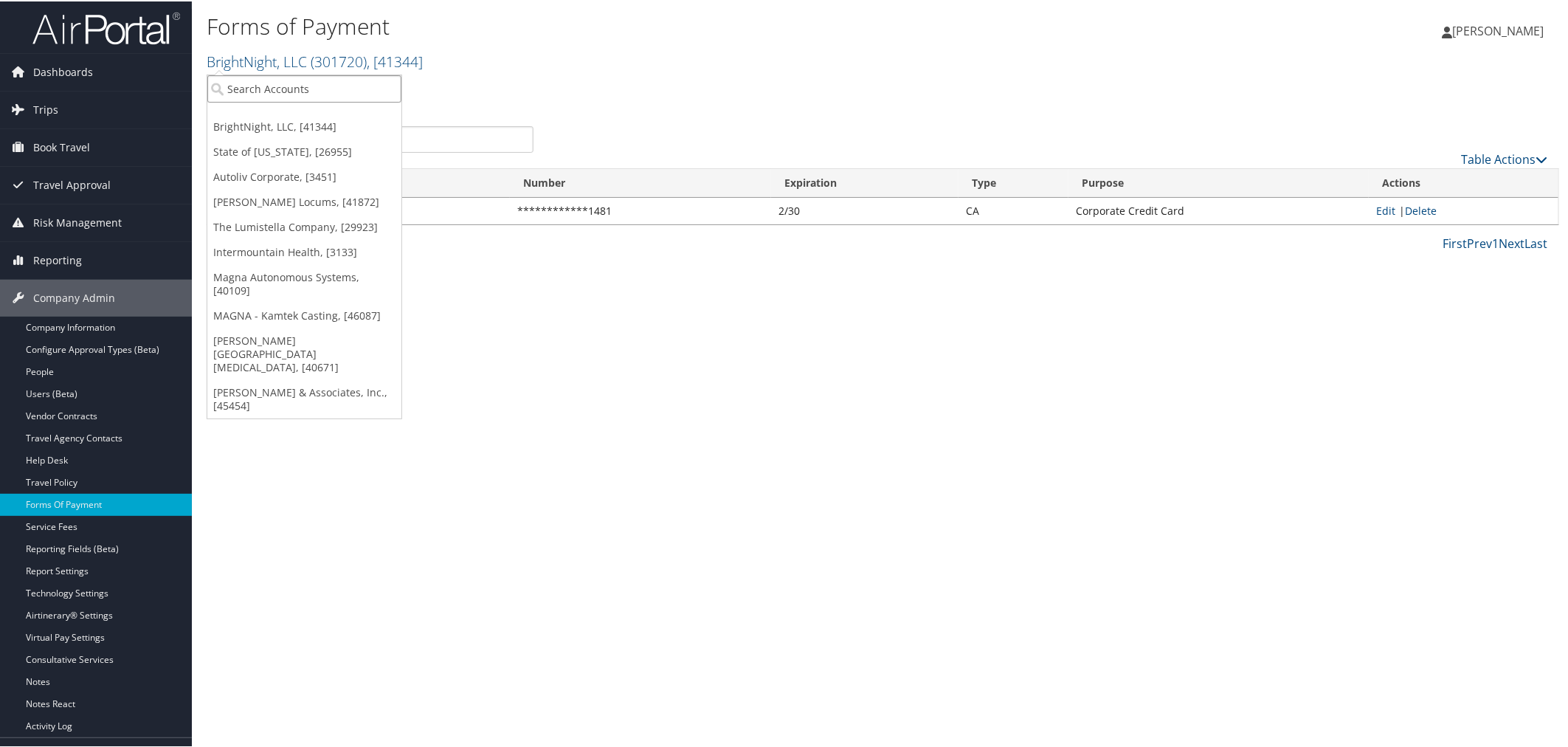
click at [257, 90] on input "search" at bounding box center [304, 87] width 194 height 27
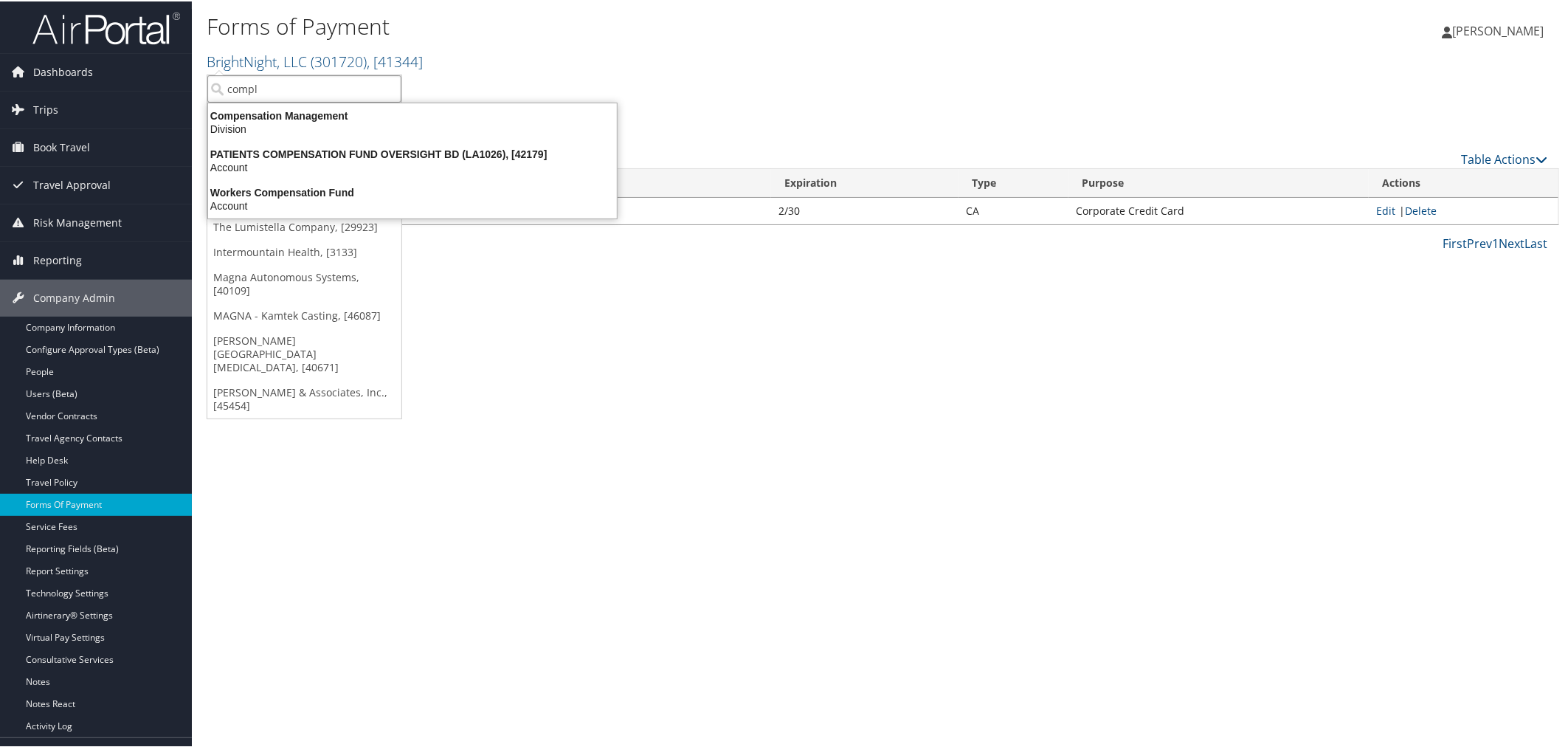
type input "comple"
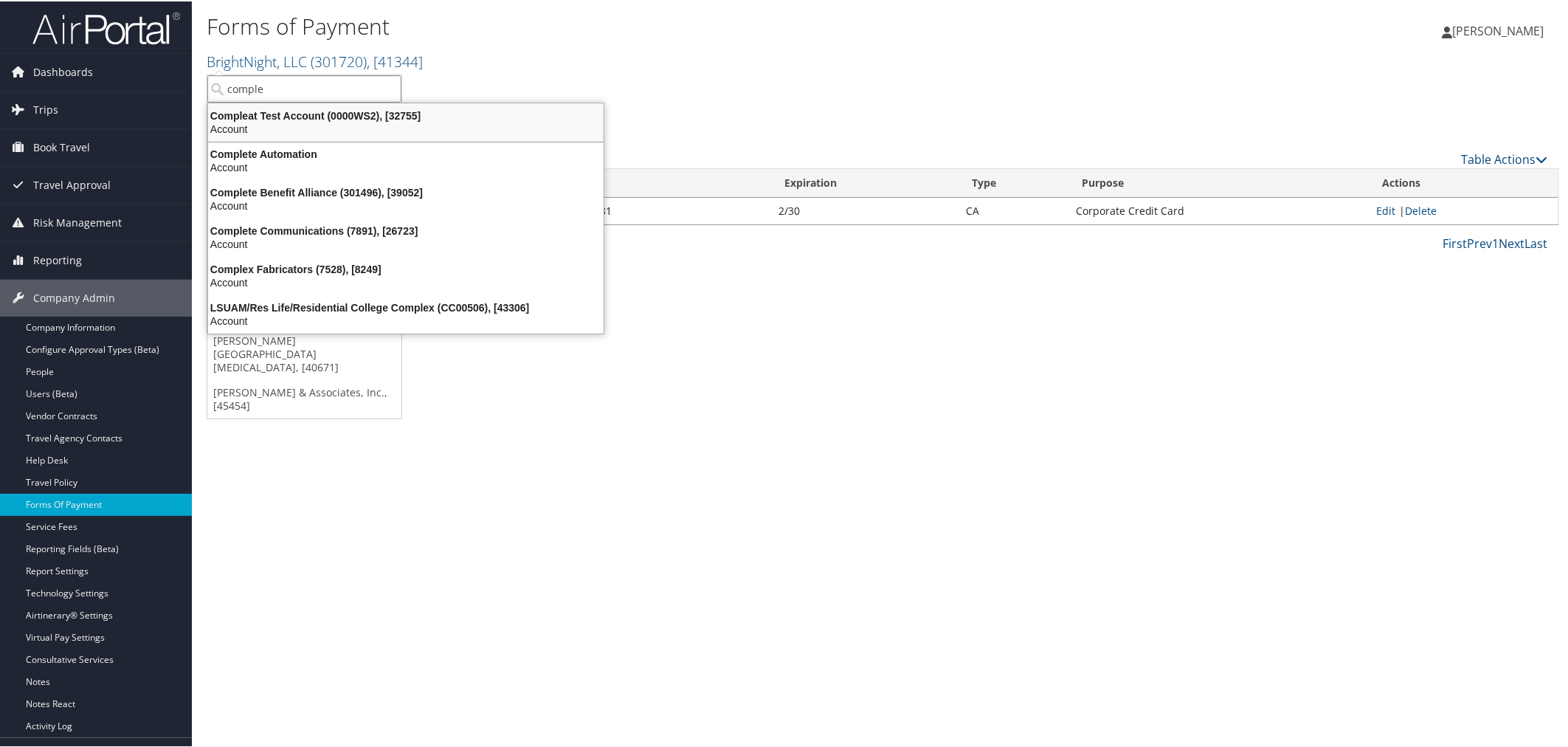
drag, startPoint x: 288, startPoint y: 123, endPoint x: 281, endPoint y: 121, distance: 7.3
click at [289, 123] on div "Account" at bounding box center [405, 127] width 413 height 14
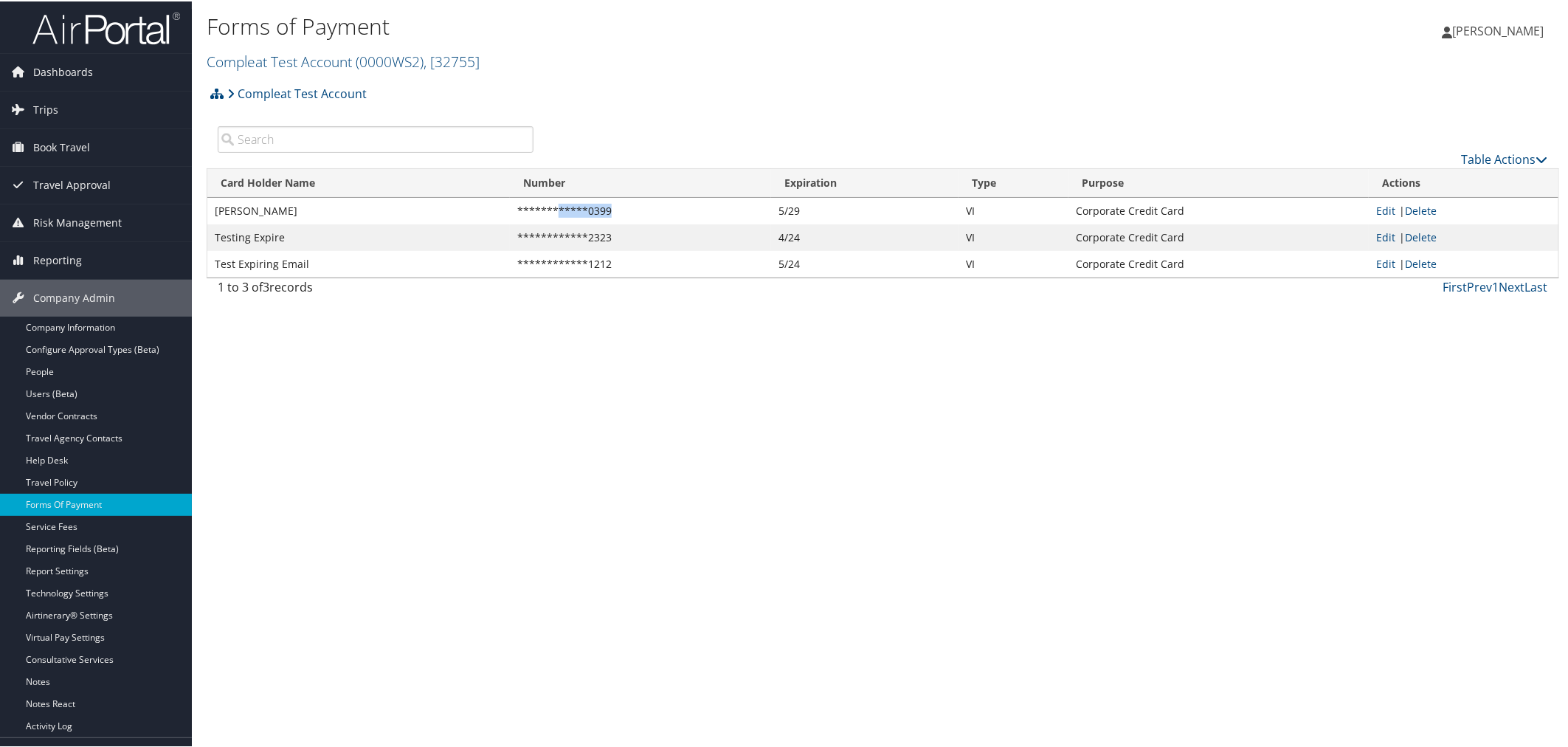
drag, startPoint x: 602, startPoint y: 208, endPoint x: 554, endPoint y: 209, distance: 48.0
click at [554, 209] on td "**********" at bounding box center [640, 209] width 261 height 26
click at [1383, 263] on link "Edit" at bounding box center [1385, 262] width 19 height 14
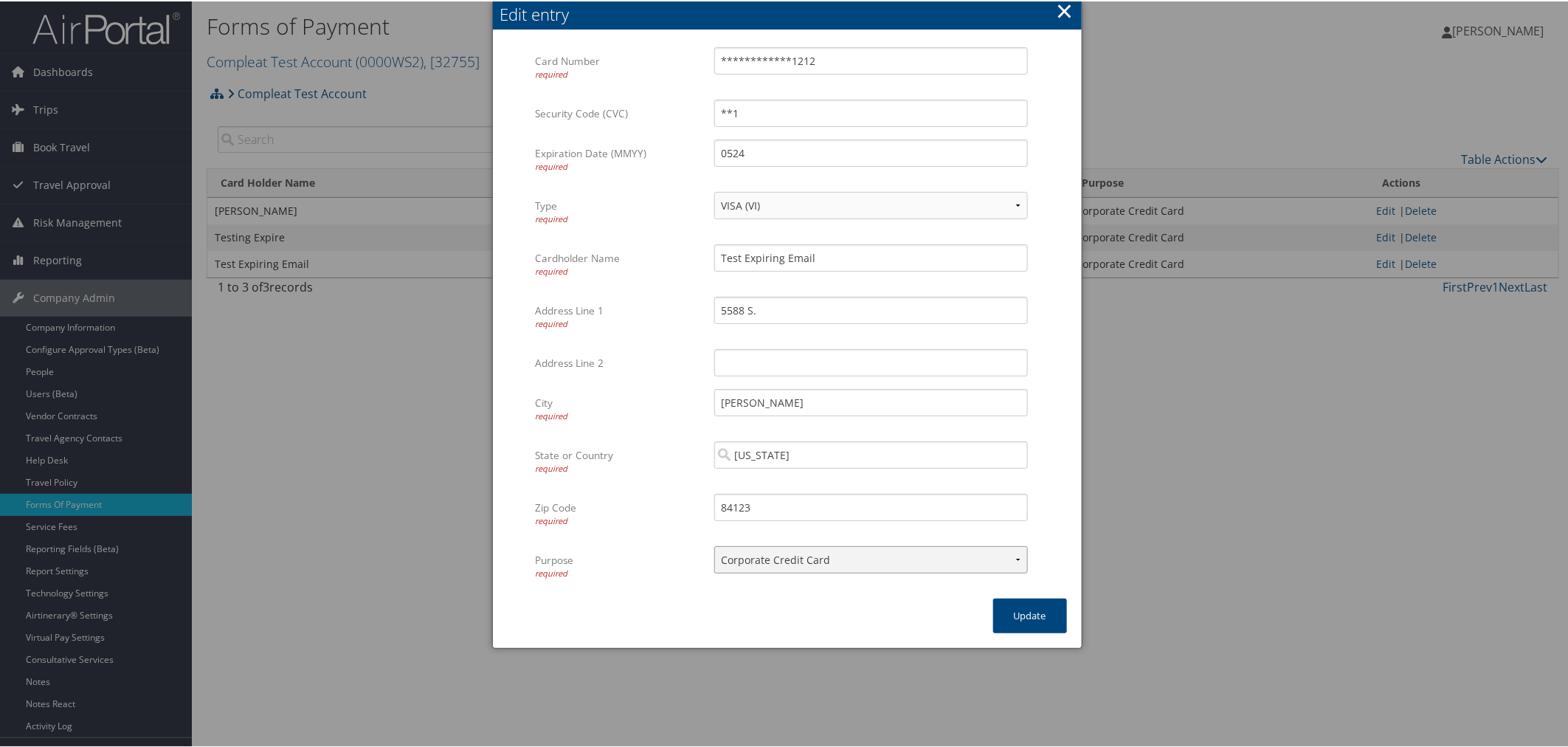
click at [850, 571] on select "ACH Transfer Cash / Check (AR) Corporate Credit Card Ghost Credit Card Hotel Gu…" at bounding box center [871, 558] width 313 height 27
select select "16"
click at [714, 544] on select "ACH Transfer Cash / Check (AR) Corporate Credit Card Ghost Credit Card Hotel Gu…" at bounding box center [871, 558] width 313 height 27
click at [807, 560] on select "ACH Transfer Cash / Check (AR) Corporate Credit Card Ghost Credit Card Hotel Gu…" at bounding box center [871, 558] width 313 height 27
click at [449, 34] on div at bounding box center [786, 373] width 1573 height 747
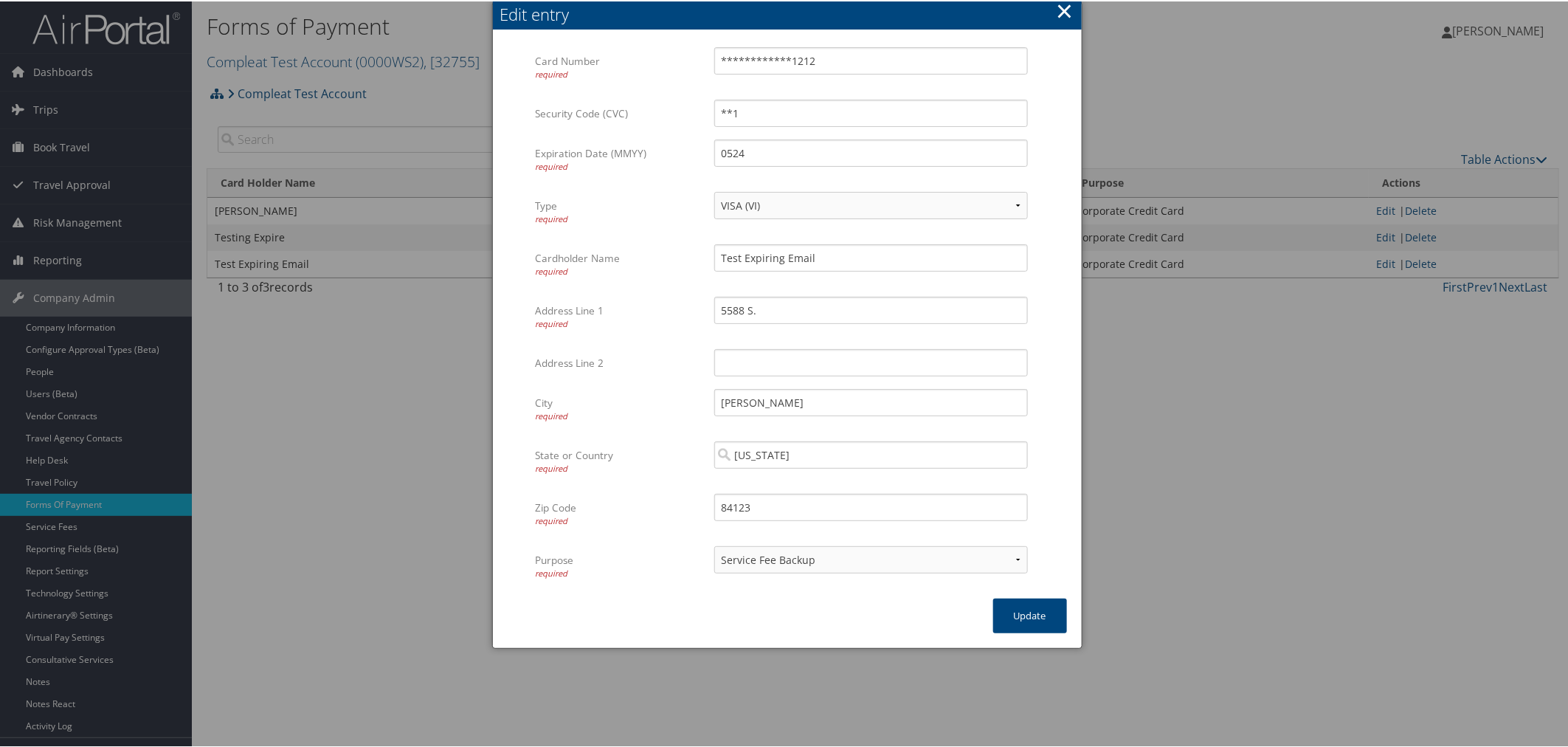
click at [1064, 5] on button "×" at bounding box center [1064, 9] width 17 height 30
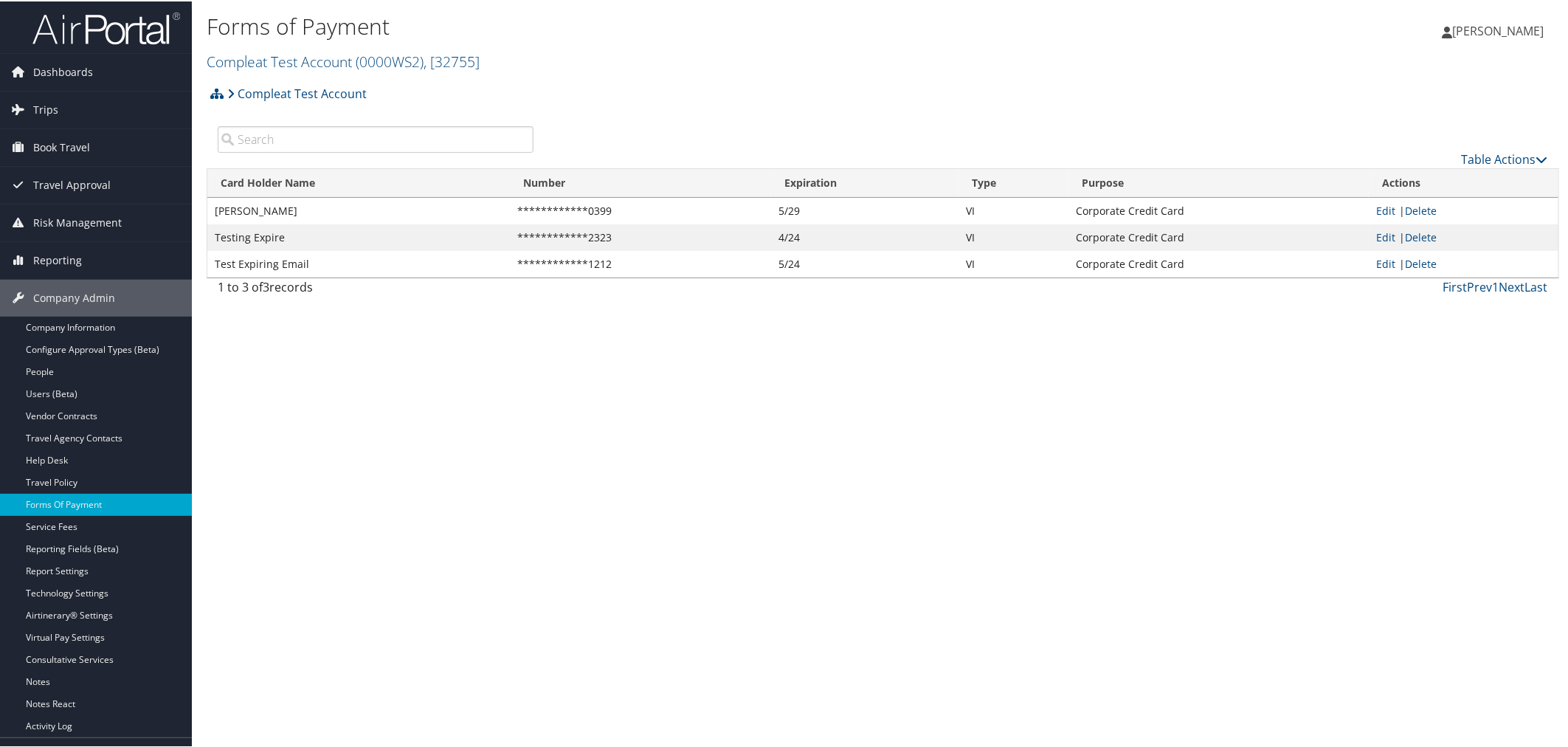
click at [610, 59] on h2 "Compleat Test Account ( 0000WS2 ) , [ 32755 ]" at bounding box center [657, 59] width 902 height 25
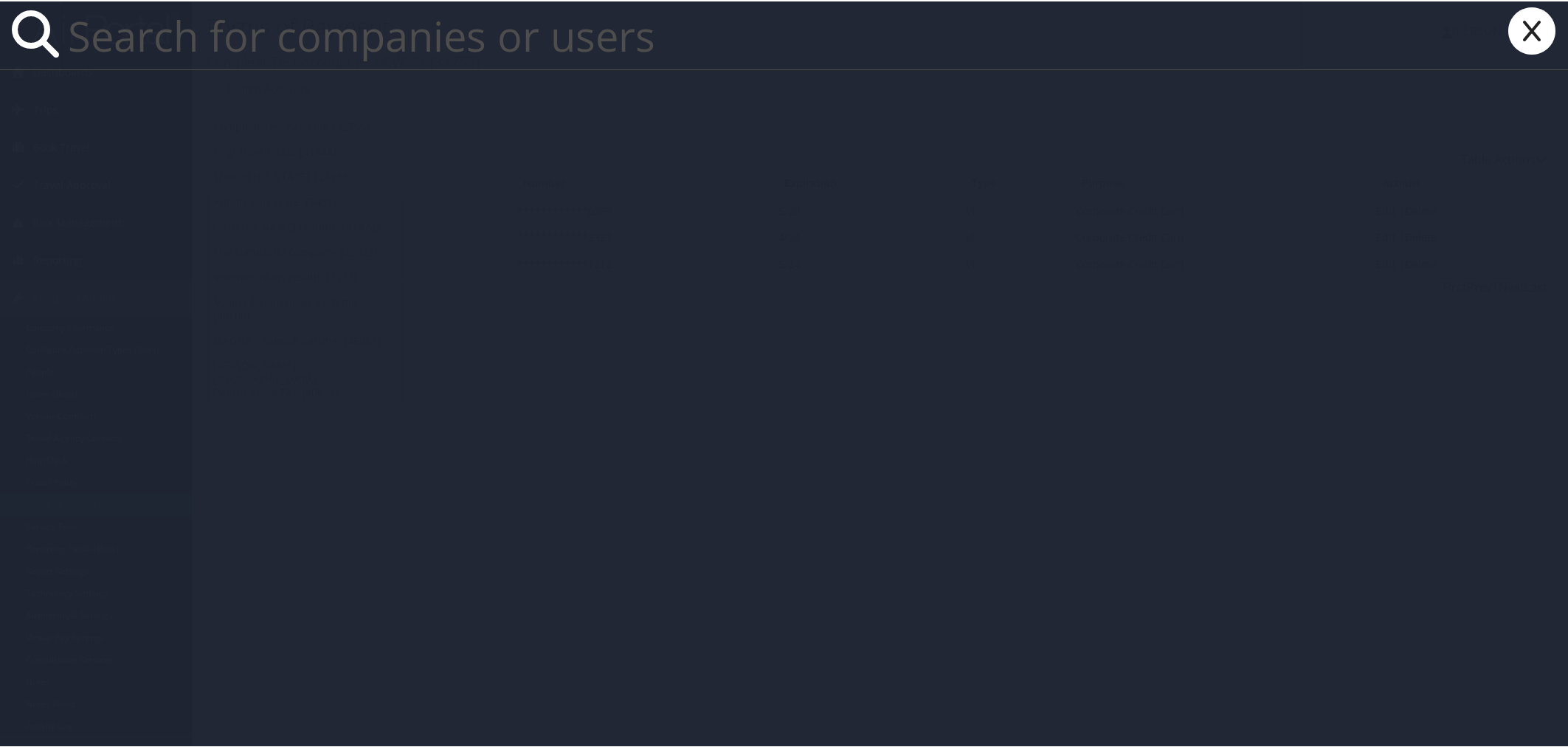
paste input "Rimini Street"
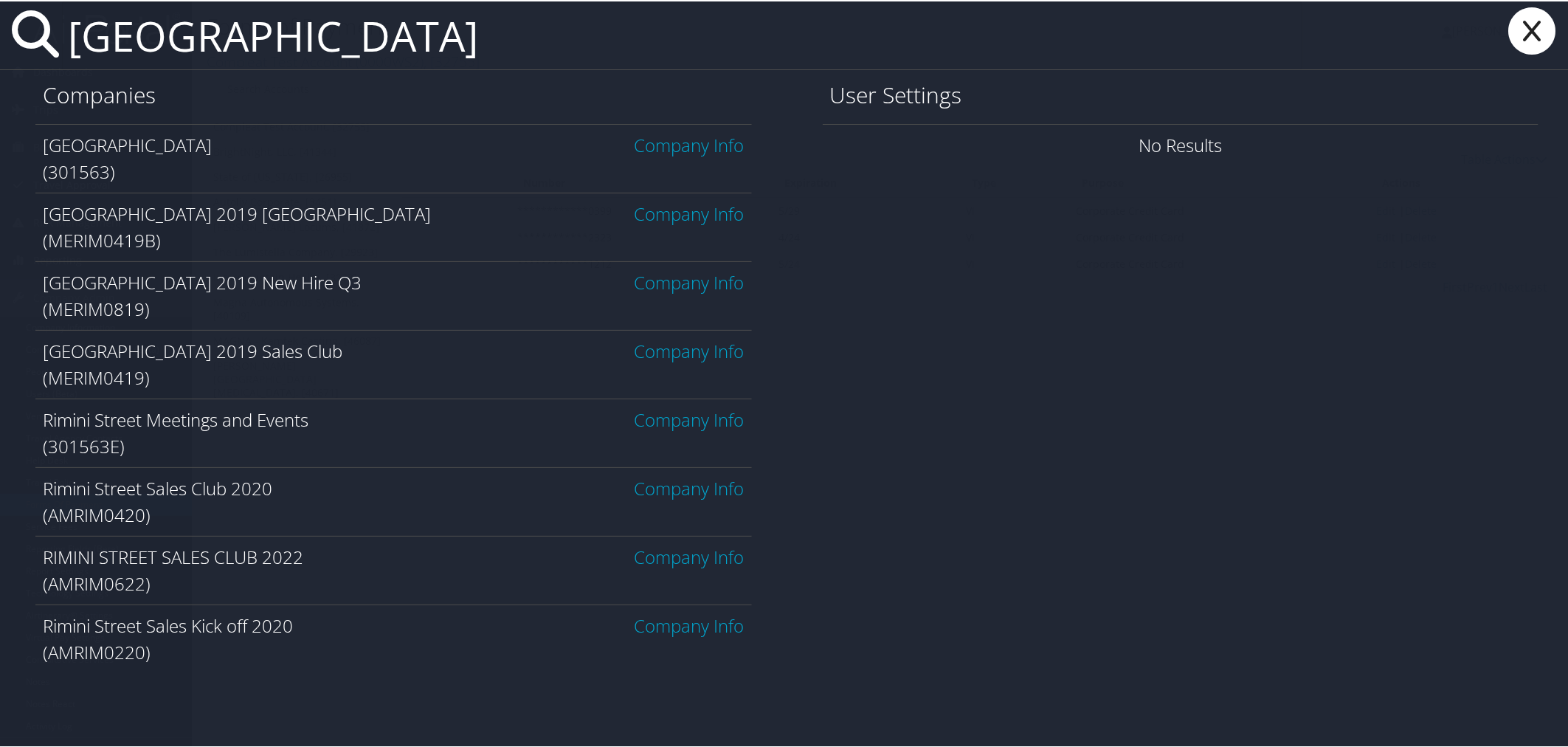
type input "Rimini Street"
click at [717, 146] on link "Company Info" at bounding box center [689, 143] width 110 height 24
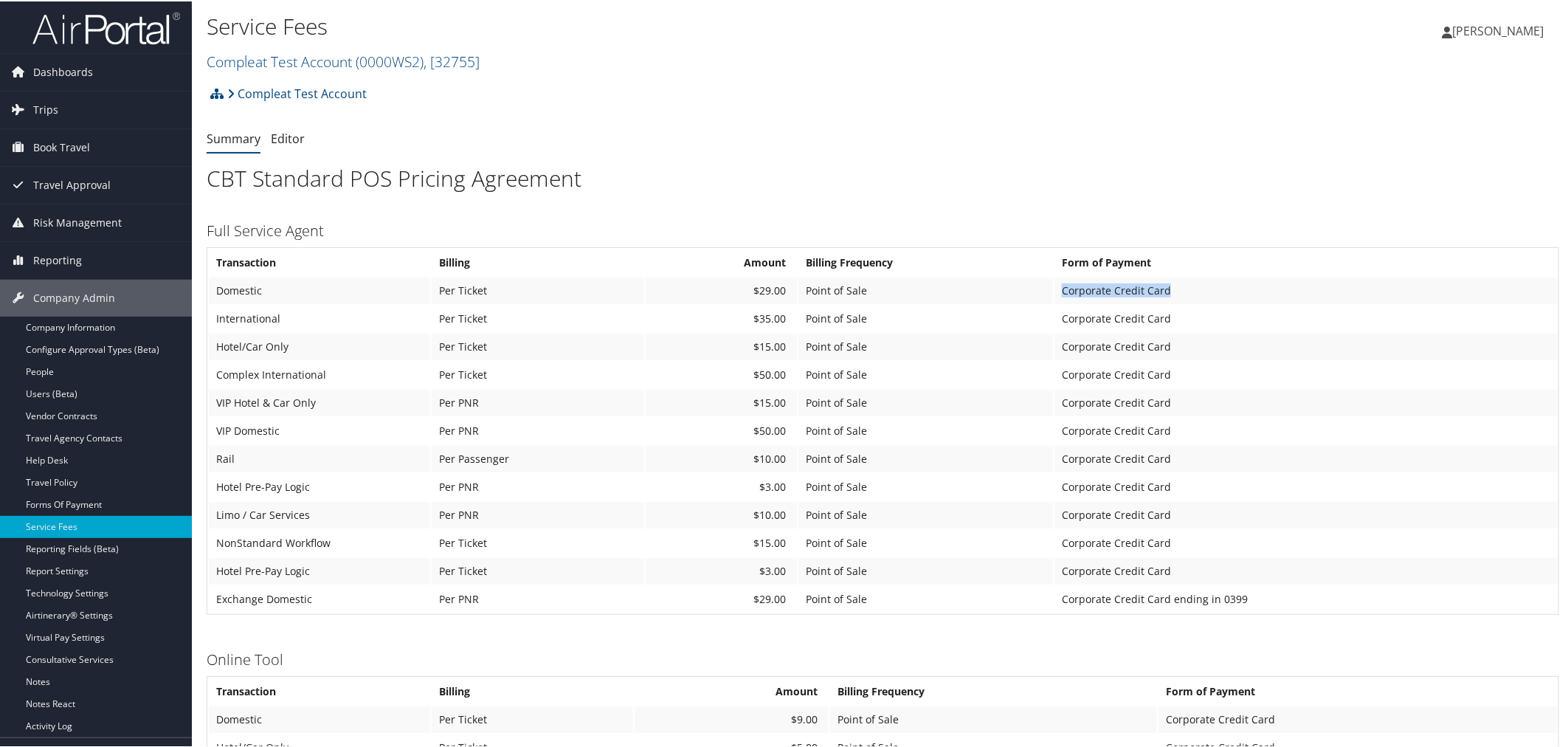
drag, startPoint x: 1175, startPoint y: 283, endPoint x: 1058, endPoint y: 285, distance: 117.0
click at [1058, 285] on td "Corporate Credit Card" at bounding box center [1305, 288] width 503 height 26
drag, startPoint x: 1255, startPoint y: 586, endPoint x: 1018, endPoint y: 586, distance: 237.0
click at [1018, 586] on tr "Exchange Domestic Per PNR $29.00 Point of Sale Corporate Credit Card ending in …" at bounding box center [883, 597] width 1347 height 26
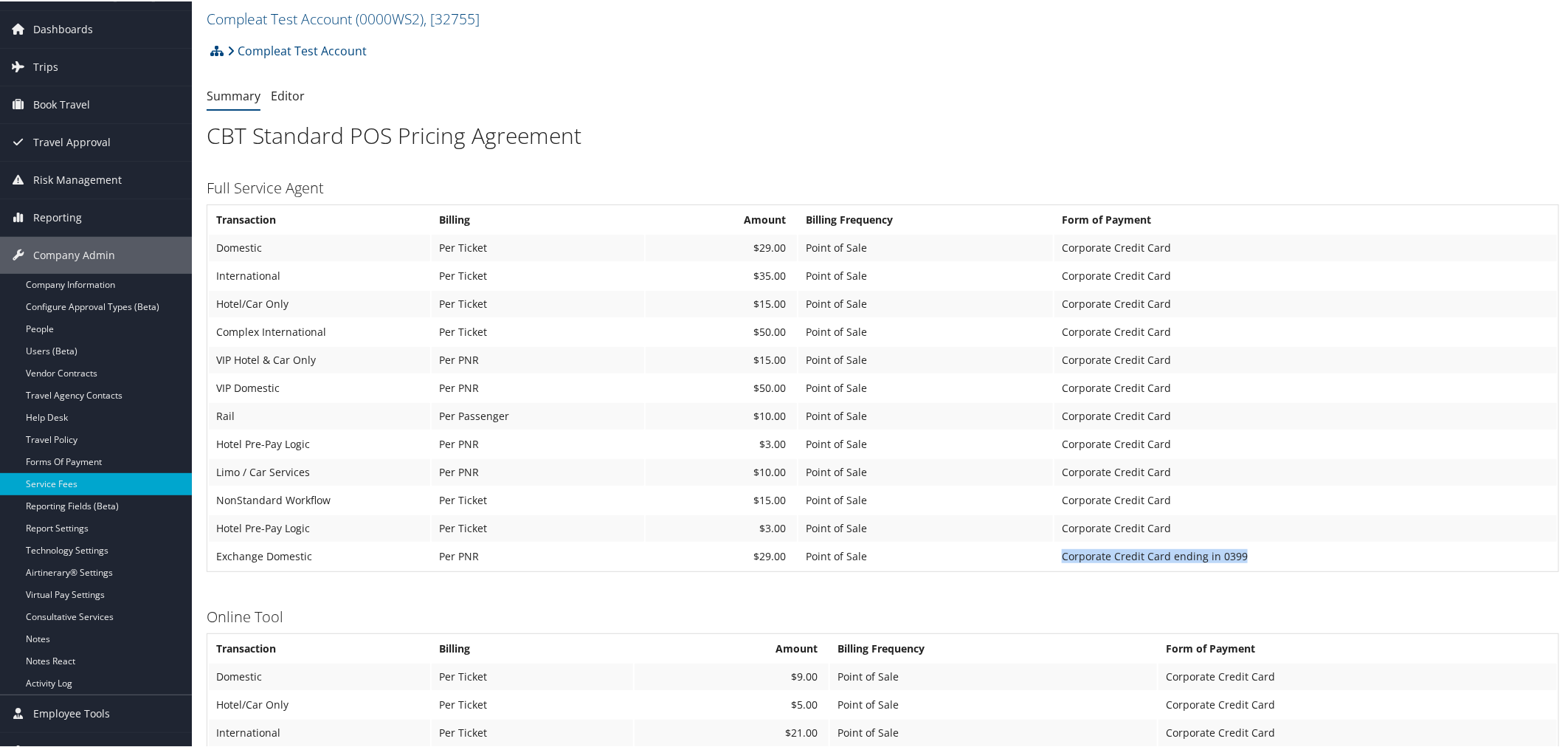
scroll to position [82, 0]
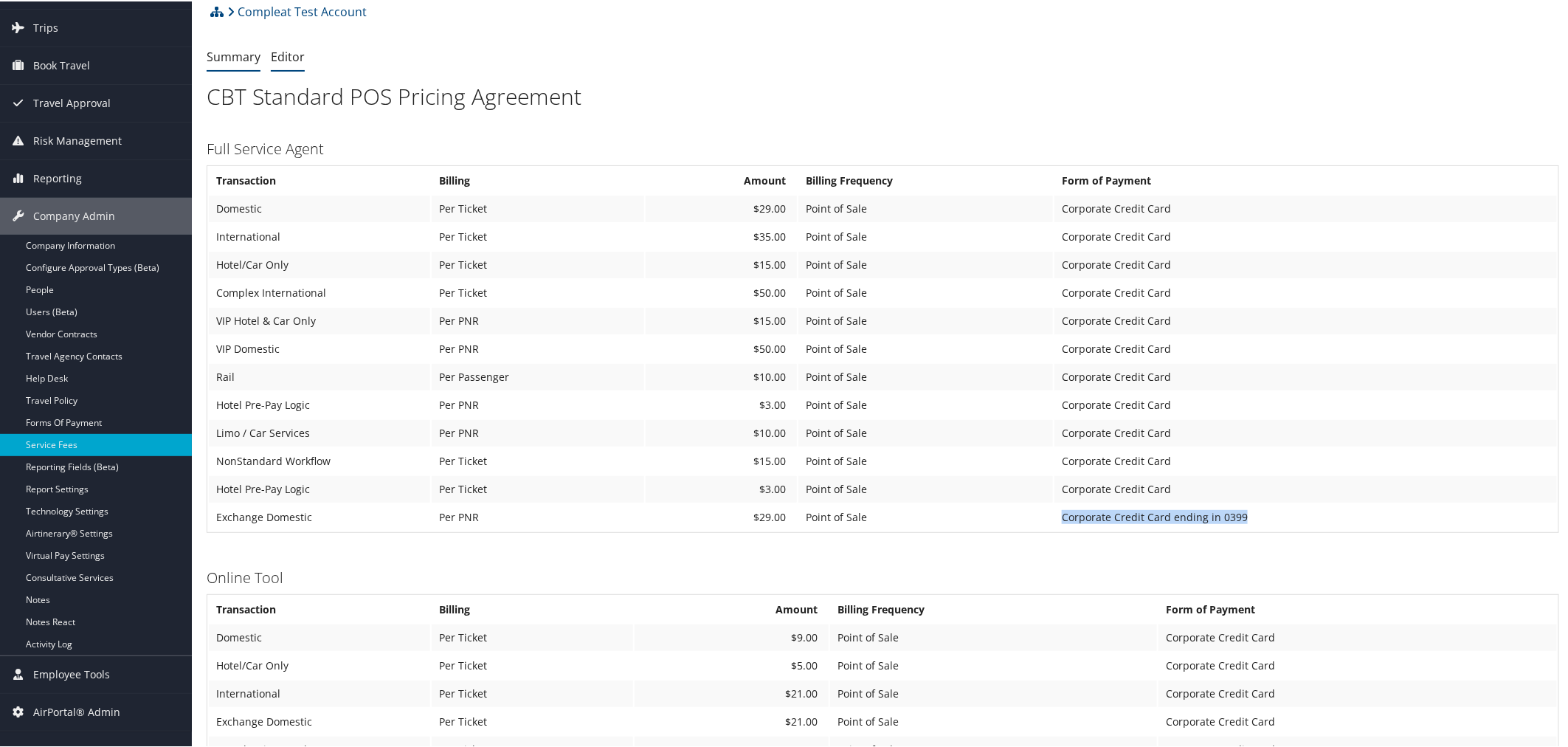
click at [292, 57] on link "Editor" at bounding box center [288, 55] width 34 height 16
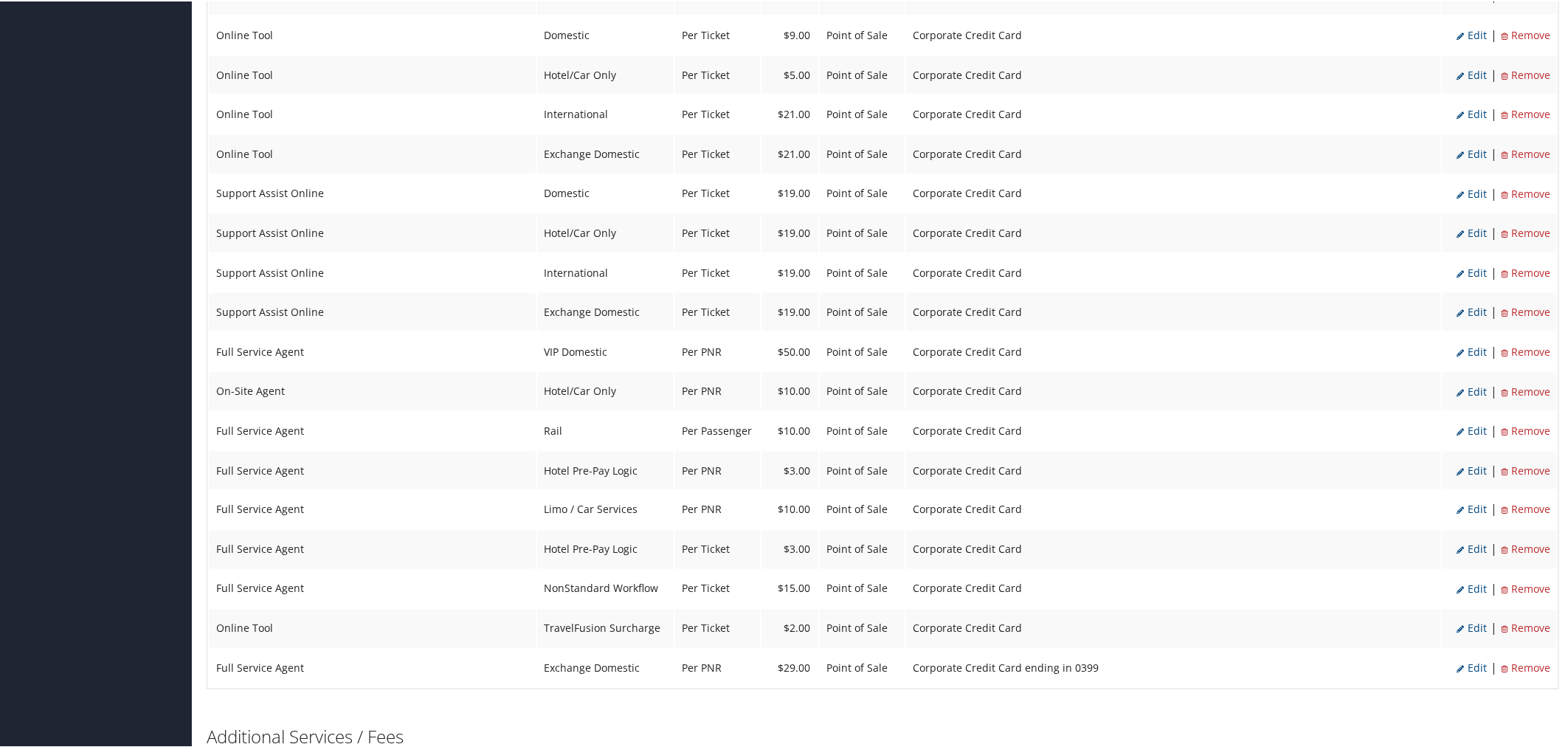
scroll to position [1044, 0]
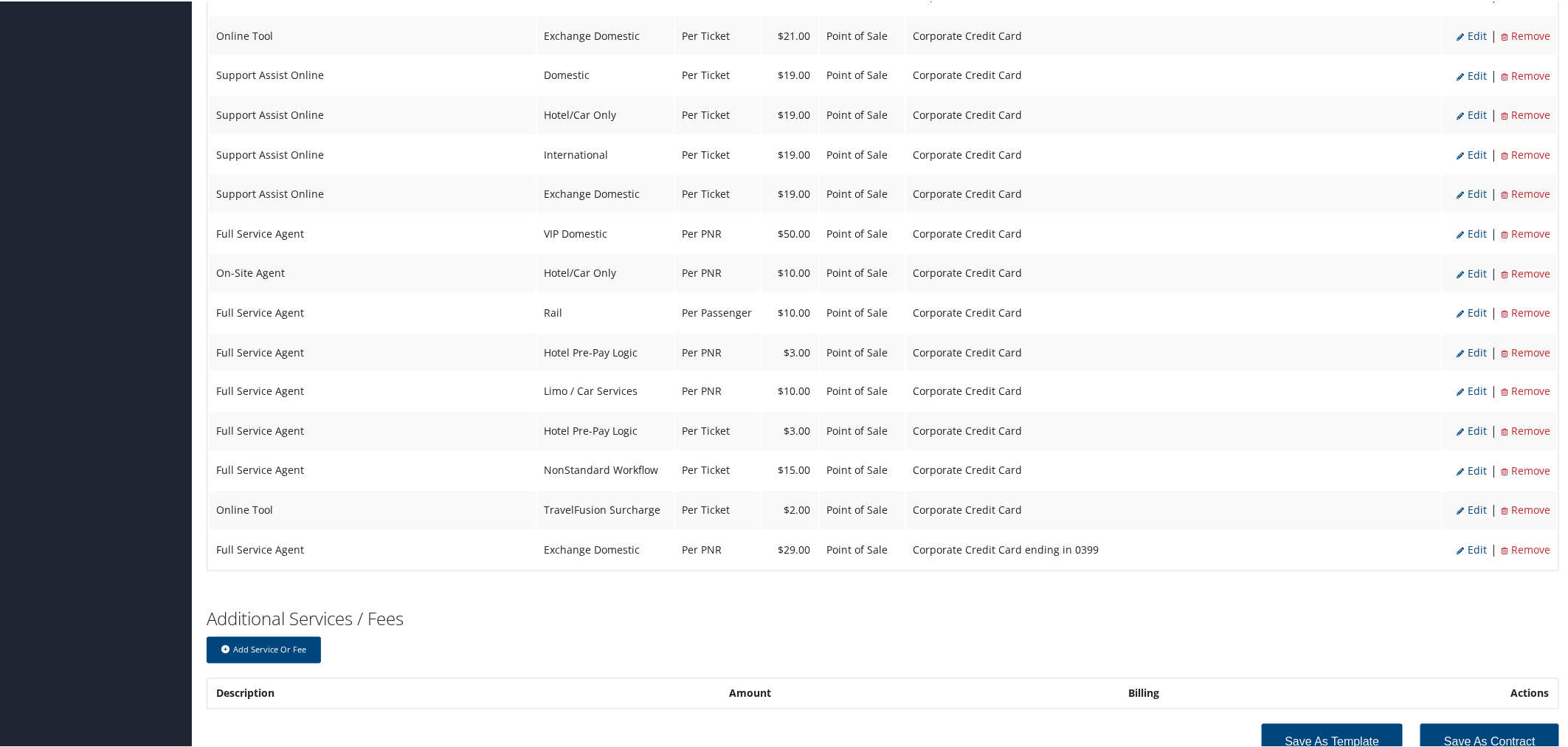
click at [1465, 542] on span "Edit" at bounding box center [1473, 549] width 31 height 14
select select "2"
select select "24"
type input "29.0"
select select "2"
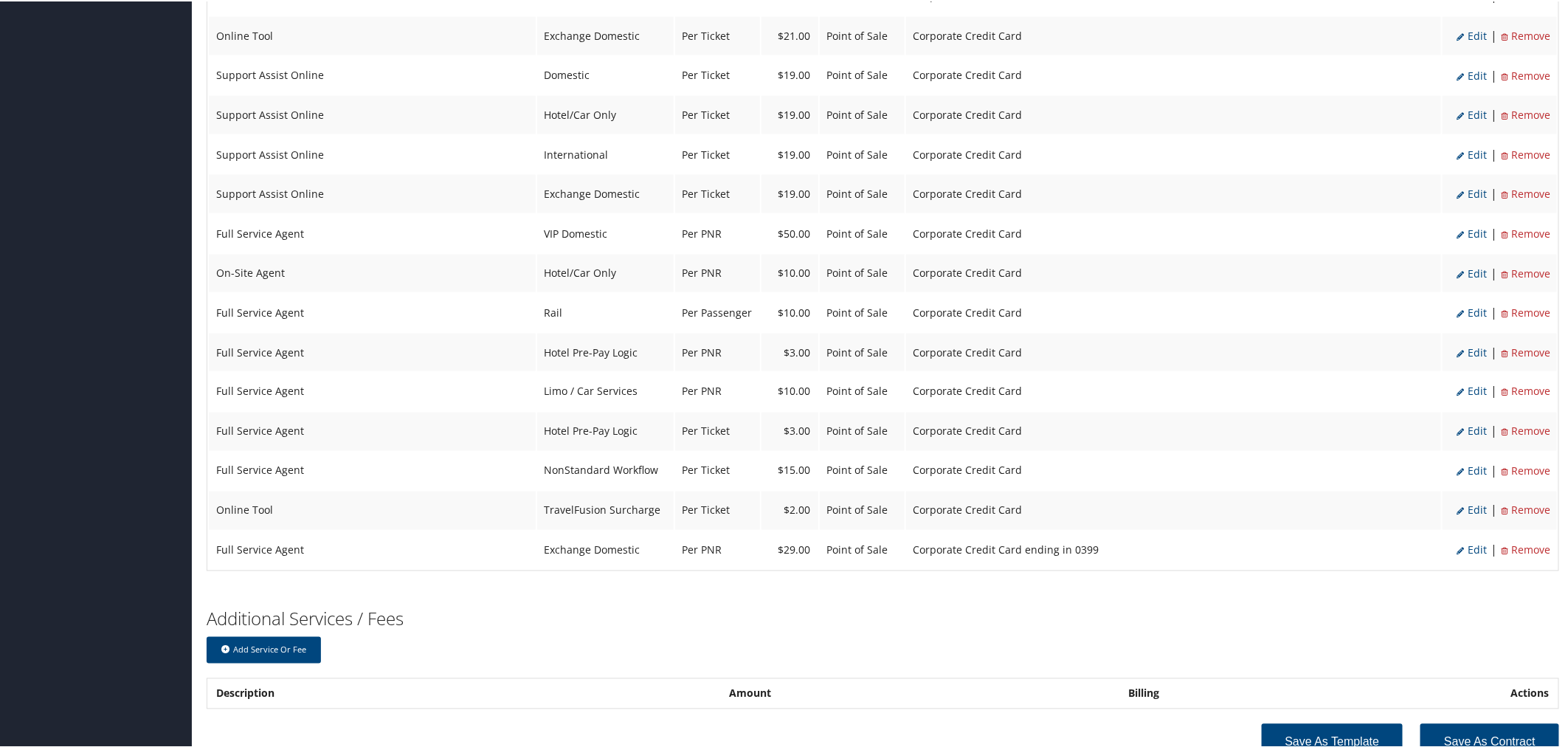
select select "2_33"
select select "2"
select select "24"
select select "2"
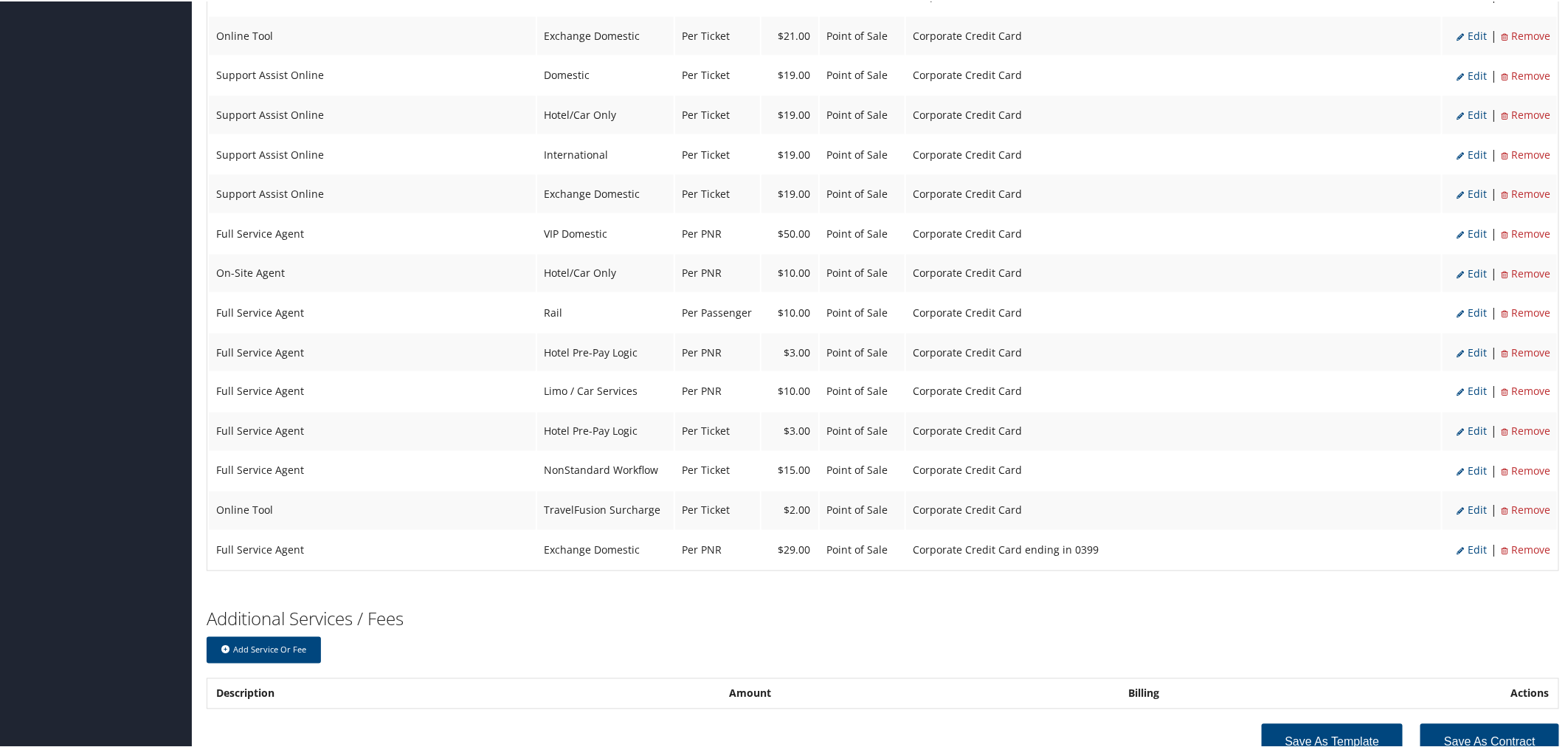
select select "2_33"
select select "2"
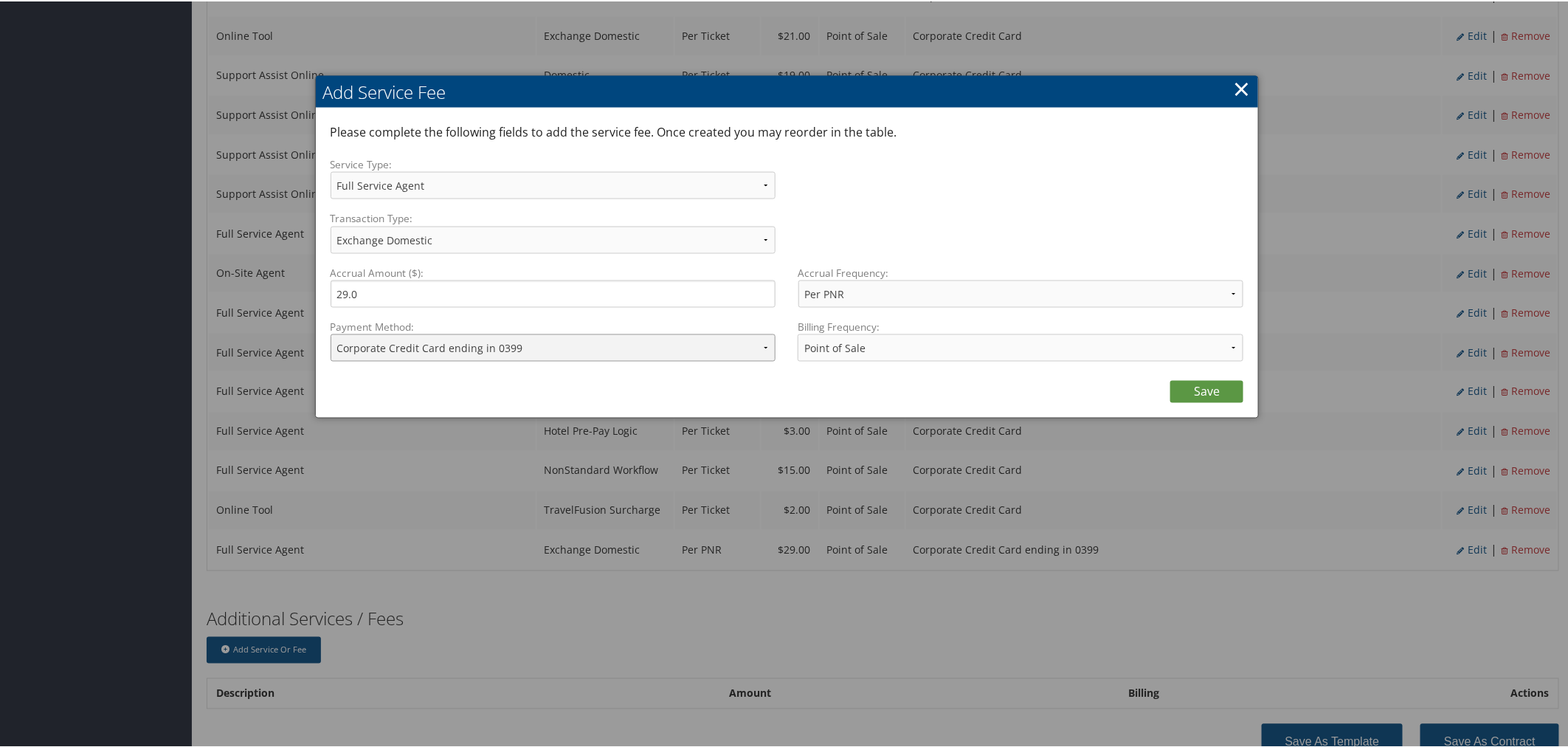
click at [743, 352] on select "ACH Transfer Cash / Check (AR) Corporate Credit Card Ghost Credit Card Hotel Gu…" at bounding box center [553, 346] width 446 height 27
click at [1233, 79] on link "×" at bounding box center [1241, 87] width 17 height 30
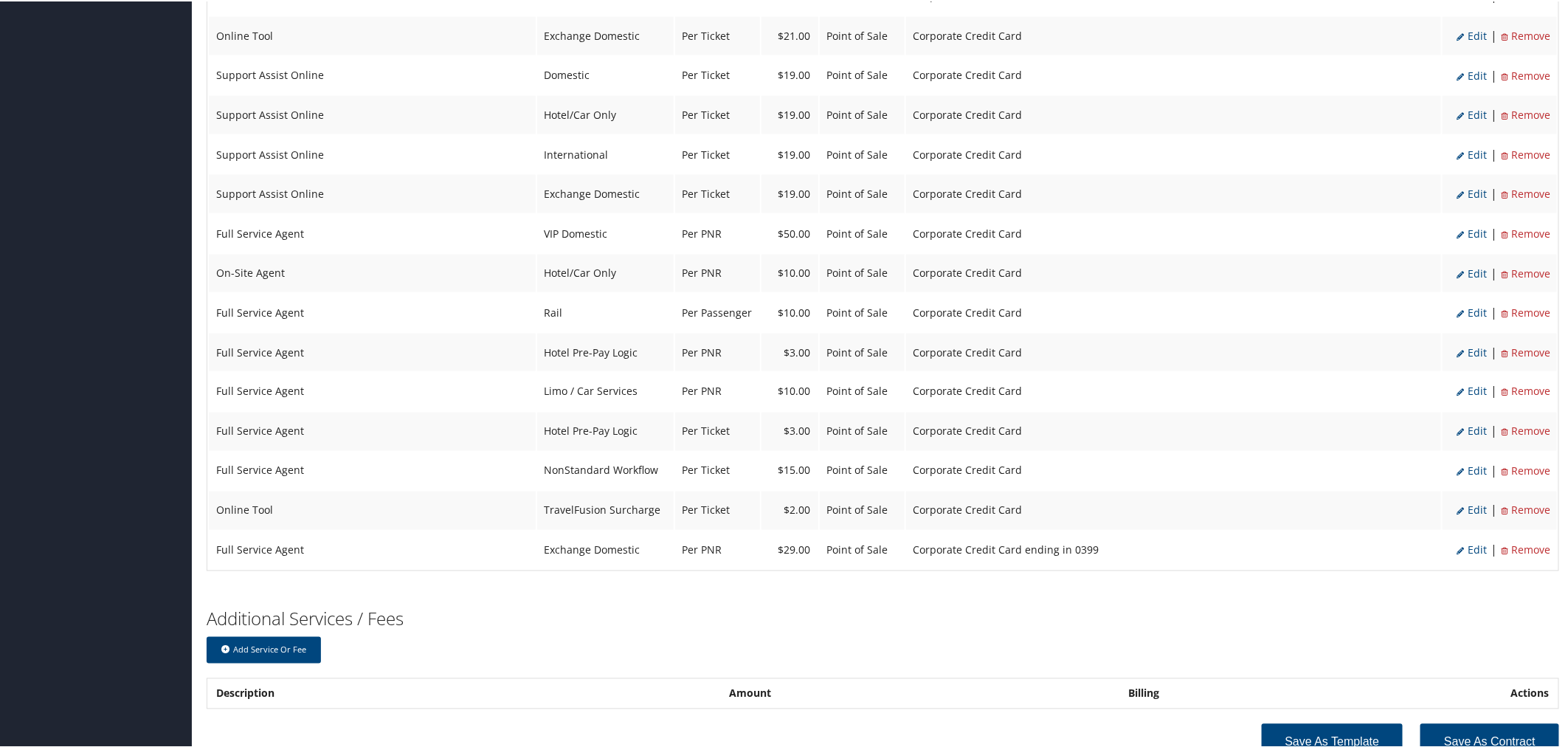
click at [1468, 542] on span "Edit" at bounding box center [1473, 549] width 31 height 14
select select "2"
select select "24"
select select "2"
select select "2_33"
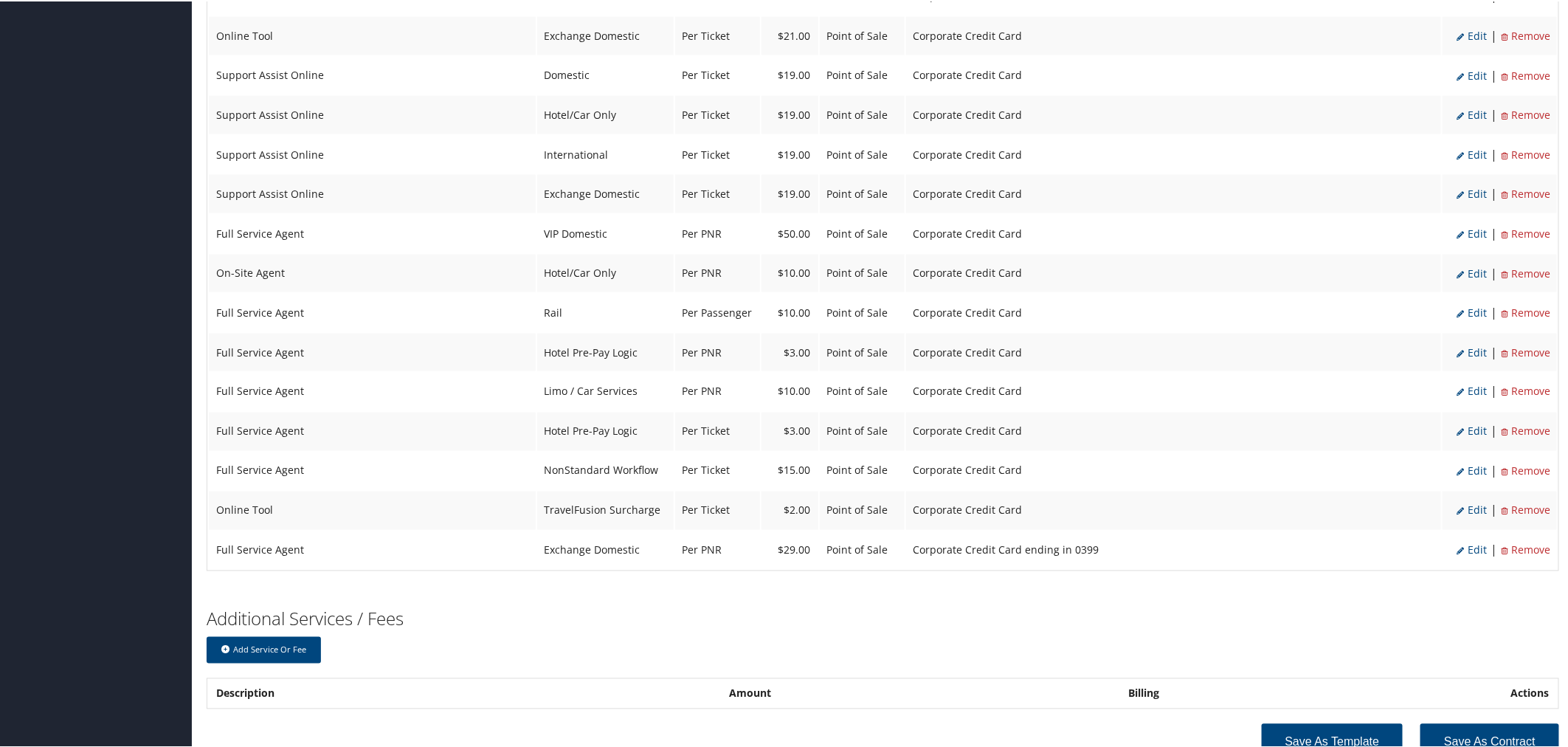
select select "2"
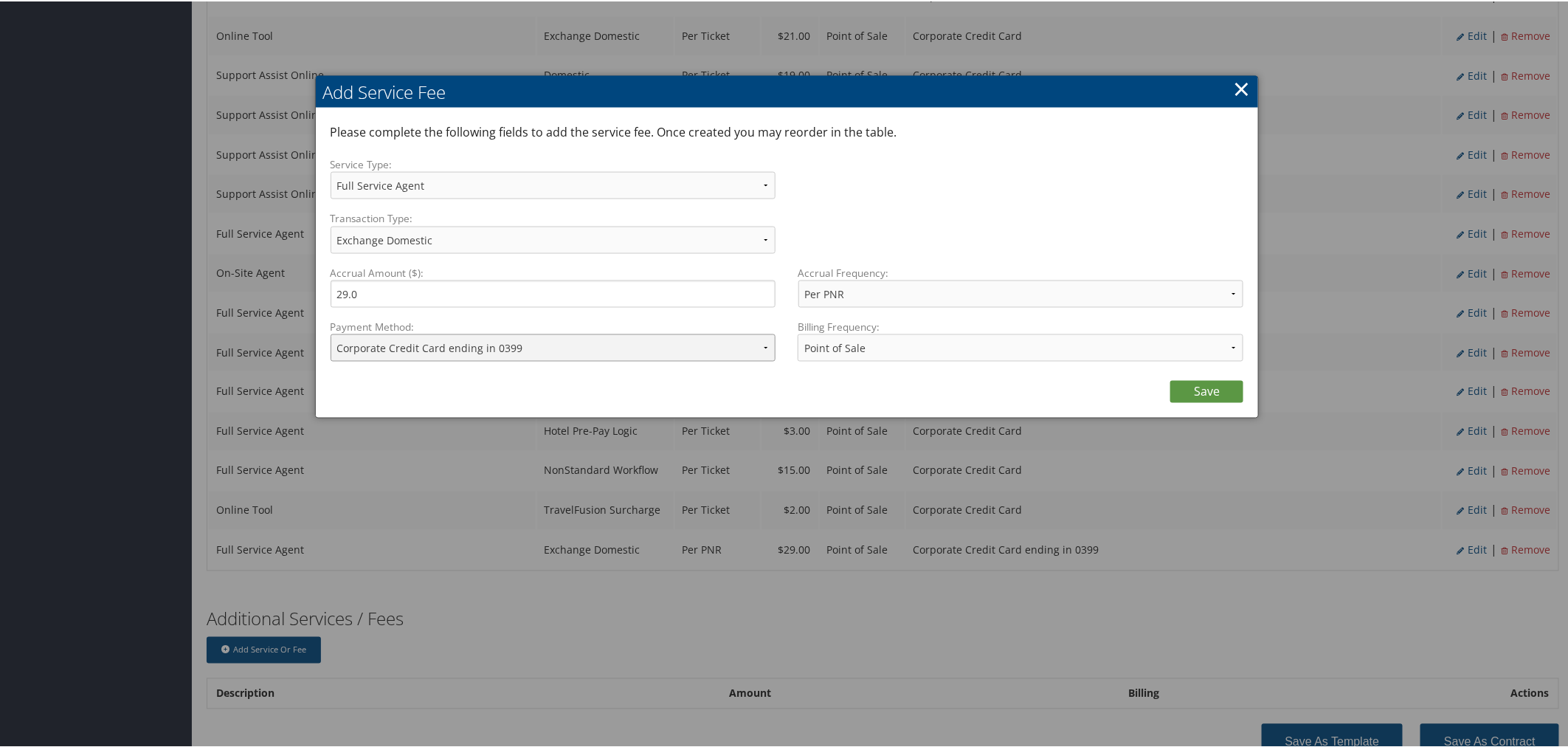
drag, startPoint x: 757, startPoint y: 354, endPoint x: 732, endPoint y: 358, distance: 25.3
click at [757, 354] on select "ACH Transfer Cash / Check (AR) Corporate Credit Card Ghost Credit Card Hotel Gu…" at bounding box center [553, 346] width 446 height 27
click at [1233, 92] on link "×" at bounding box center [1241, 87] width 17 height 30
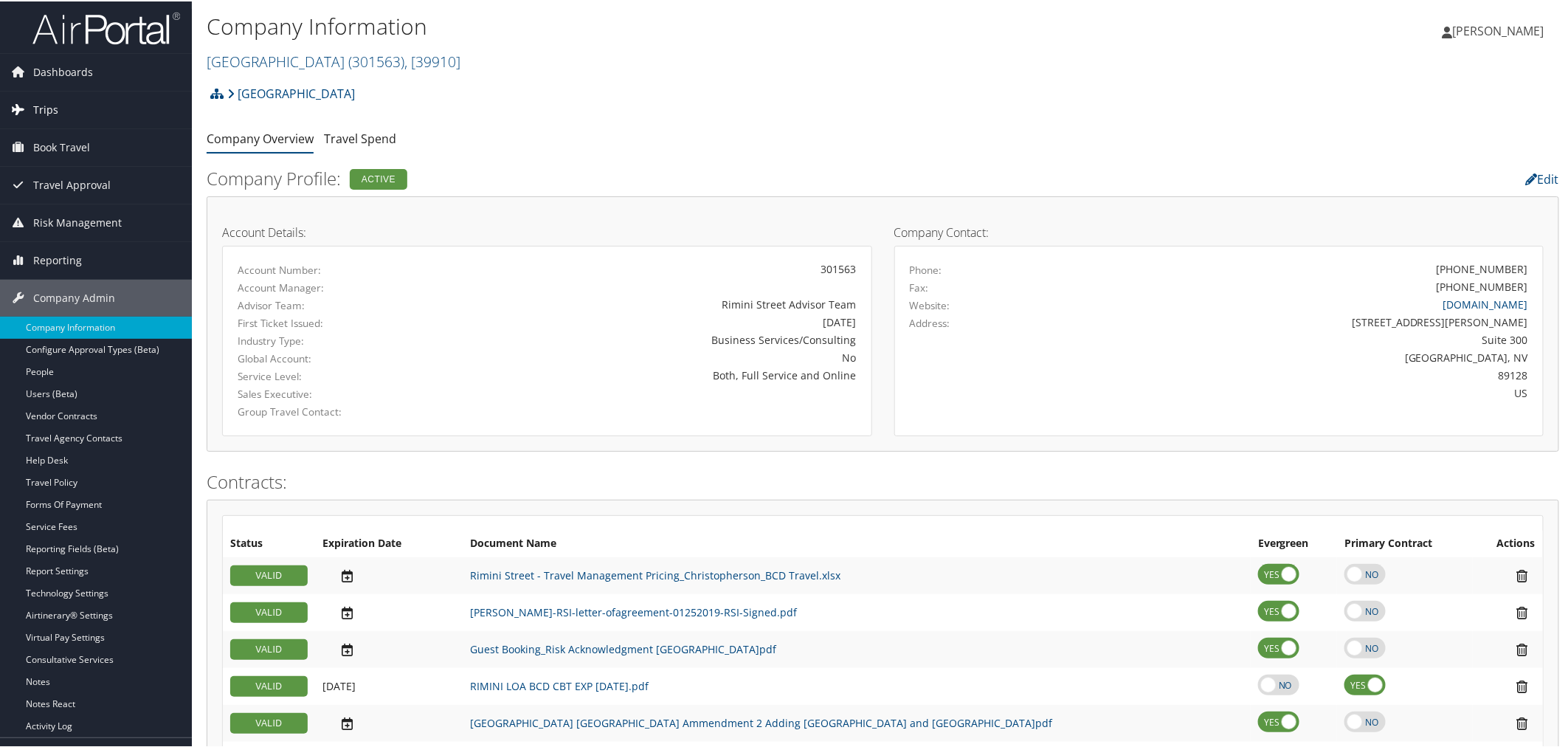
click at [50, 115] on span "Trips" at bounding box center [46, 108] width 25 height 37
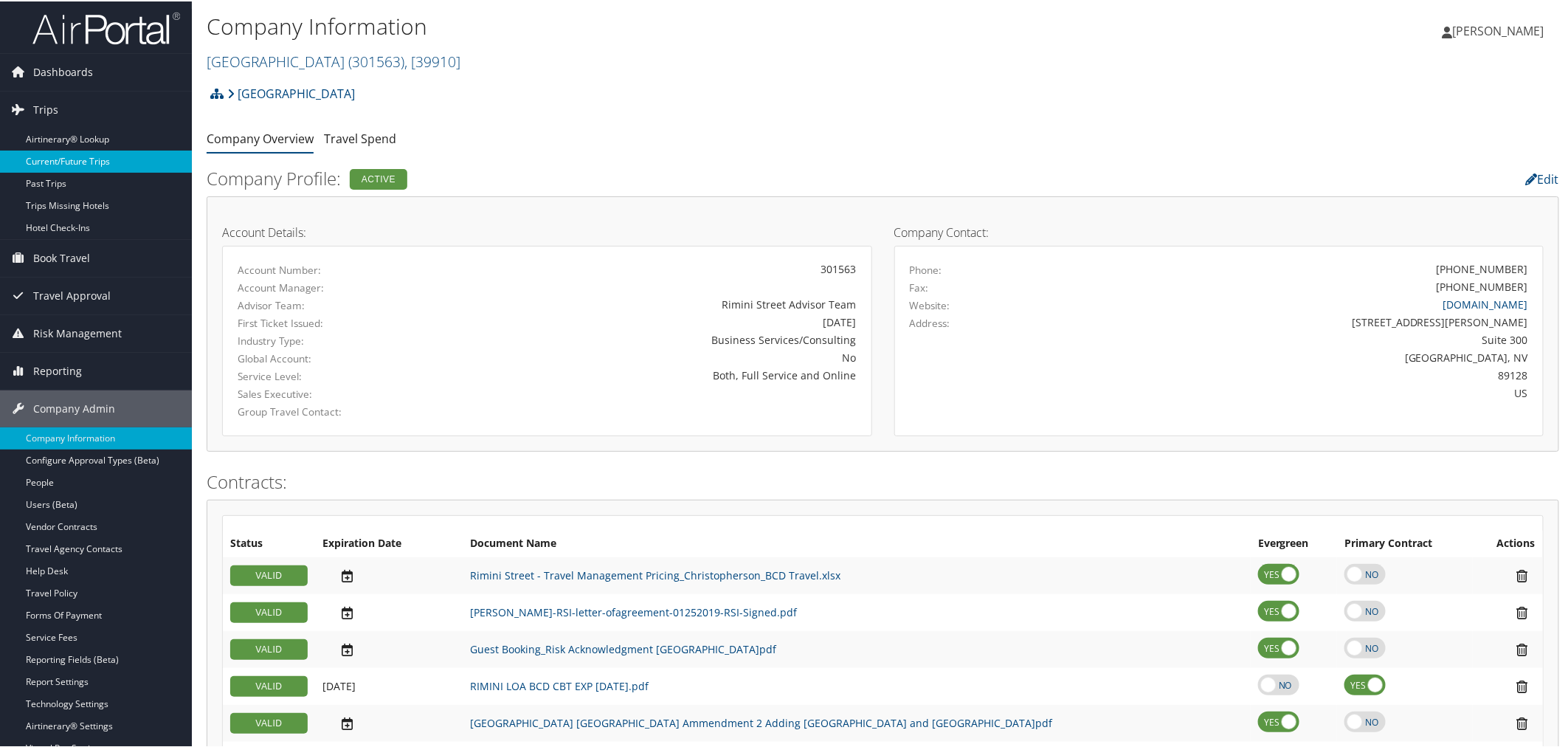
click at [61, 159] on link "Current/Future Trips" at bounding box center [95, 159] width 192 height 23
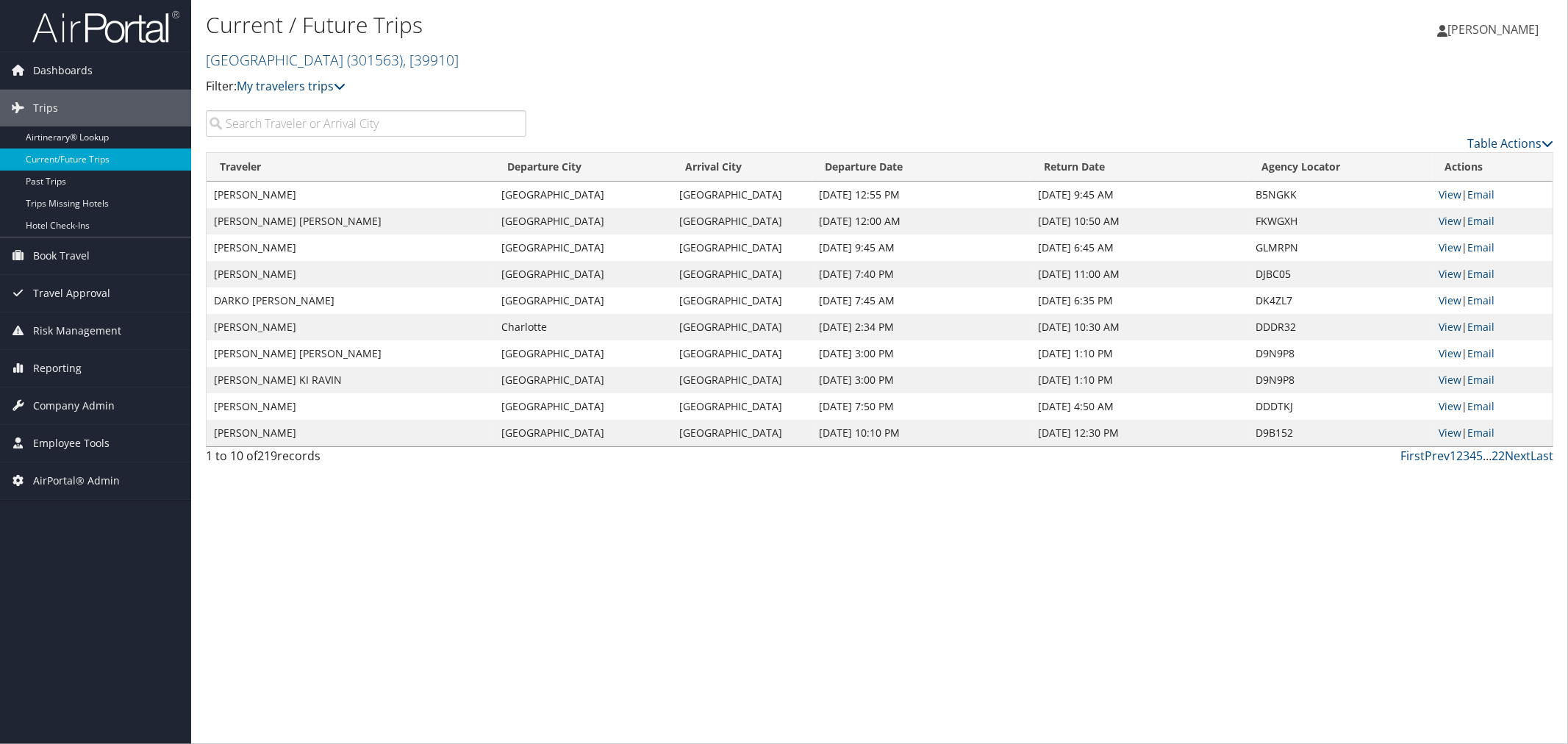
click at [338, 126] on input "search" at bounding box center [365, 123] width 320 height 26
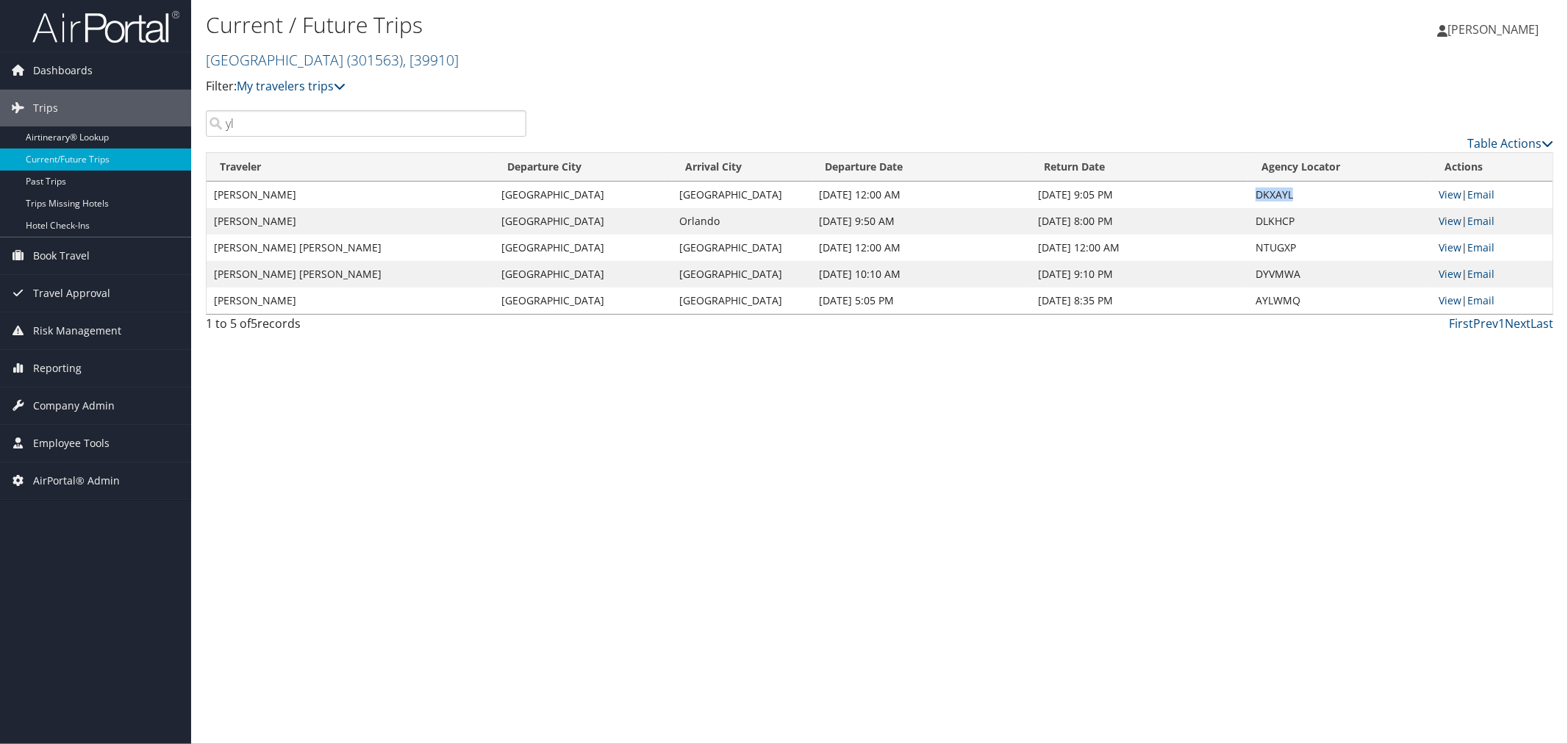
drag, startPoint x: 1292, startPoint y: 193, endPoint x: 1257, endPoint y: 193, distance: 35.0
click at [1257, 193] on td "DKXAYL" at bounding box center [1340, 194] width 184 height 26
copy td "DKXAYL"
drag, startPoint x: 261, startPoint y: 119, endPoint x: 206, endPoint y: 126, distance: 55.4
click at [206, 126] on input "yl" at bounding box center [365, 123] width 320 height 26
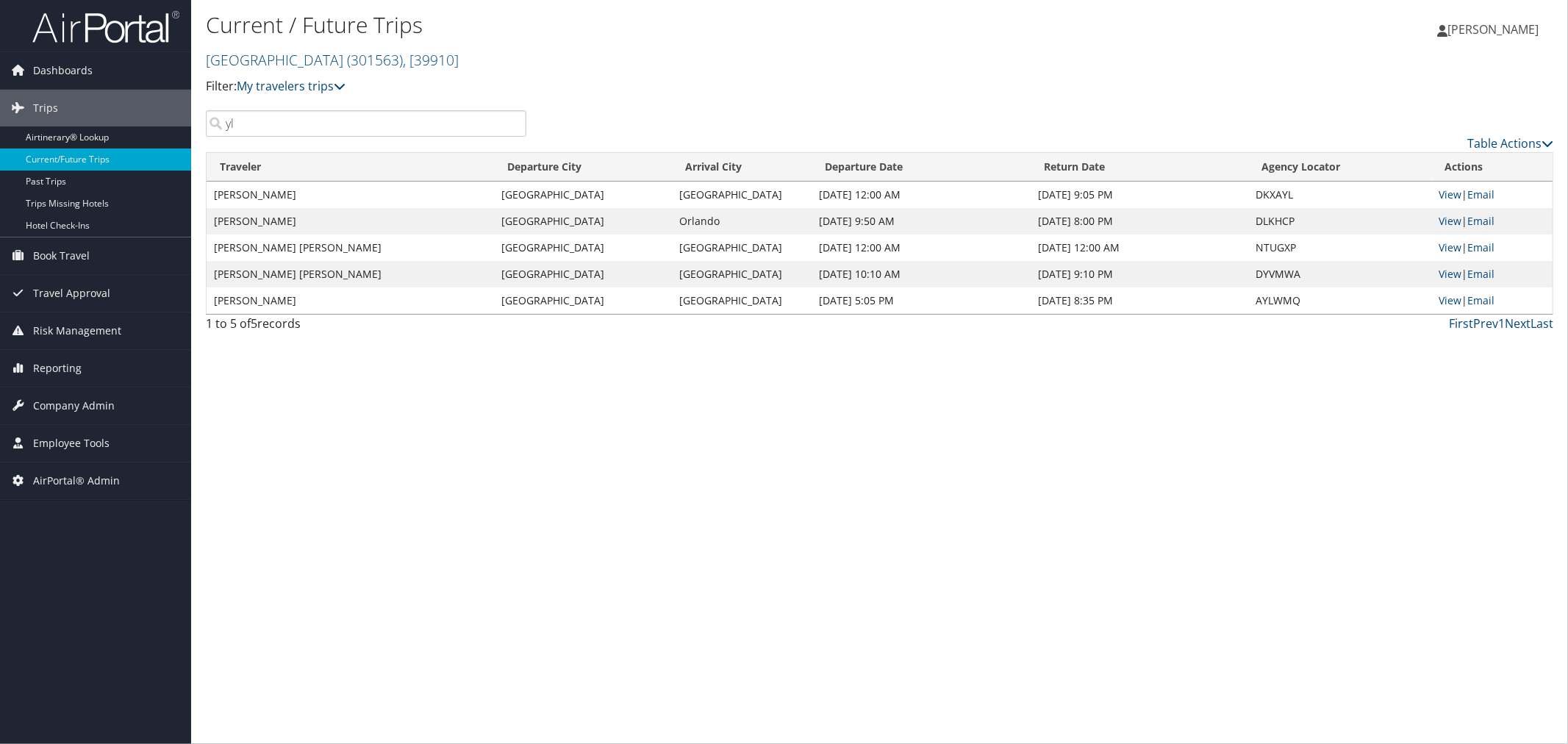
paste input "DKXAYL"
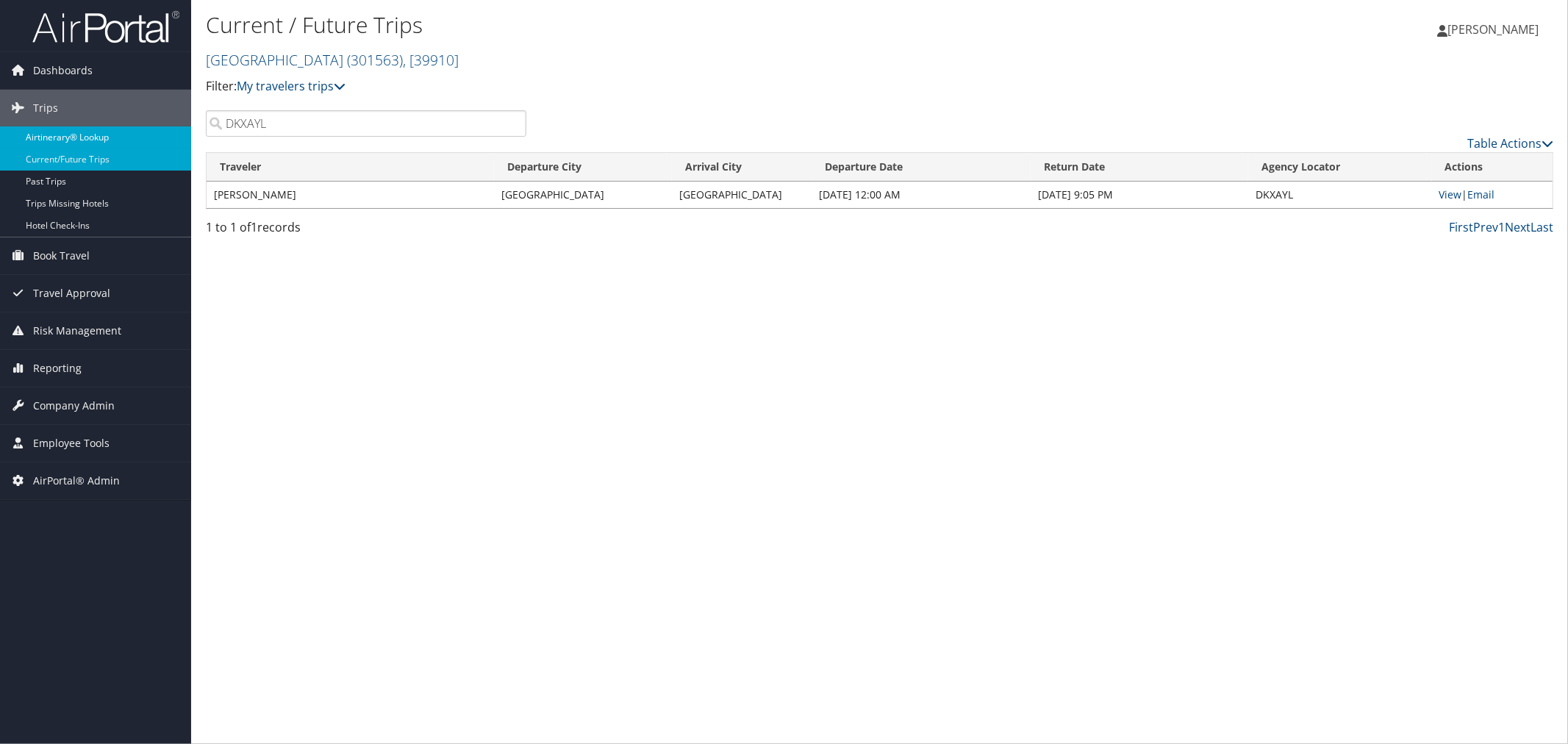
drag, startPoint x: 265, startPoint y: 124, endPoint x: 188, endPoint y: 130, distance: 77.2
click at [188, 130] on div "Dashboards AirPortal 360™ (Manager) AirPortal 360™ (Agent) My Travel Dashboard …" at bounding box center [784, 372] width 1568 height 744
paste input "YLWMLU"
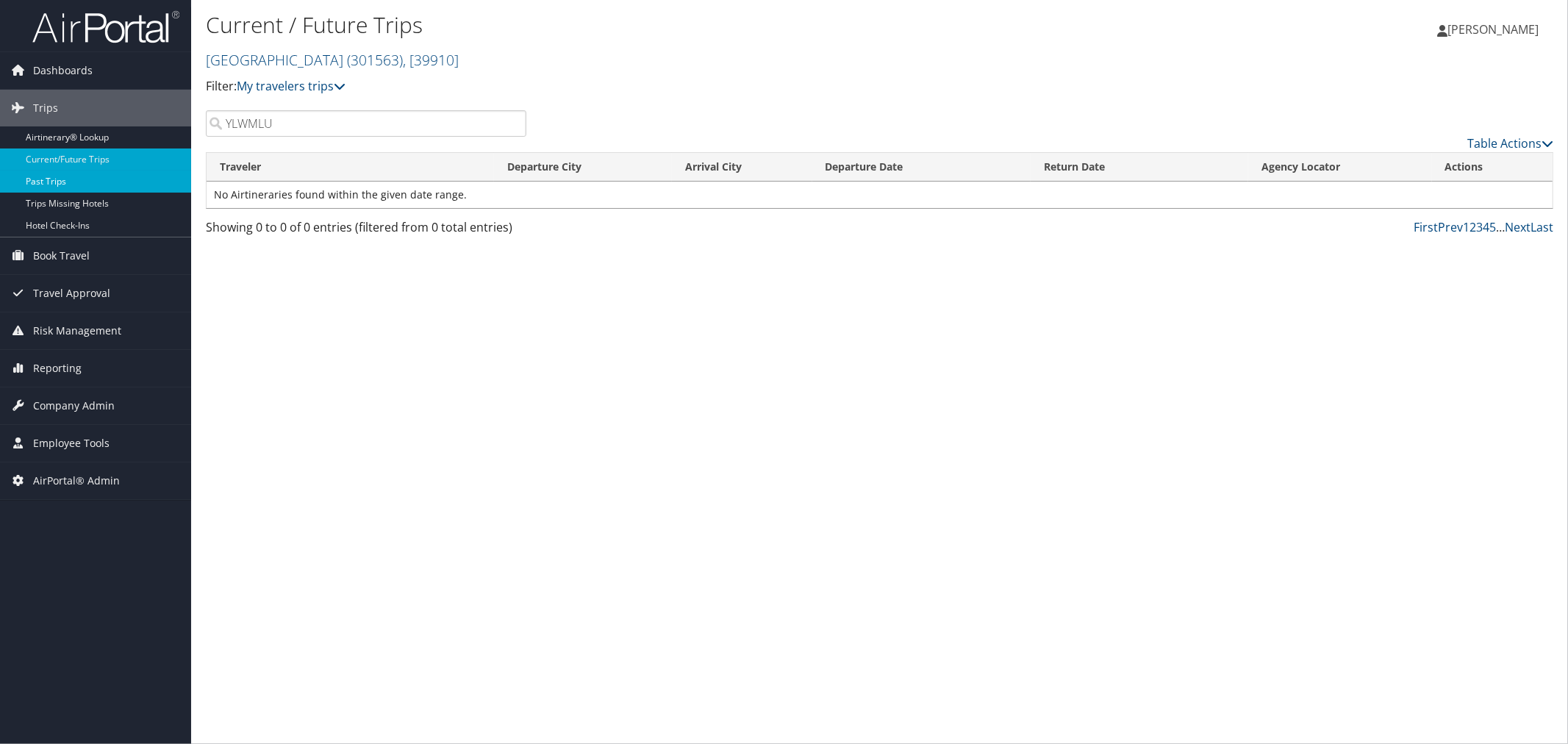
type input "YLWMLU"
click at [78, 185] on link "Past Trips" at bounding box center [95, 181] width 191 height 22
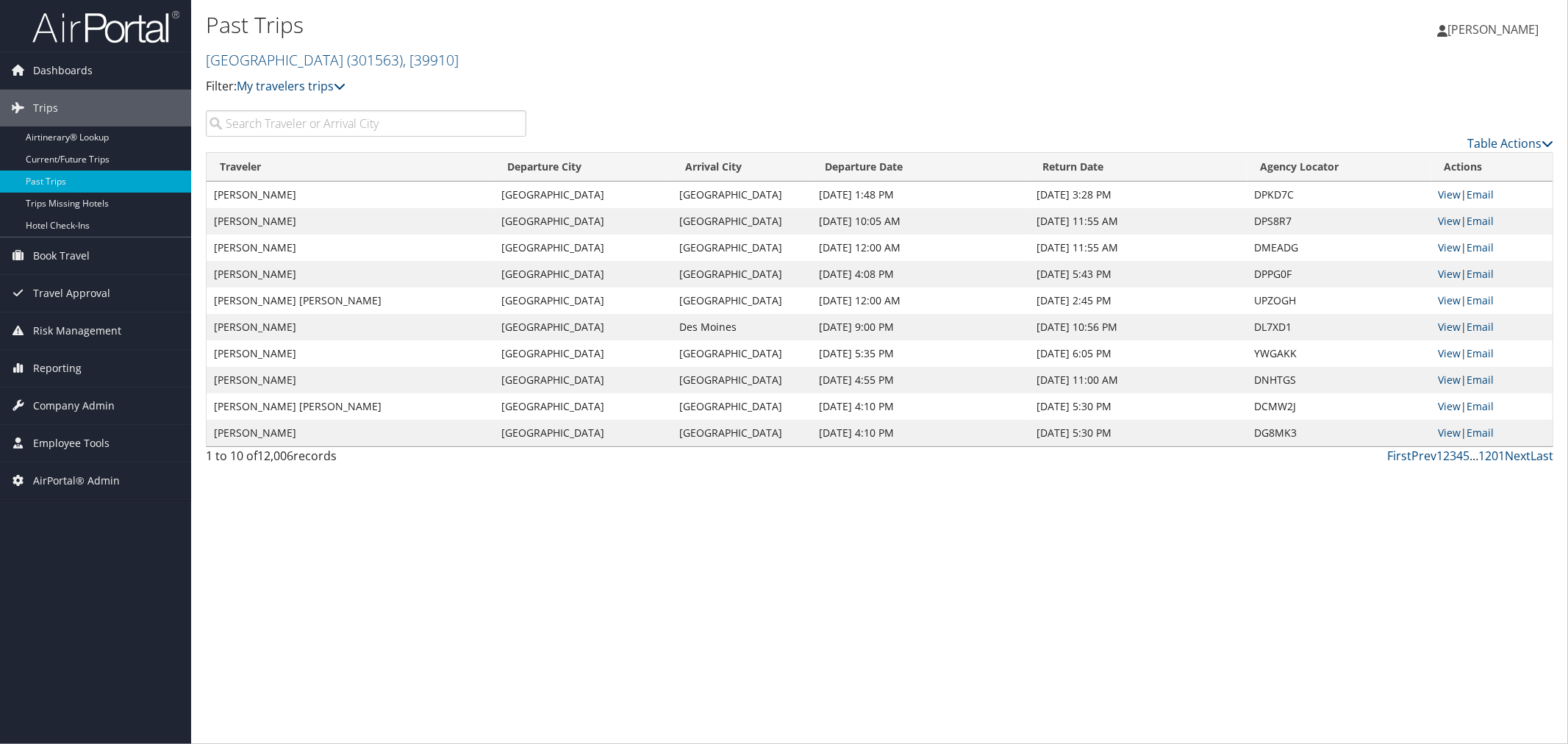
click at [295, 129] on input "search" at bounding box center [365, 123] width 320 height 26
paste input "YLWMLU"
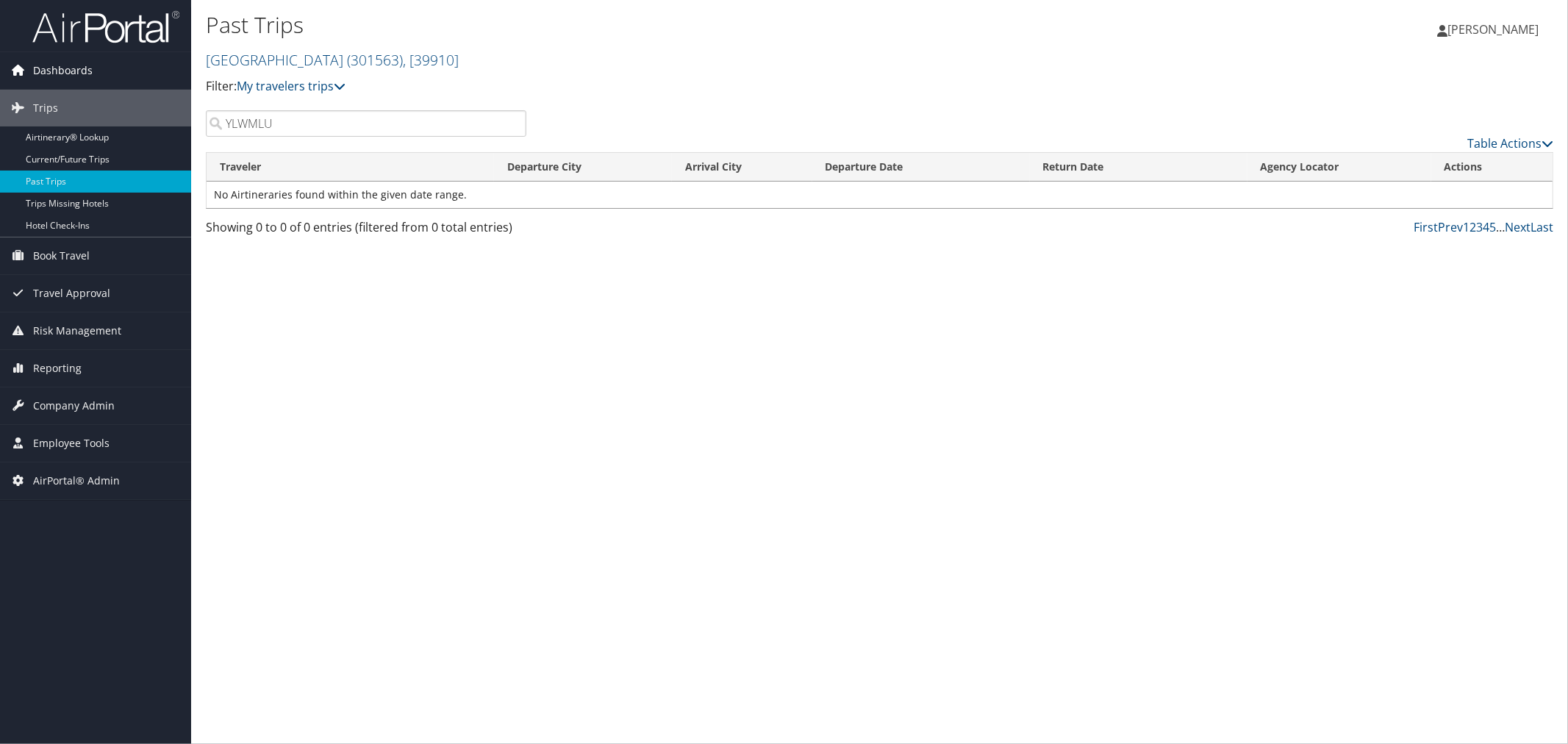
type input "YLWMLU"
click at [84, 332] on span "Risk Management" at bounding box center [77, 330] width 88 height 37
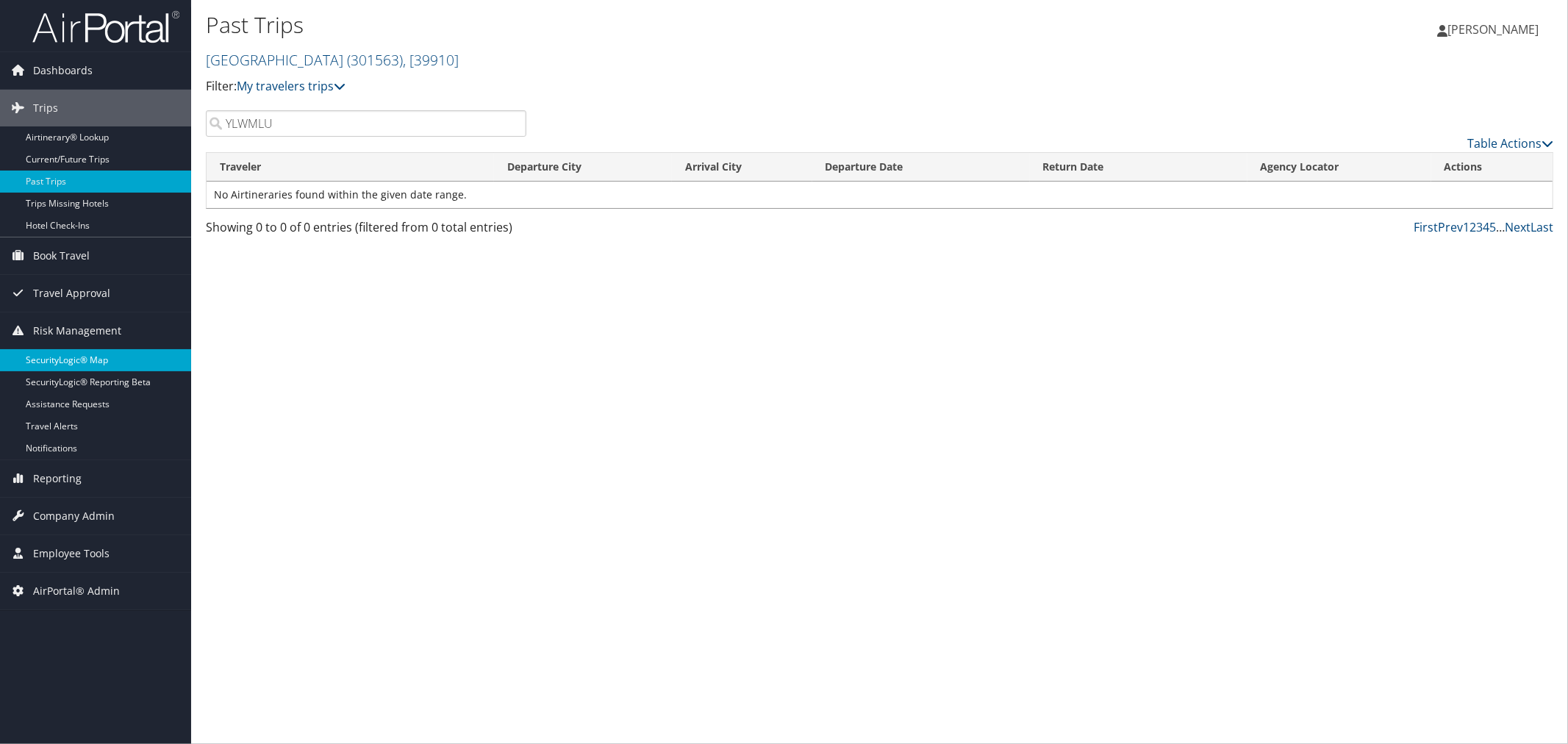
click at [98, 363] on link "SecurityLogic® Map" at bounding box center [95, 360] width 191 height 22
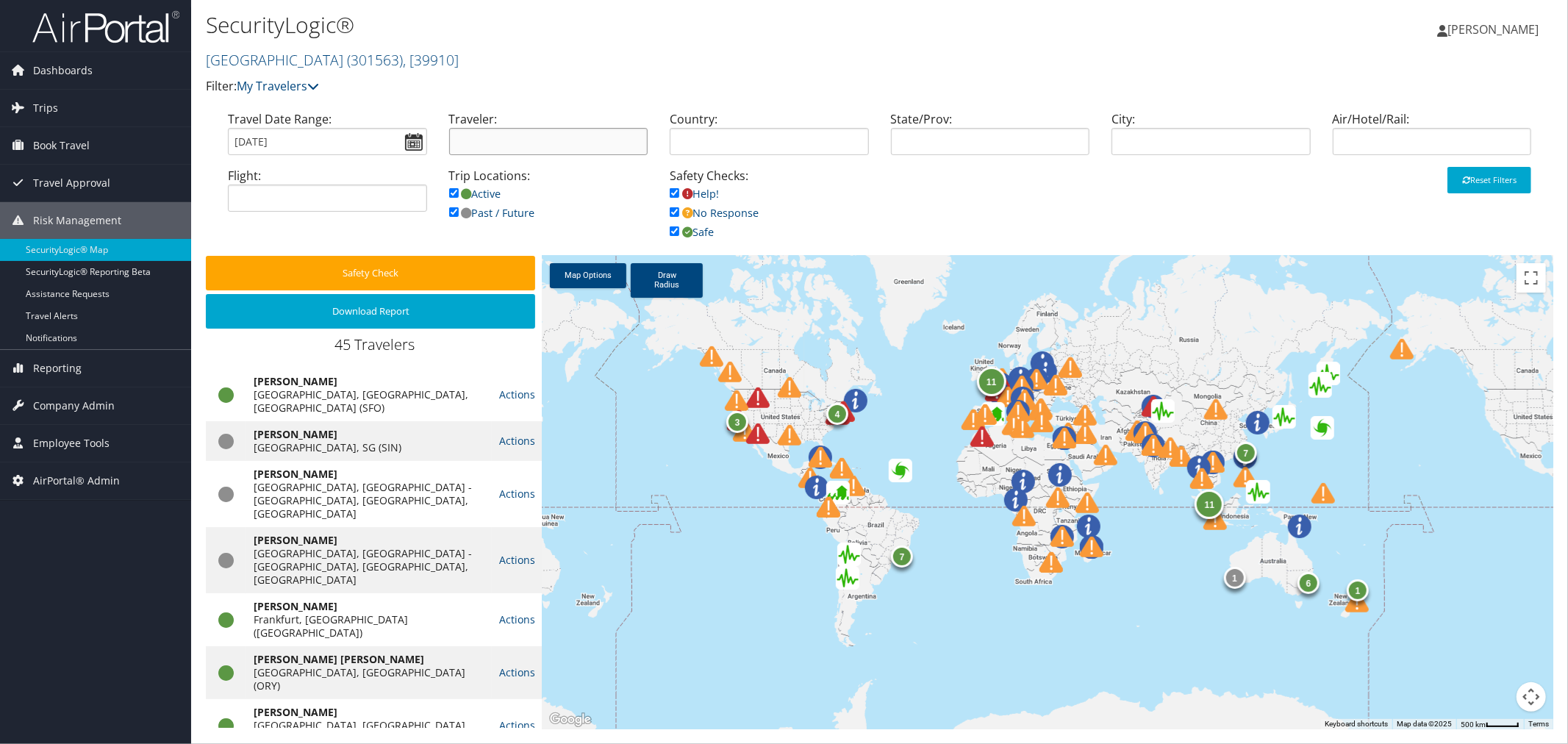
click at [530, 134] on input "search" at bounding box center [548, 142] width 199 height 27
paste input "[PERSON_NAME]"
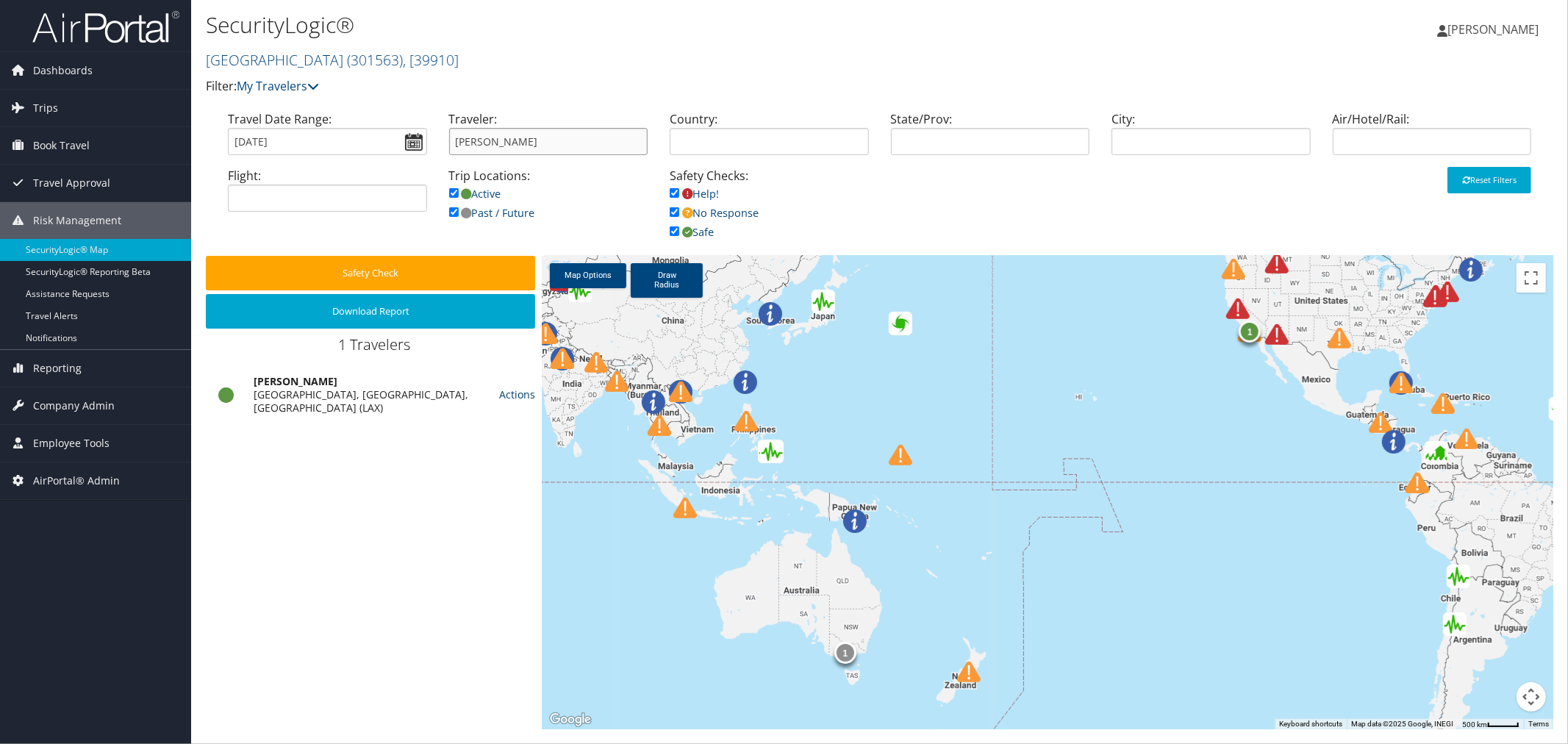
type input "[PERSON_NAME]"
click at [506, 390] on link "Actions" at bounding box center [517, 395] width 36 height 14
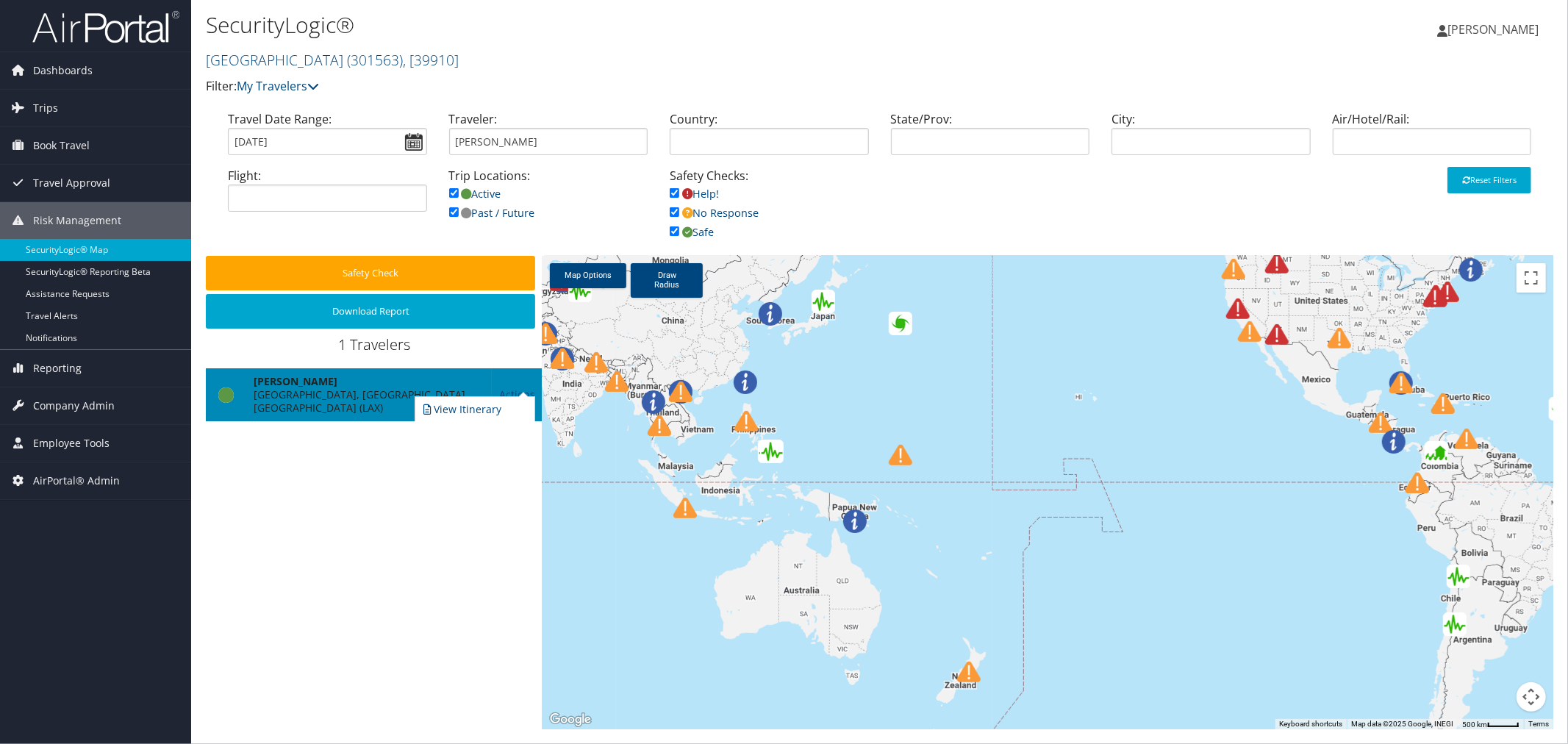
scroll to position [27, 0]
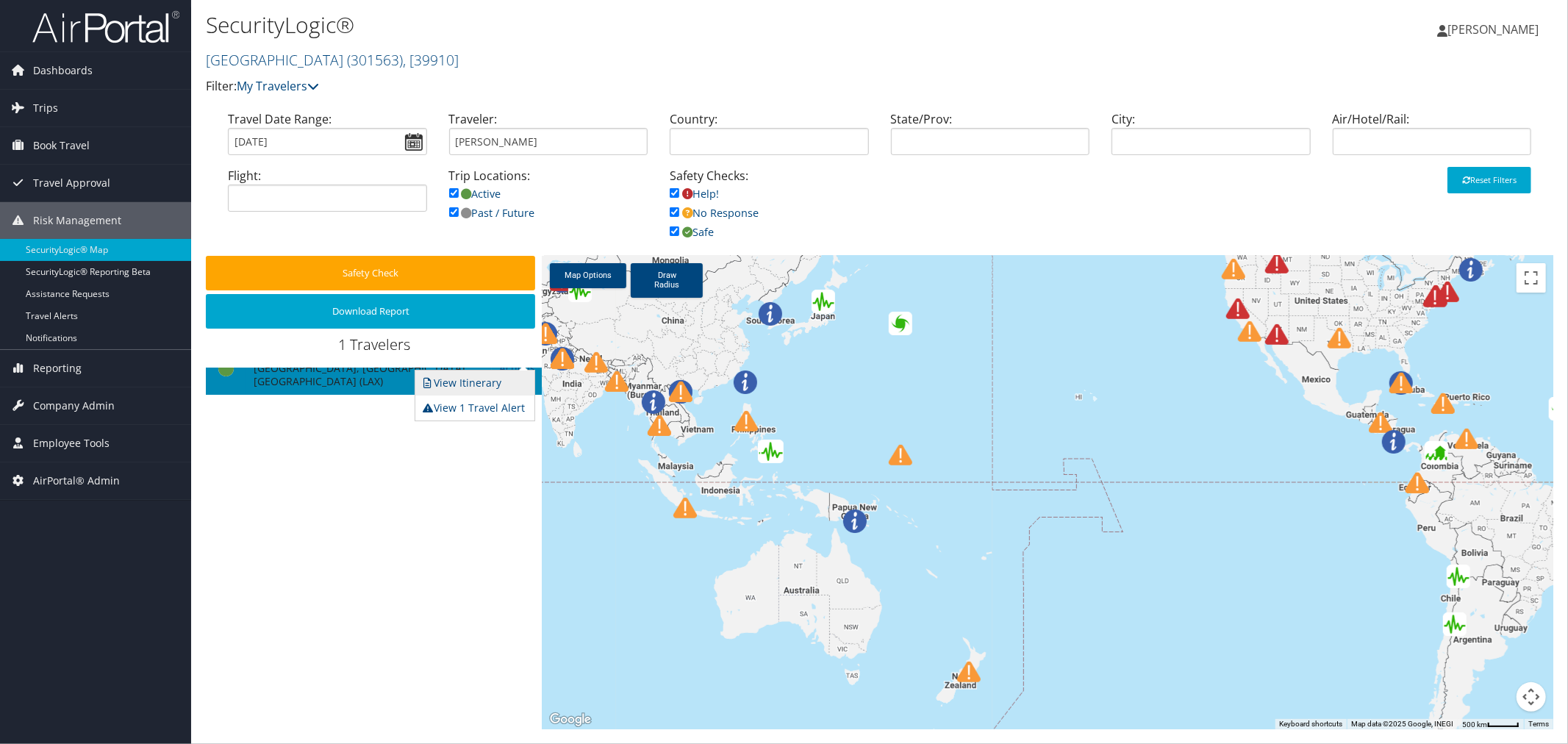
click at [491, 384] on link "View Itinerary" at bounding box center [473, 383] width 116 height 25
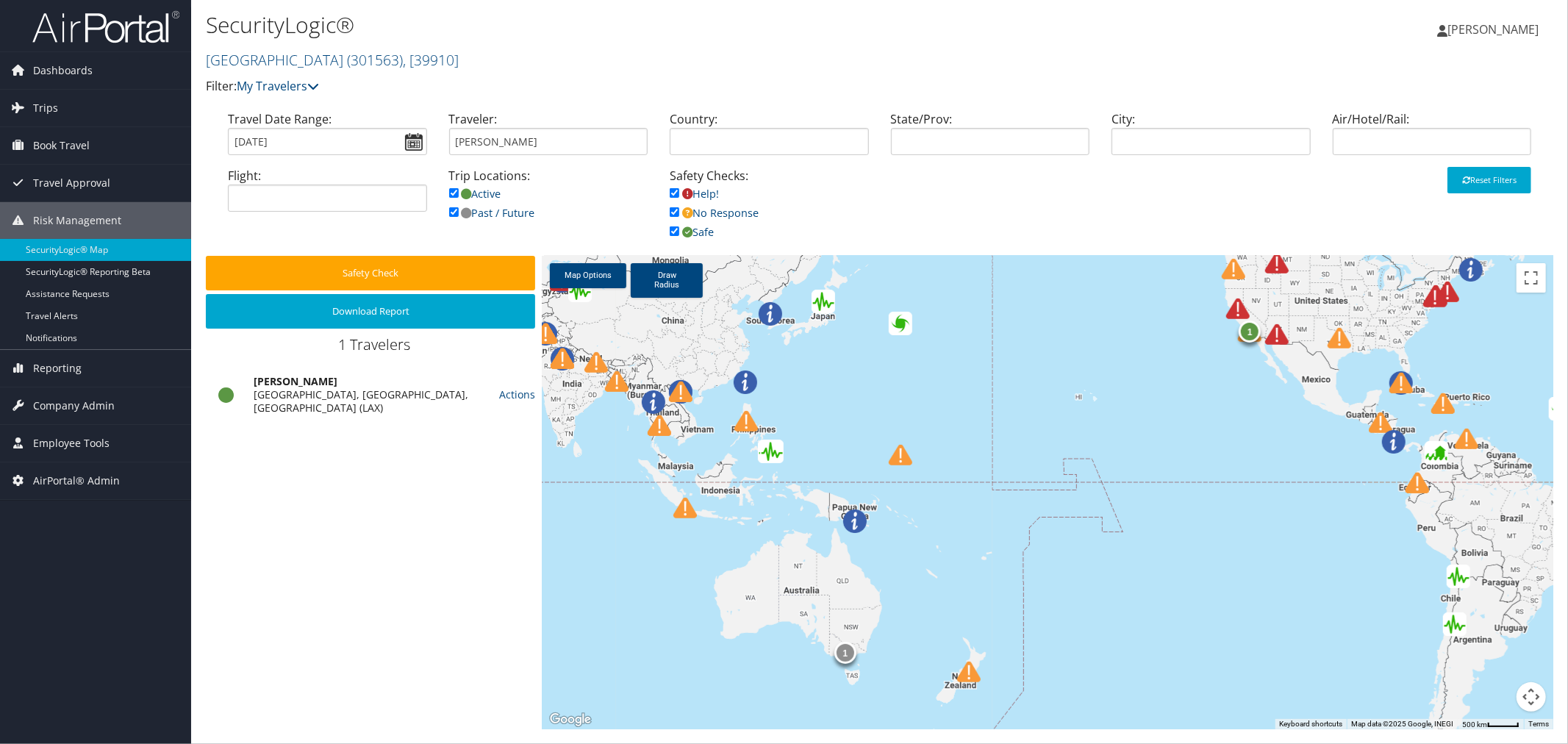
scroll to position [0, 0]
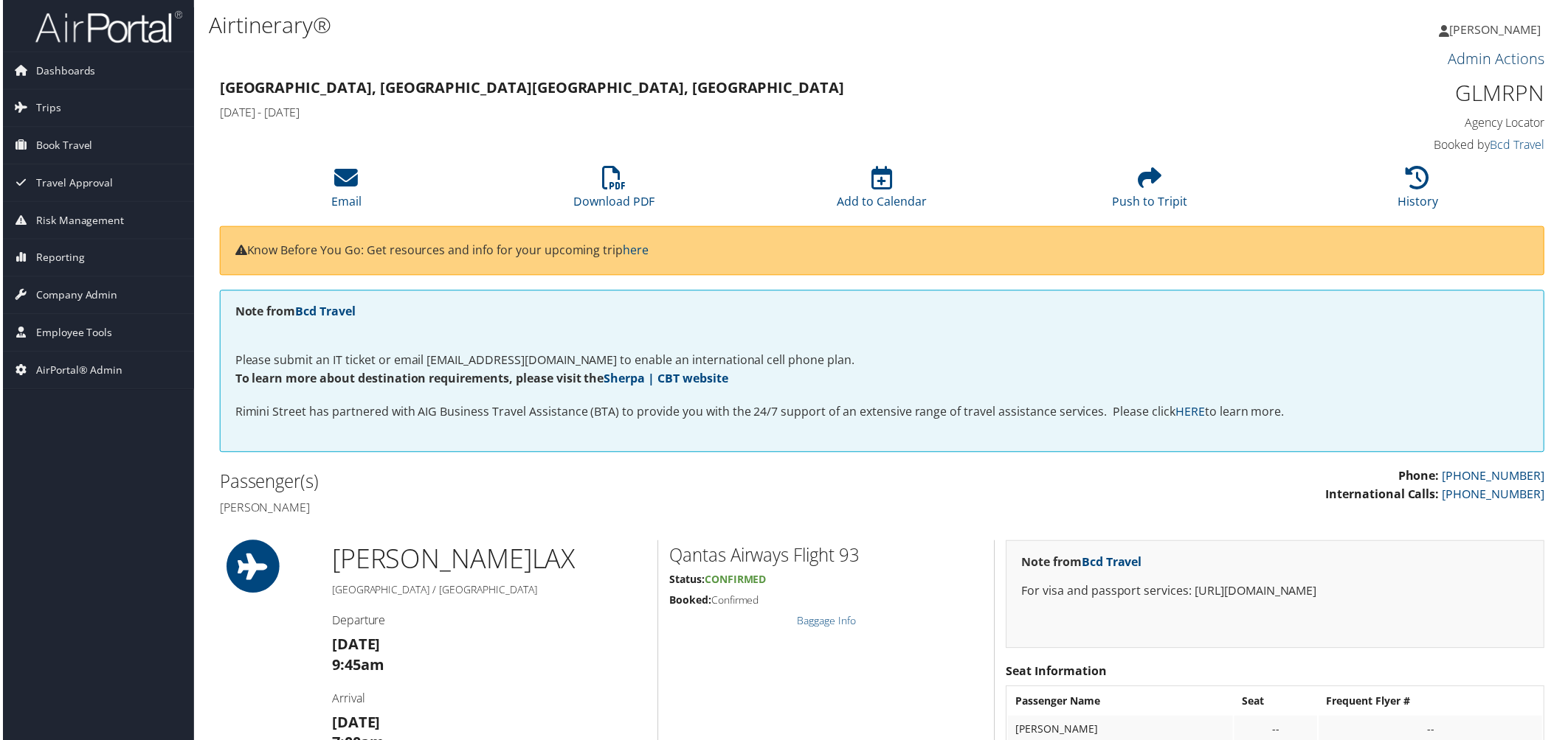
click at [1451, 59] on link "Admin Actions" at bounding box center [1499, 59] width 96 height 20
click at [1445, 74] on link "Repair Airtinerary®" at bounding box center [1482, 84] width 120 height 25
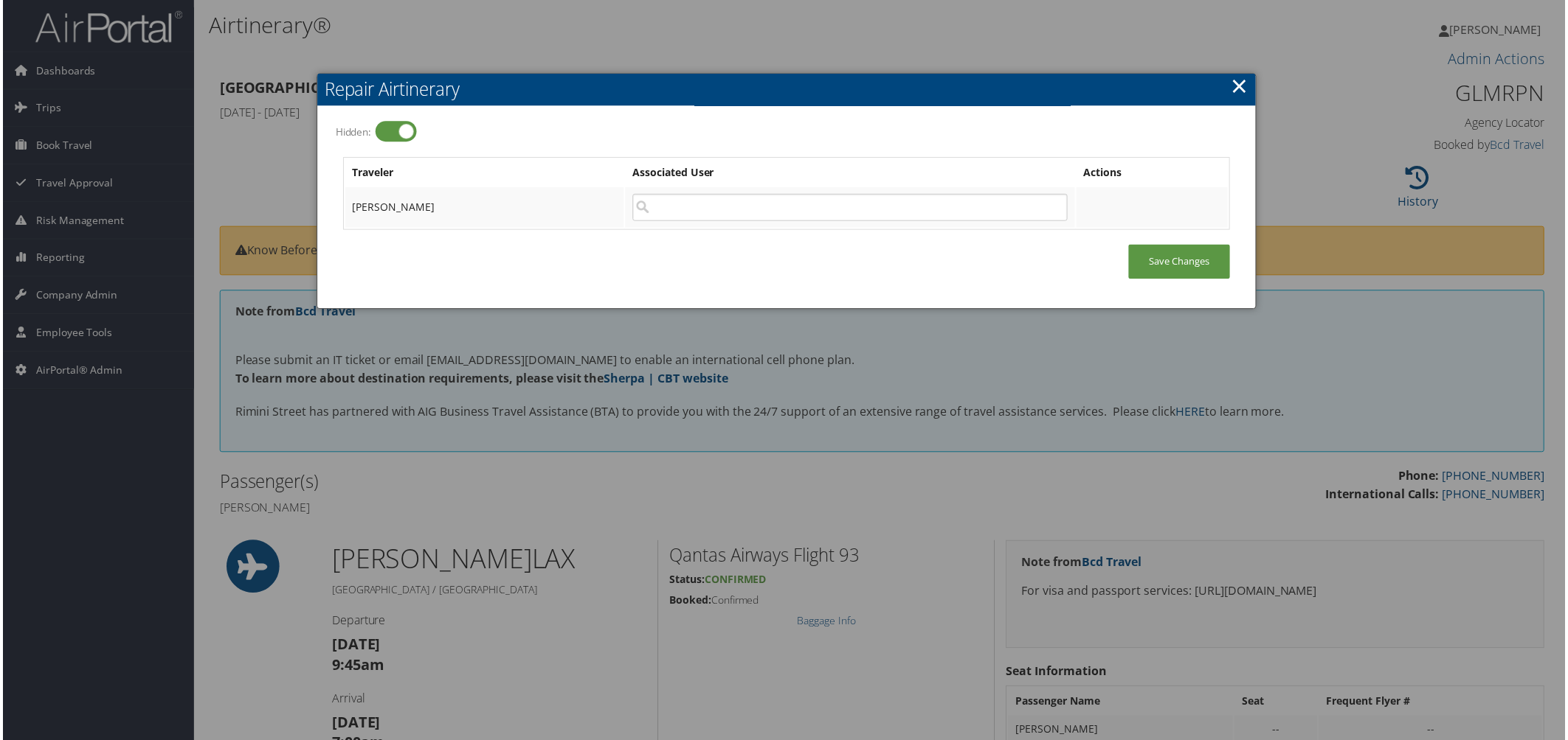
drag, startPoint x: 838, startPoint y: 32, endPoint x: 815, endPoint y: 26, distance: 23.8
click at [837, 32] on div at bounding box center [786, 373] width 1573 height 746
